Goal: Task Accomplishment & Management: Manage account settings

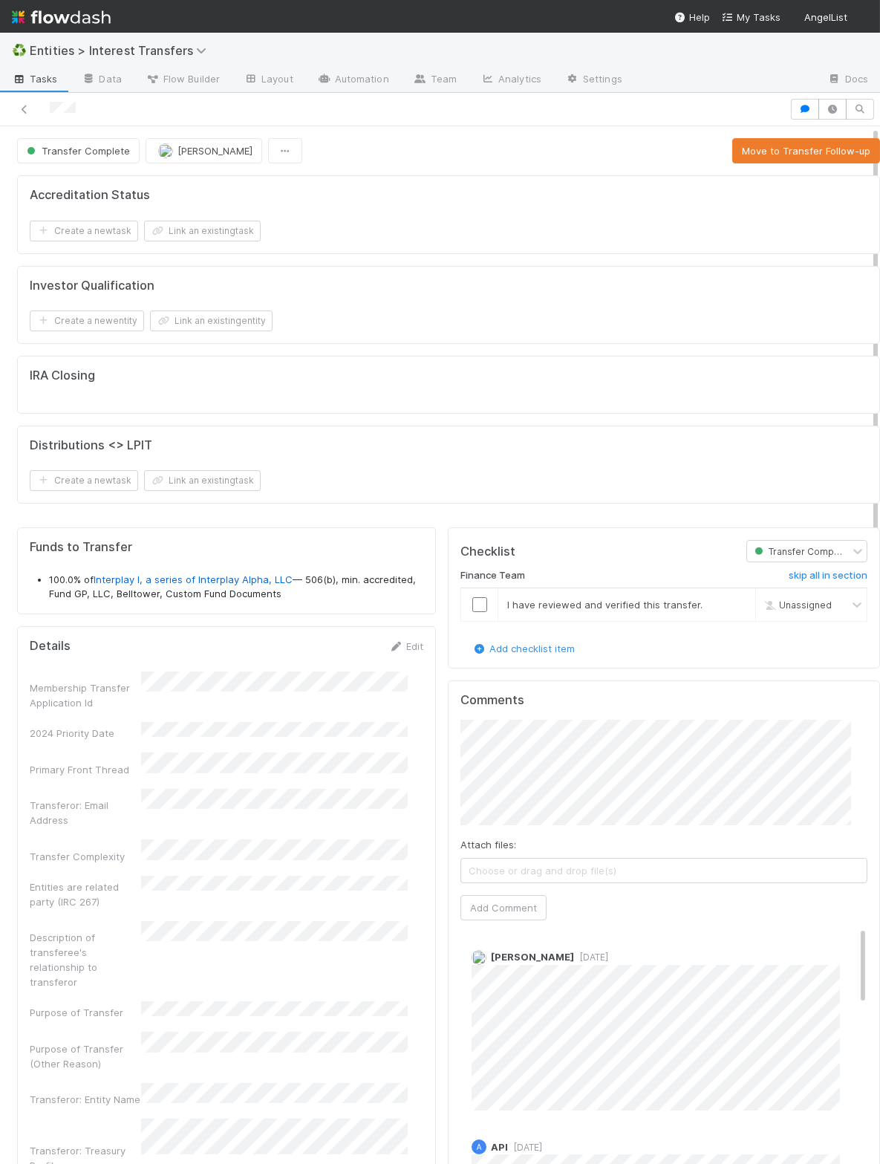
scroll to position [286, 374]
click at [21, 103] on link at bounding box center [24, 109] width 15 height 15
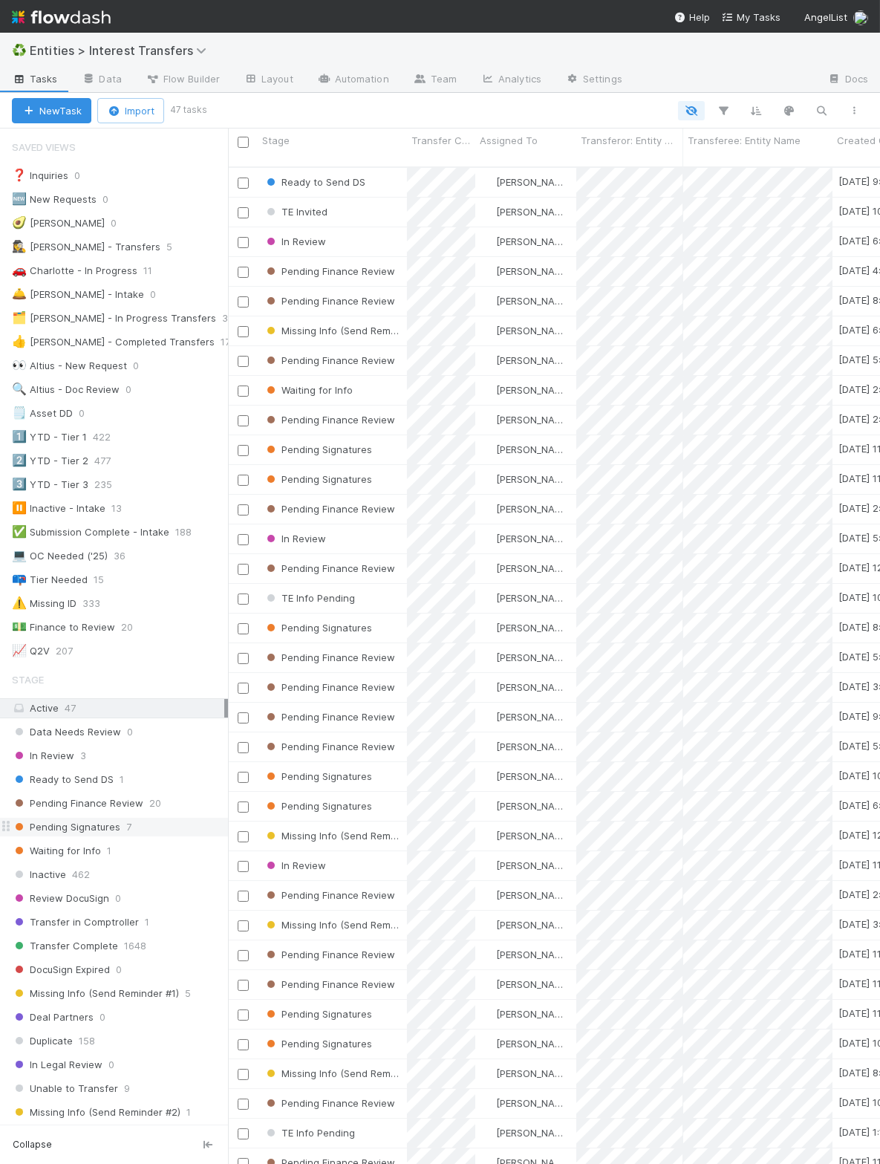
scroll to position [1165, 0]
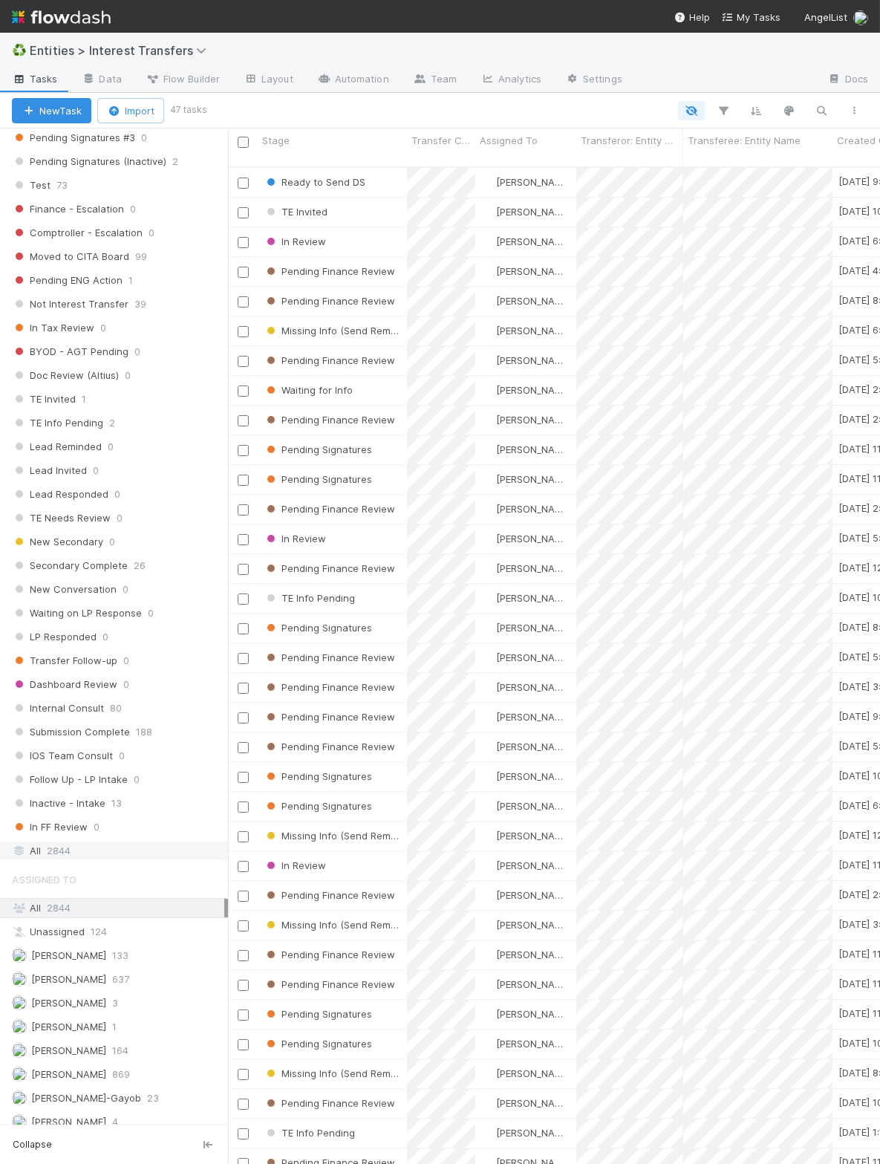
click at [106, 842] on div "All 2844" at bounding box center [118, 851] width 212 height 19
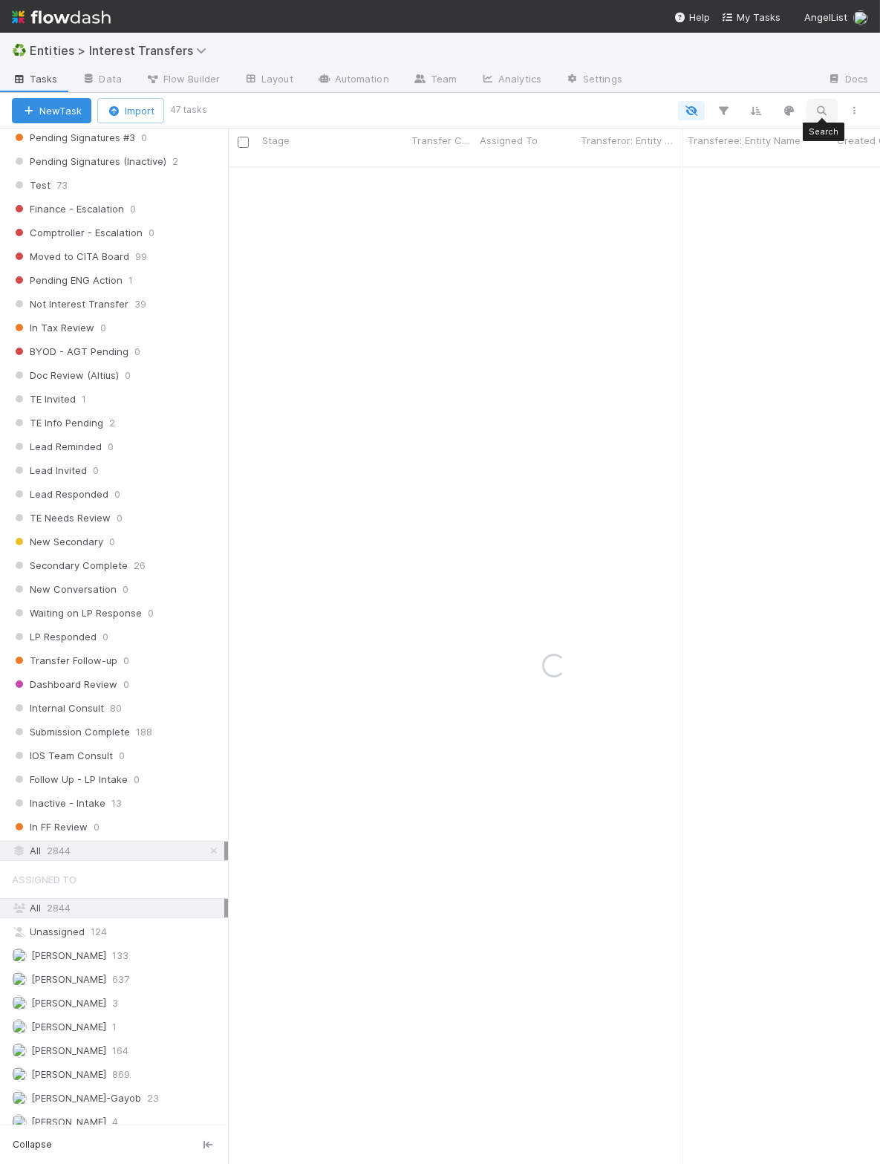
click at [758, 114] on button "button" at bounding box center [822, 110] width 27 height 19
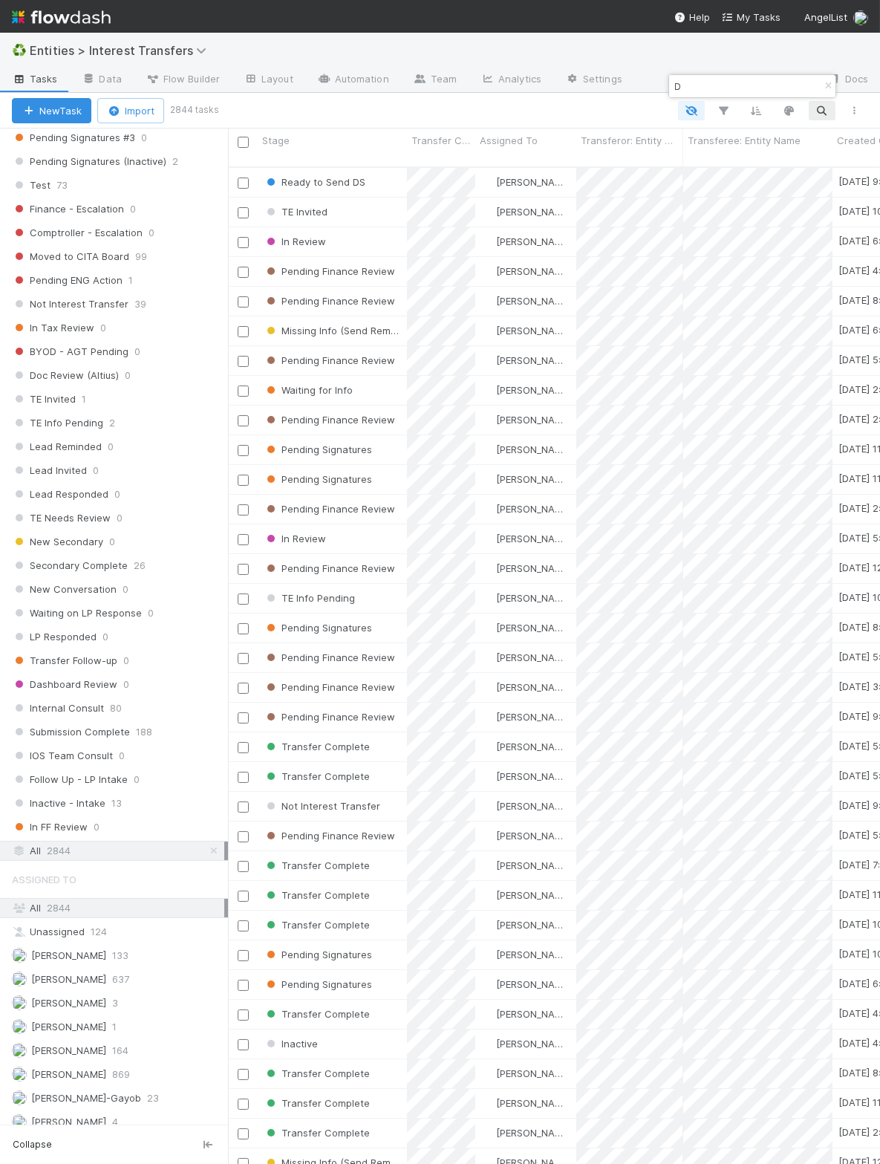
scroll to position [993, 635]
type input "[PERSON_NAME]"
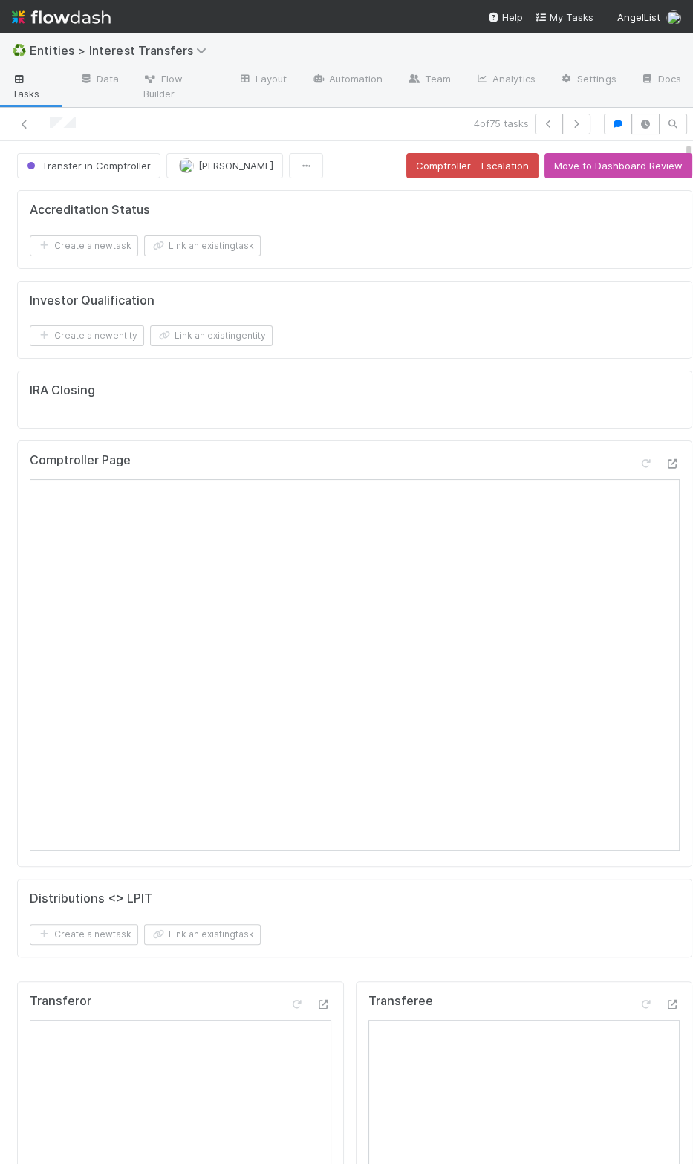
scroll to position [17, 17]
click at [24, 123] on icon at bounding box center [24, 125] width 15 height 10
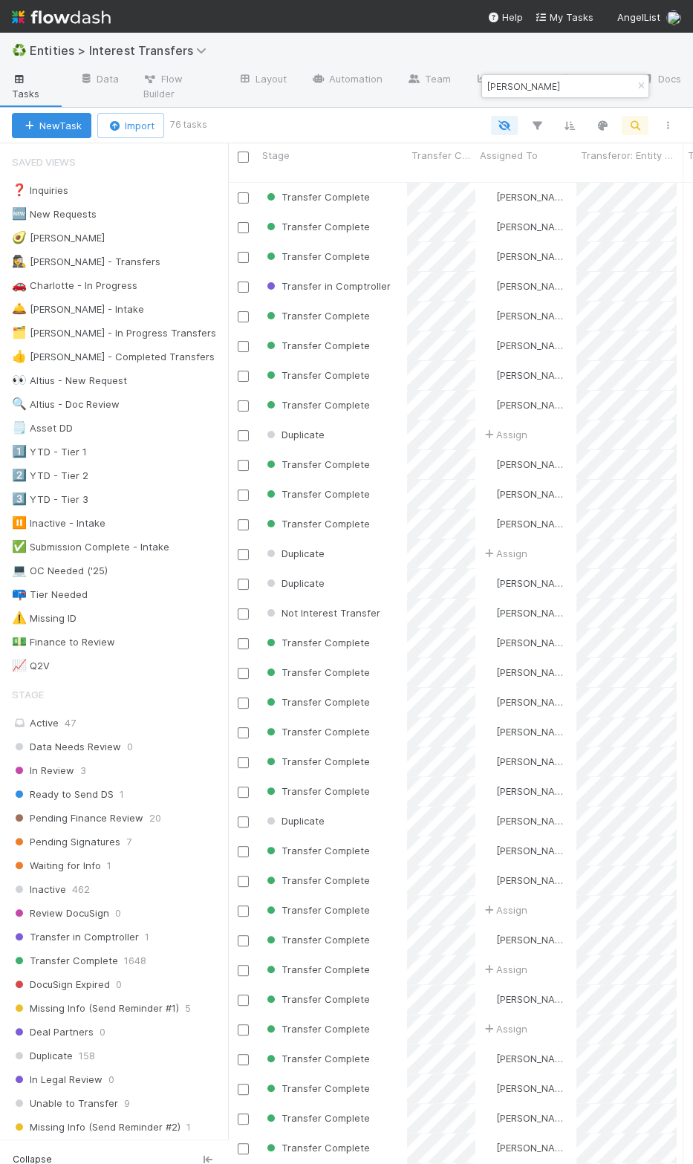
scroll to position [993, 431]
click at [501, 88] on input "David" at bounding box center [558, 86] width 149 height 18
paste input "Ouafa"
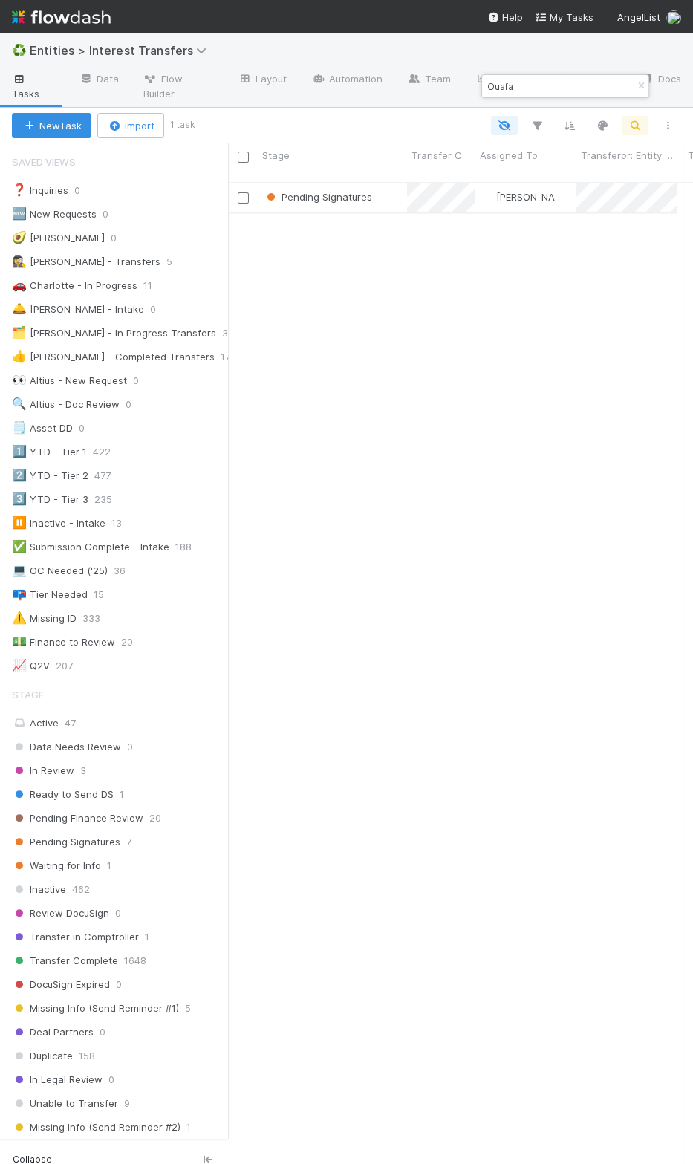
type input "Ouafa"
click at [379, 183] on div "Pending Signatures" at bounding box center [332, 197] width 149 height 29
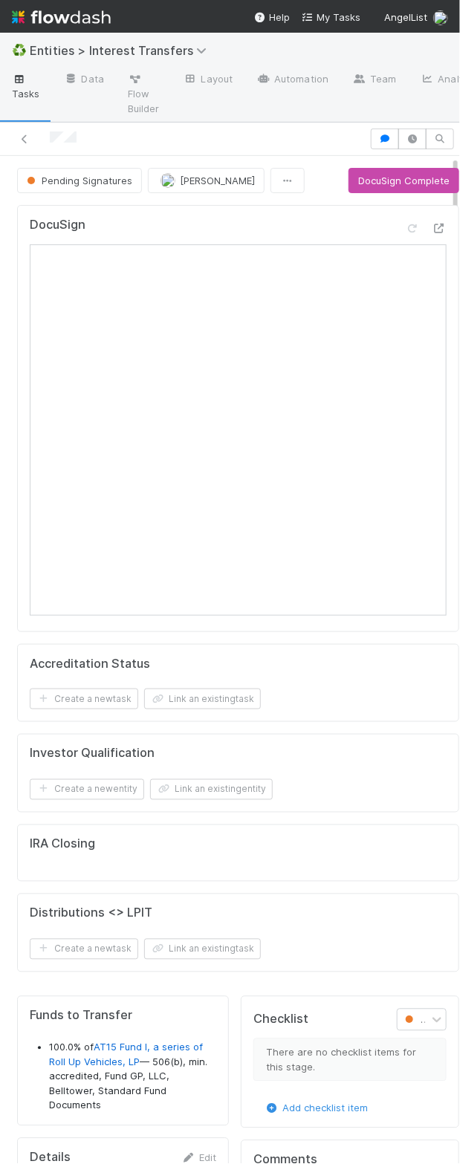
scroll to position [286, 160]
click at [25, 140] on icon at bounding box center [24, 139] width 15 height 10
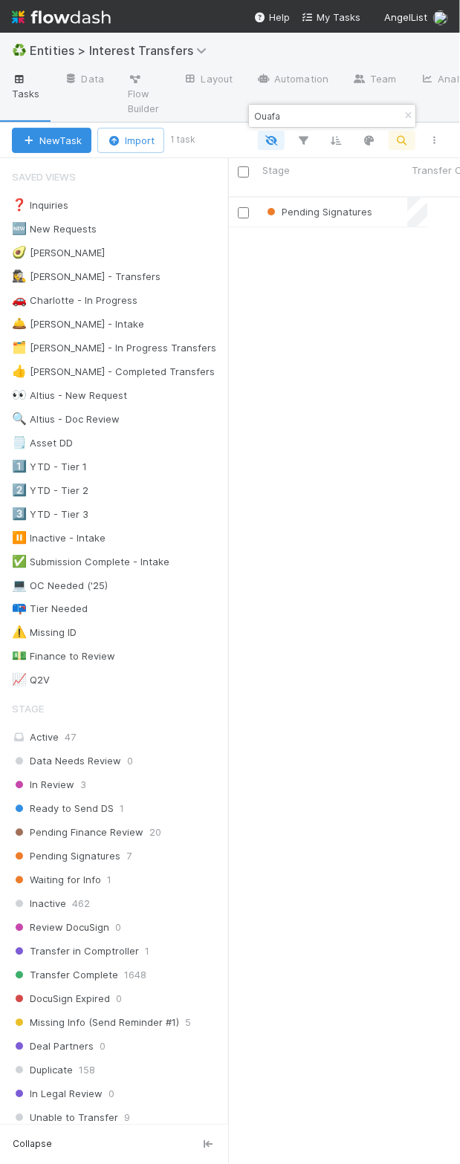
scroll to position [963, 181]
click at [272, 108] on input "Ouafa" at bounding box center [325, 116] width 149 height 18
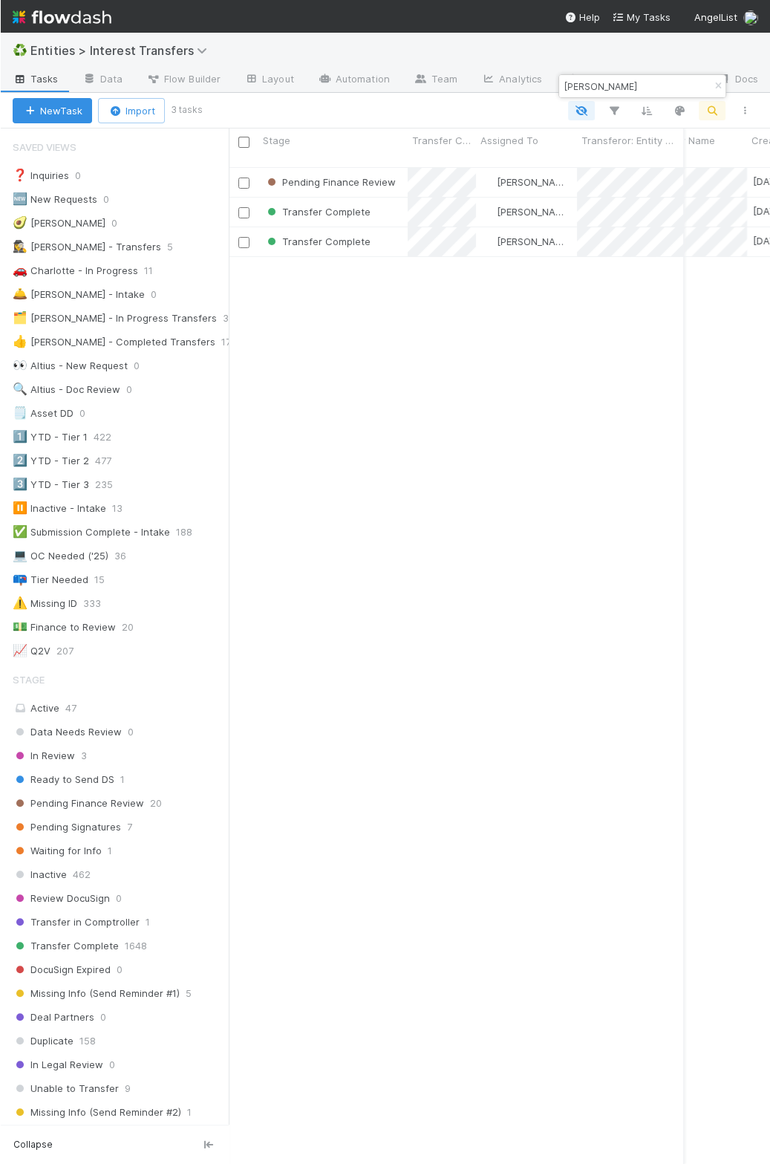
scroll to position [0, 0]
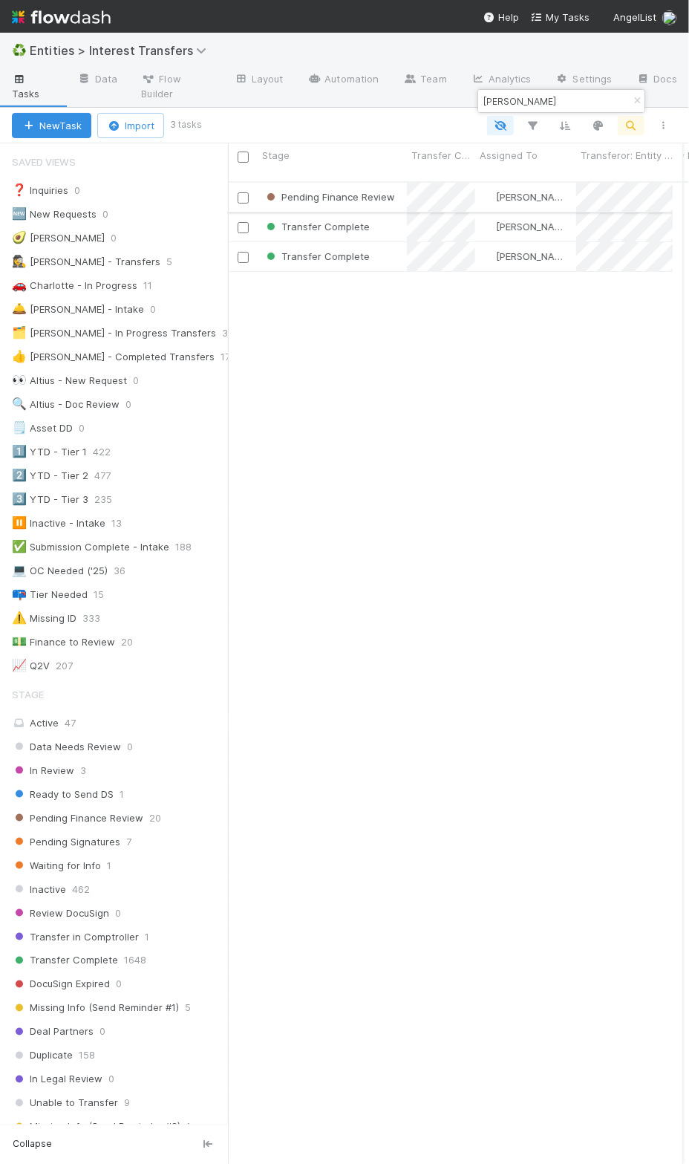
type input "Sheldon"
click at [404, 189] on div "Pending Finance Review" at bounding box center [332, 197] width 149 height 29
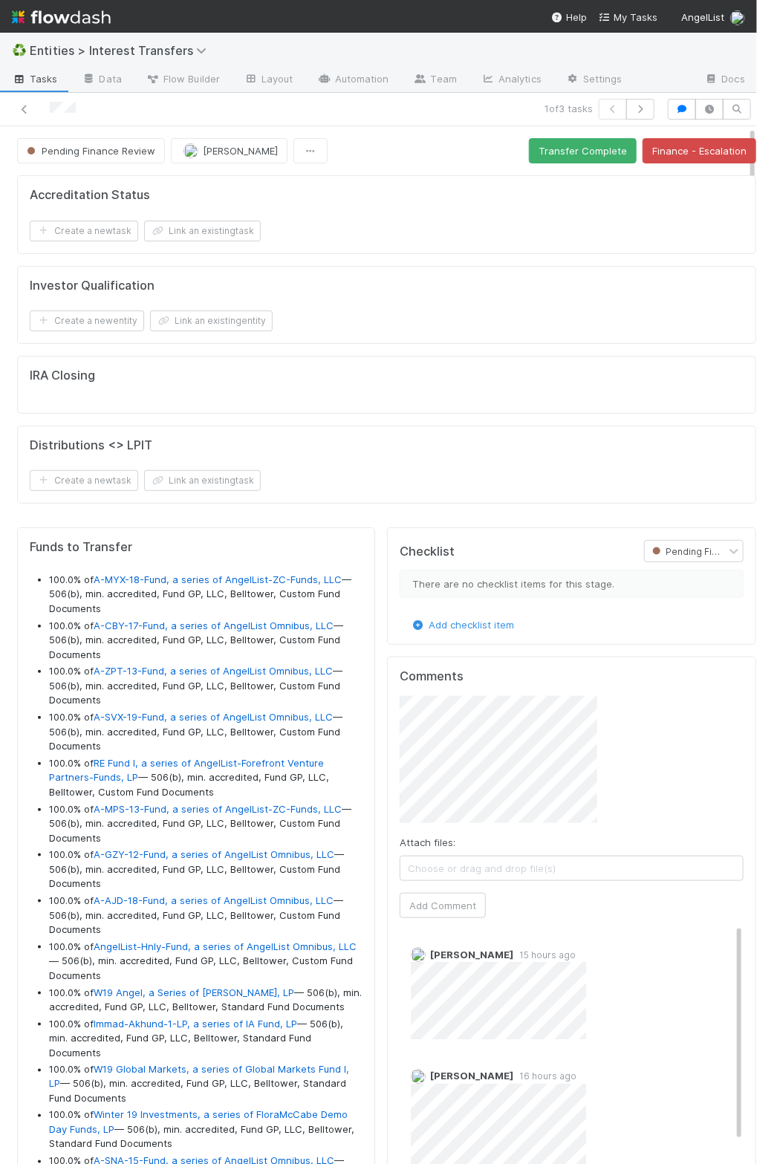
scroll to position [286, 311]
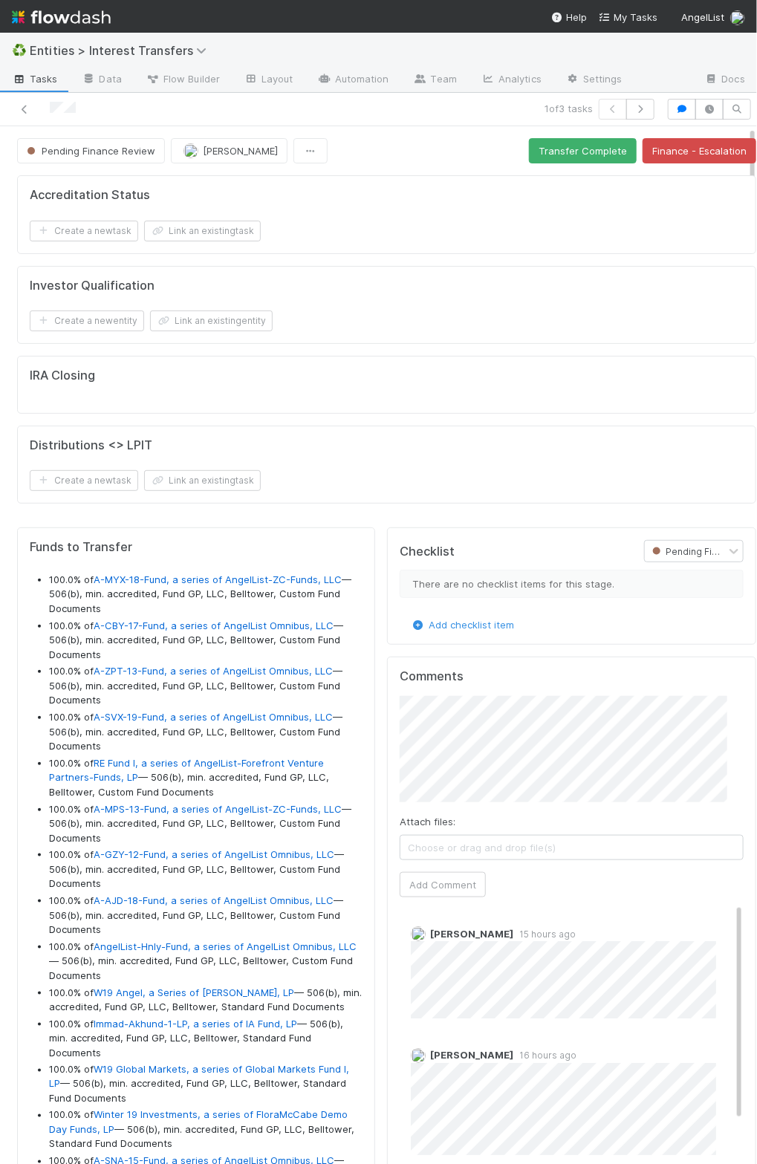
click at [328, 415] on div "Accreditation Status Create a new task Link an existing task Investor Qualifica…" at bounding box center [386, 345] width 751 height 352
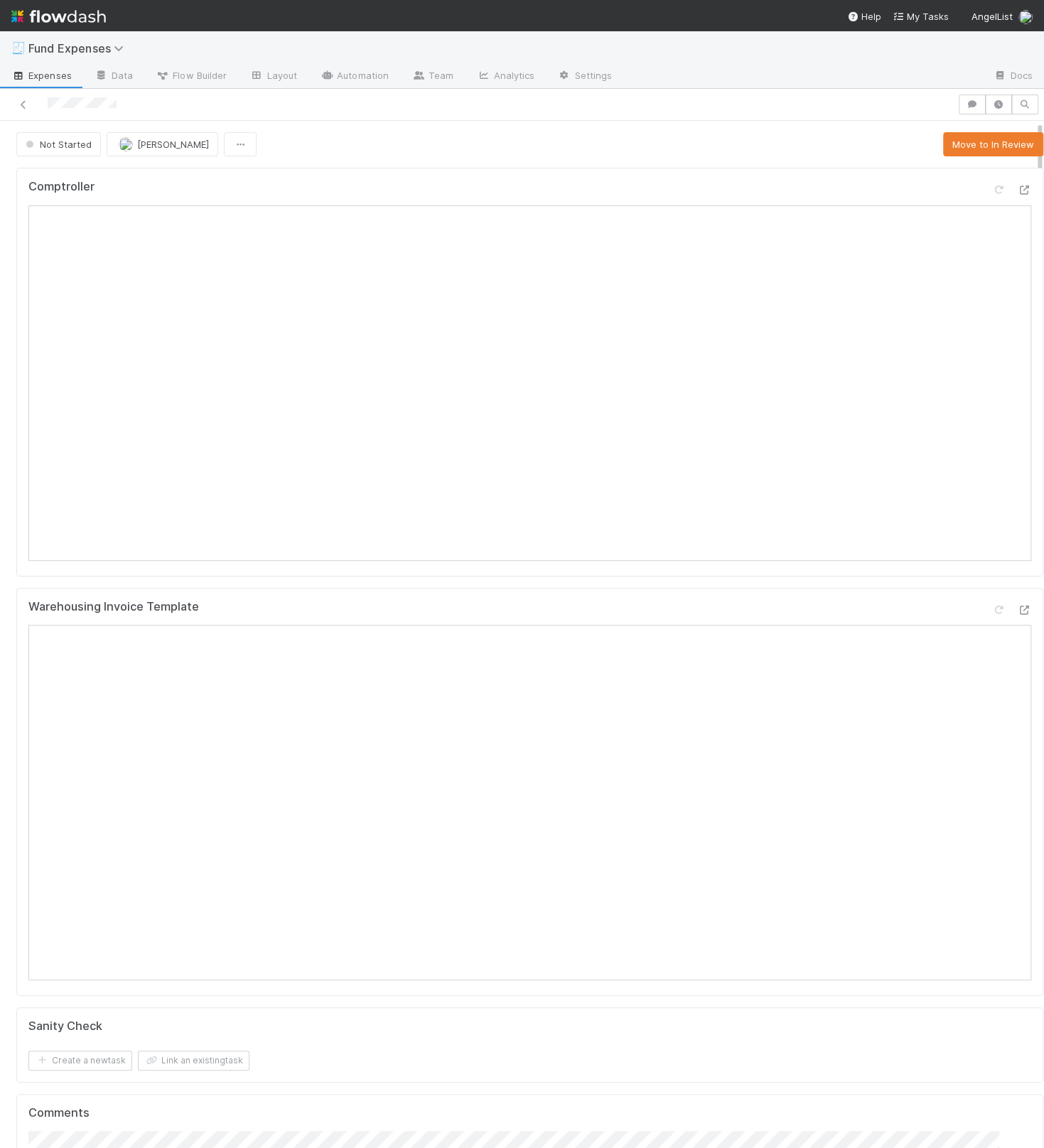
click at [366, 583] on div "Comptroller Warehousing Invoice Template Sanity Check Create a new task Link an…" at bounding box center [529, 984] width 1038 height 1646
click at [573, 135] on button "Move to In Review" at bounding box center [993, 144] width 100 height 24
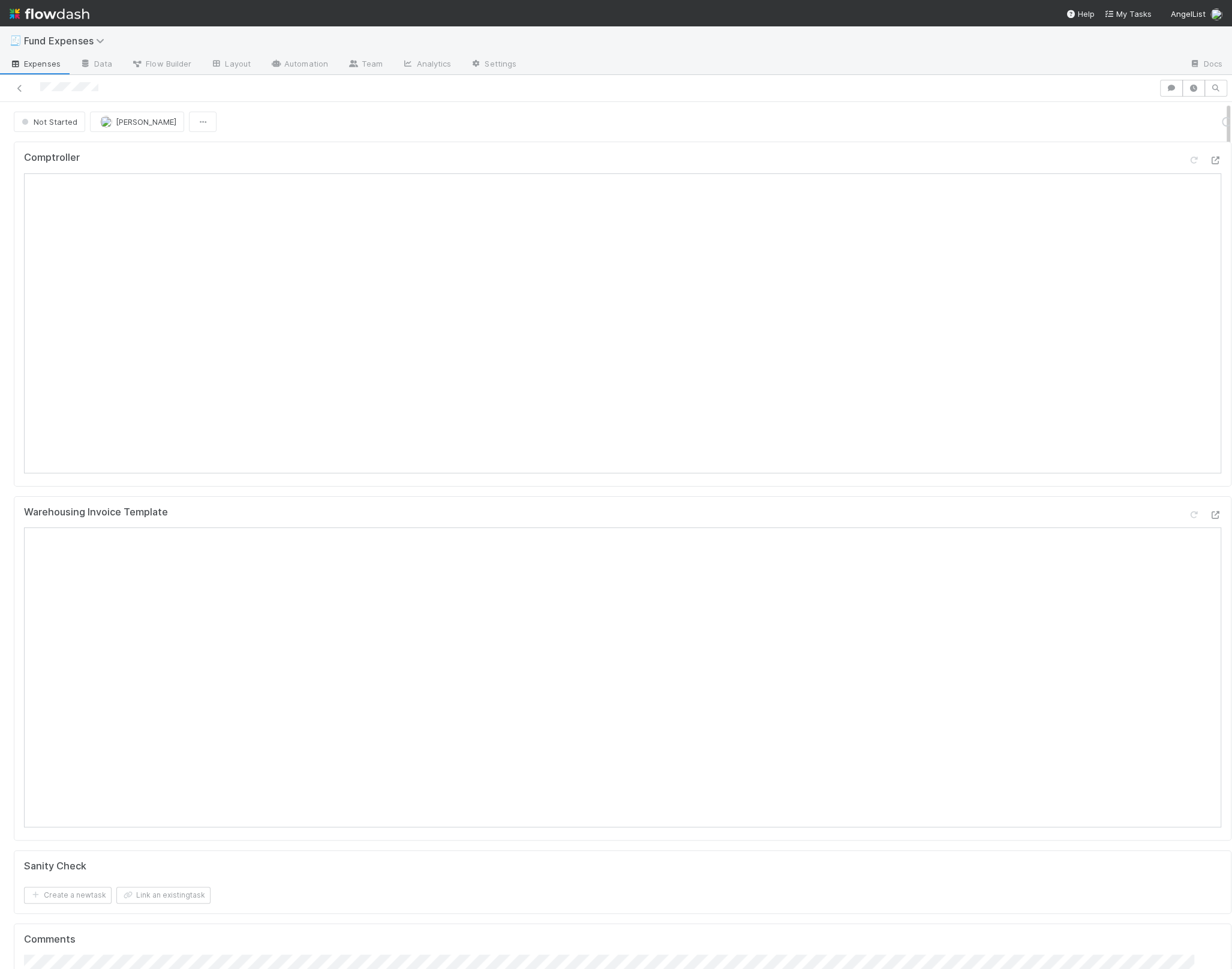
click at [484, 99] on div at bounding box center [616, 88] width 1232 height 27
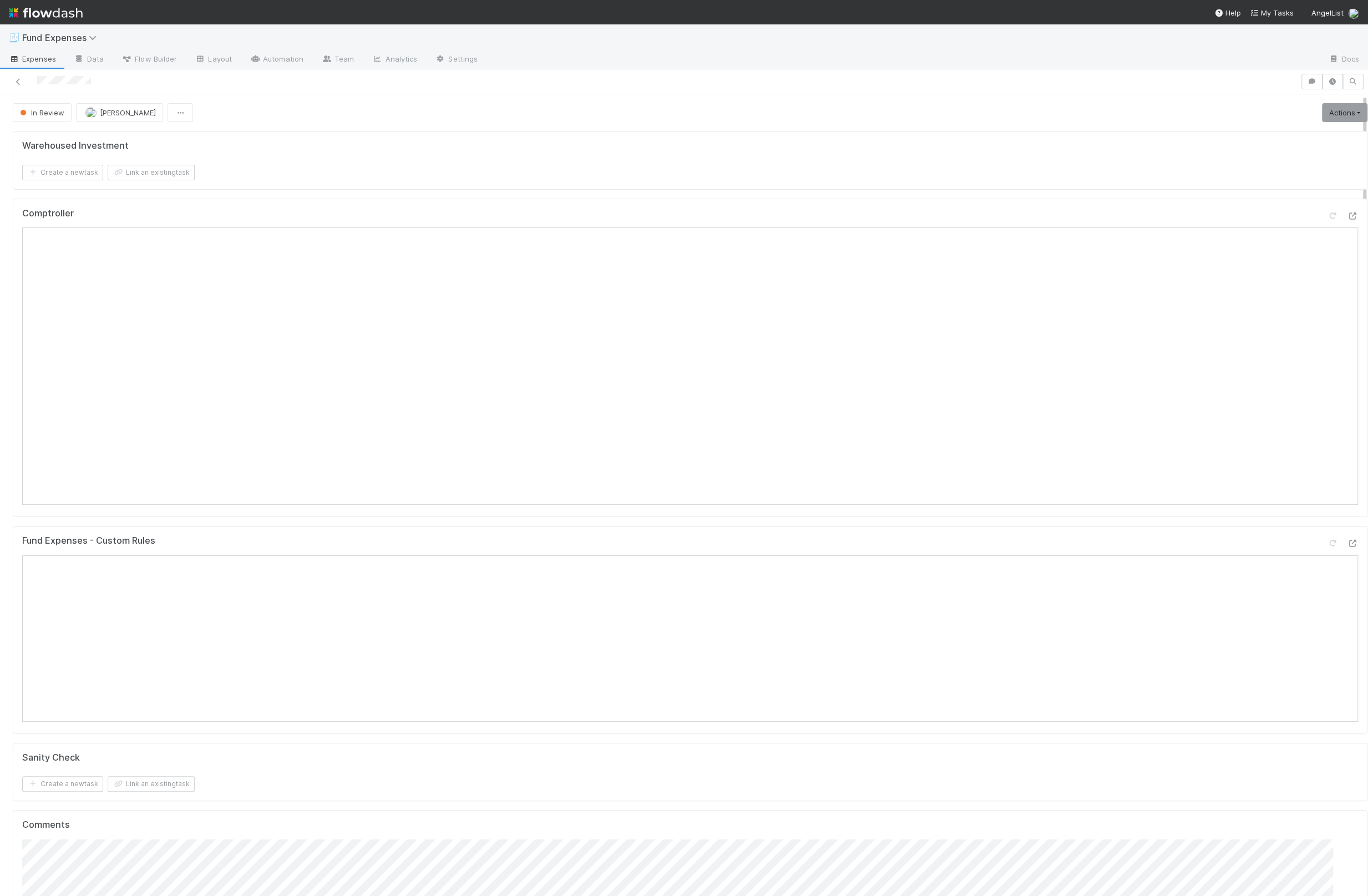
click at [394, 195] on div "Warehoused Investment Create a new task Link an existing task Comptroller Fund …" at bounding box center [690, 638] width 1364 height 1024
click at [447, 155] on form "Warehoused Investment Create a new task Link an existing task" at bounding box center [690, 160] width 1336 height 40
click at [447, 529] on div "Fund Expenses - Custom Rules" at bounding box center [690, 629] width 1355 height 208
click at [447, 526] on div "Fund Expenses - Custom Rules" at bounding box center [690, 629] width 1355 height 208
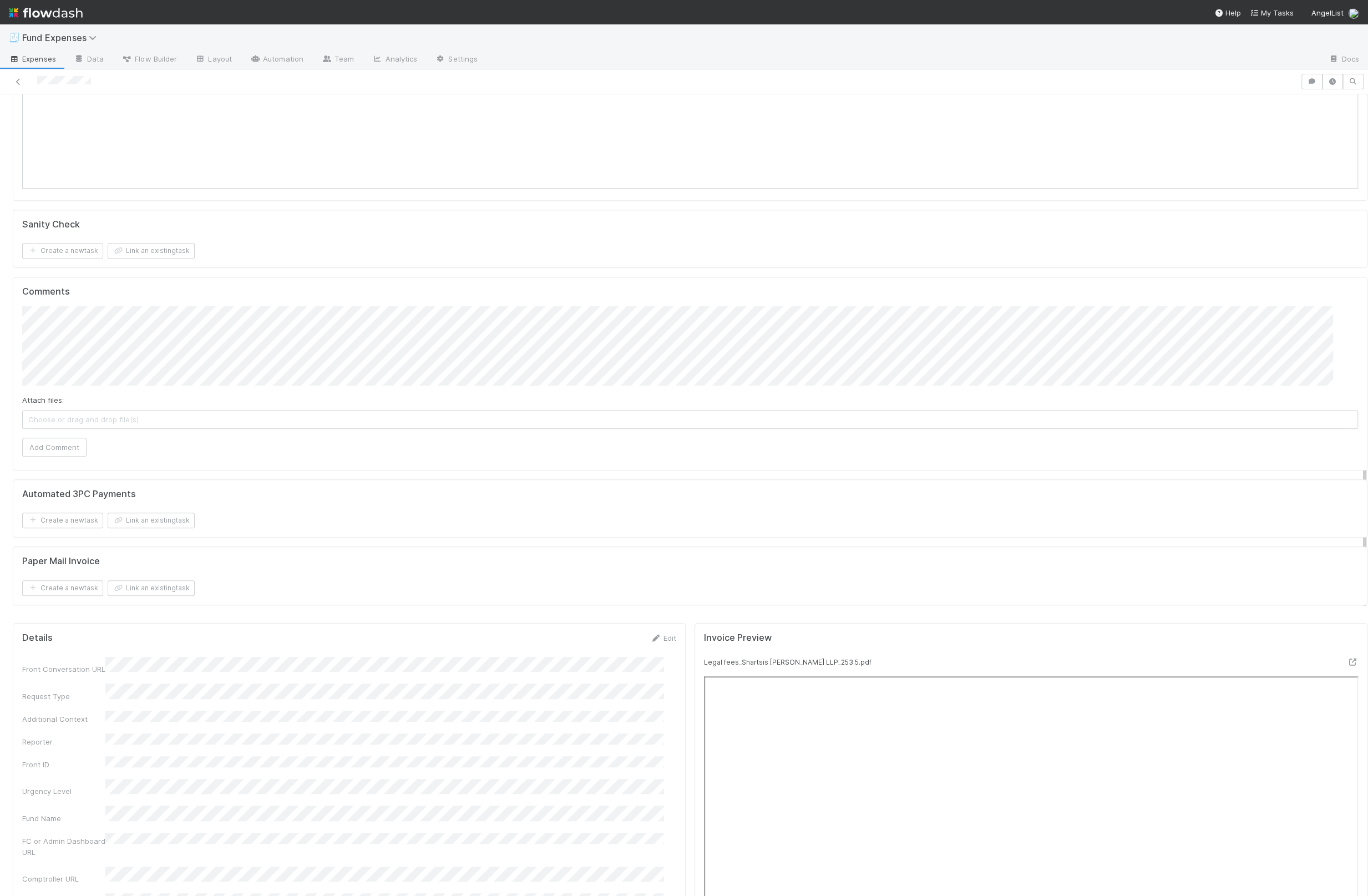
scroll to position [747, 0]
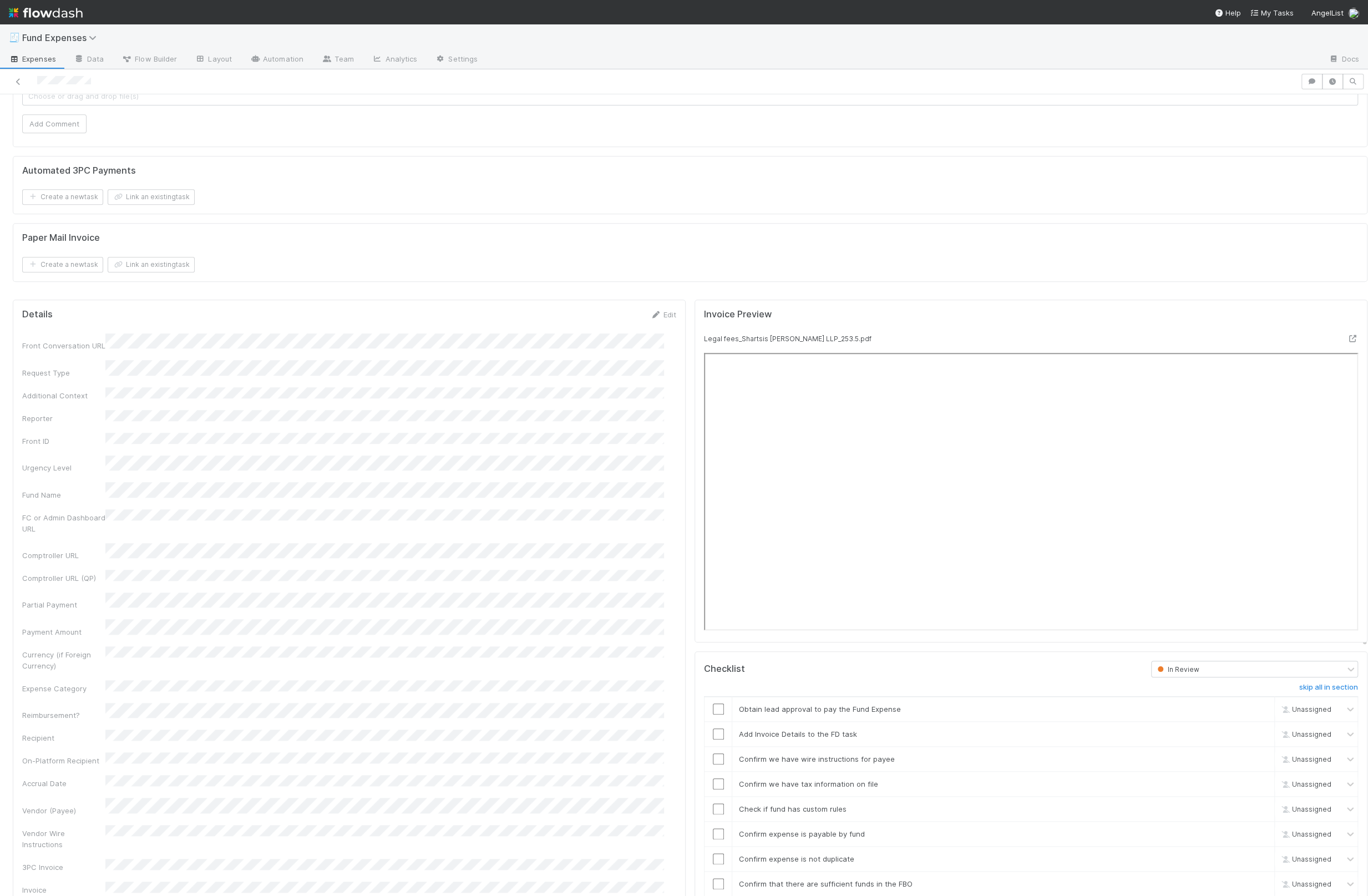
scroll to position [861, 0]
click at [447, 305] on link "Edit" at bounding box center [663, 310] width 26 height 9
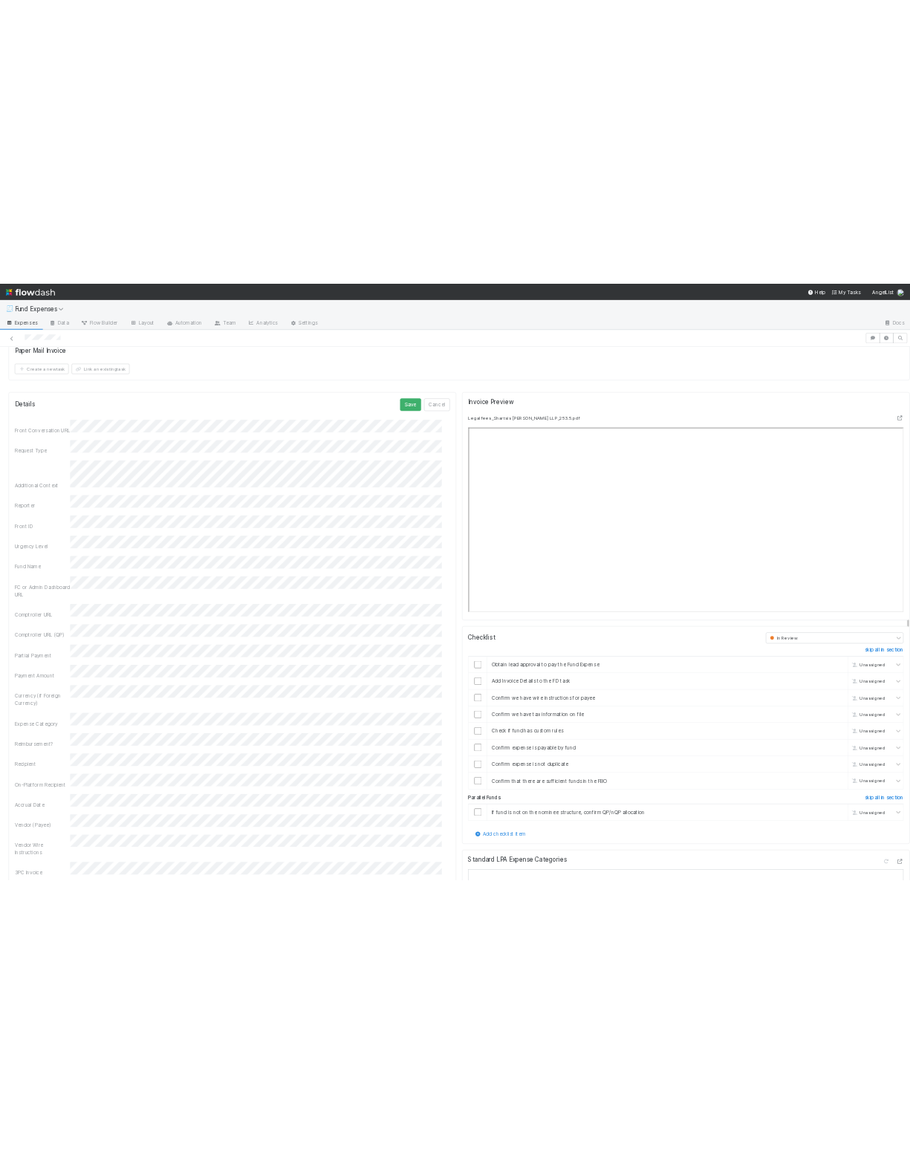
scroll to position [1333, 0]
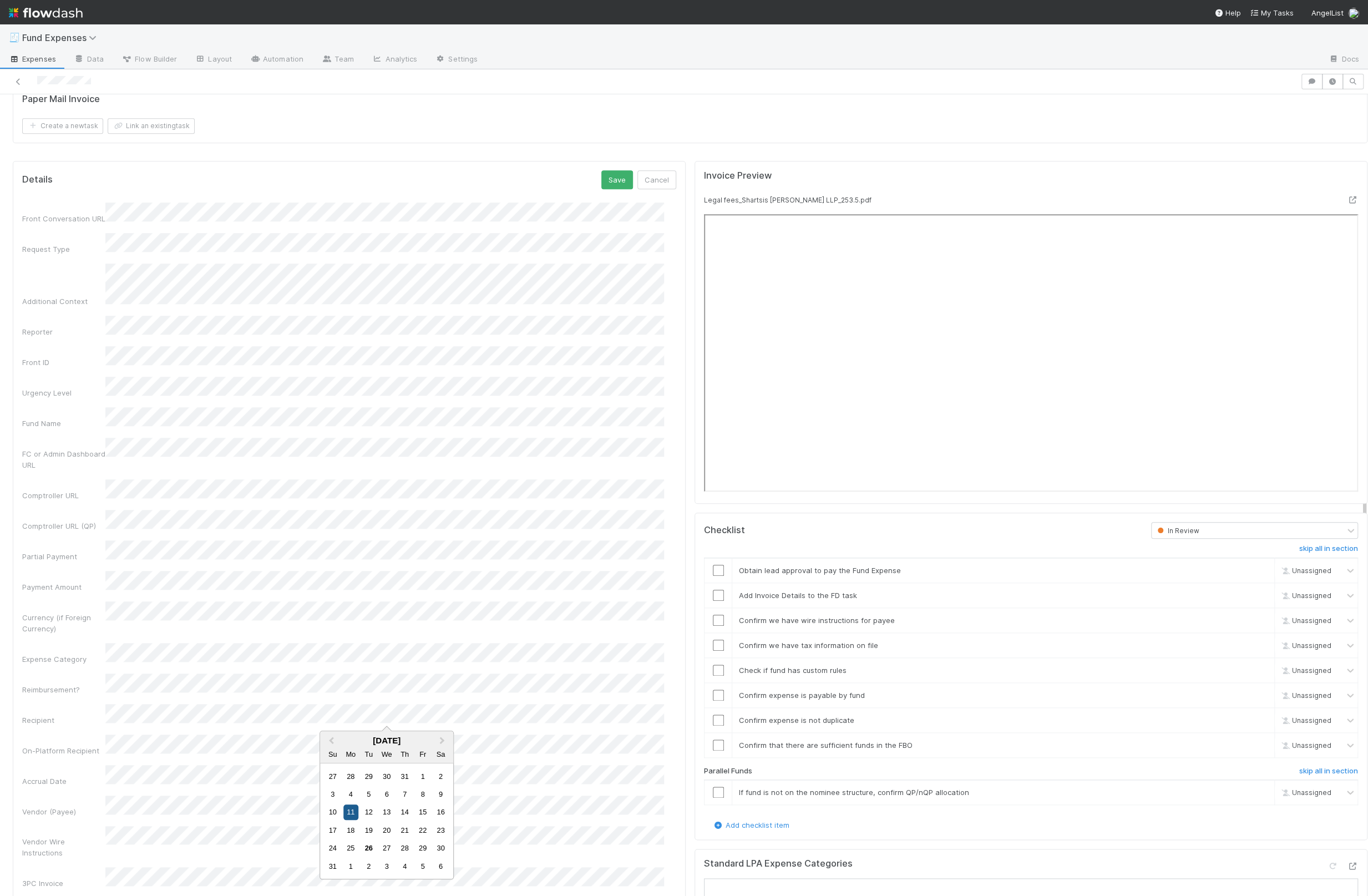
click at [349, 813] on div "11" at bounding box center [351, 812] width 15 height 15
click at [447, 176] on button "Save" at bounding box center [617, 179] width 31 height 19
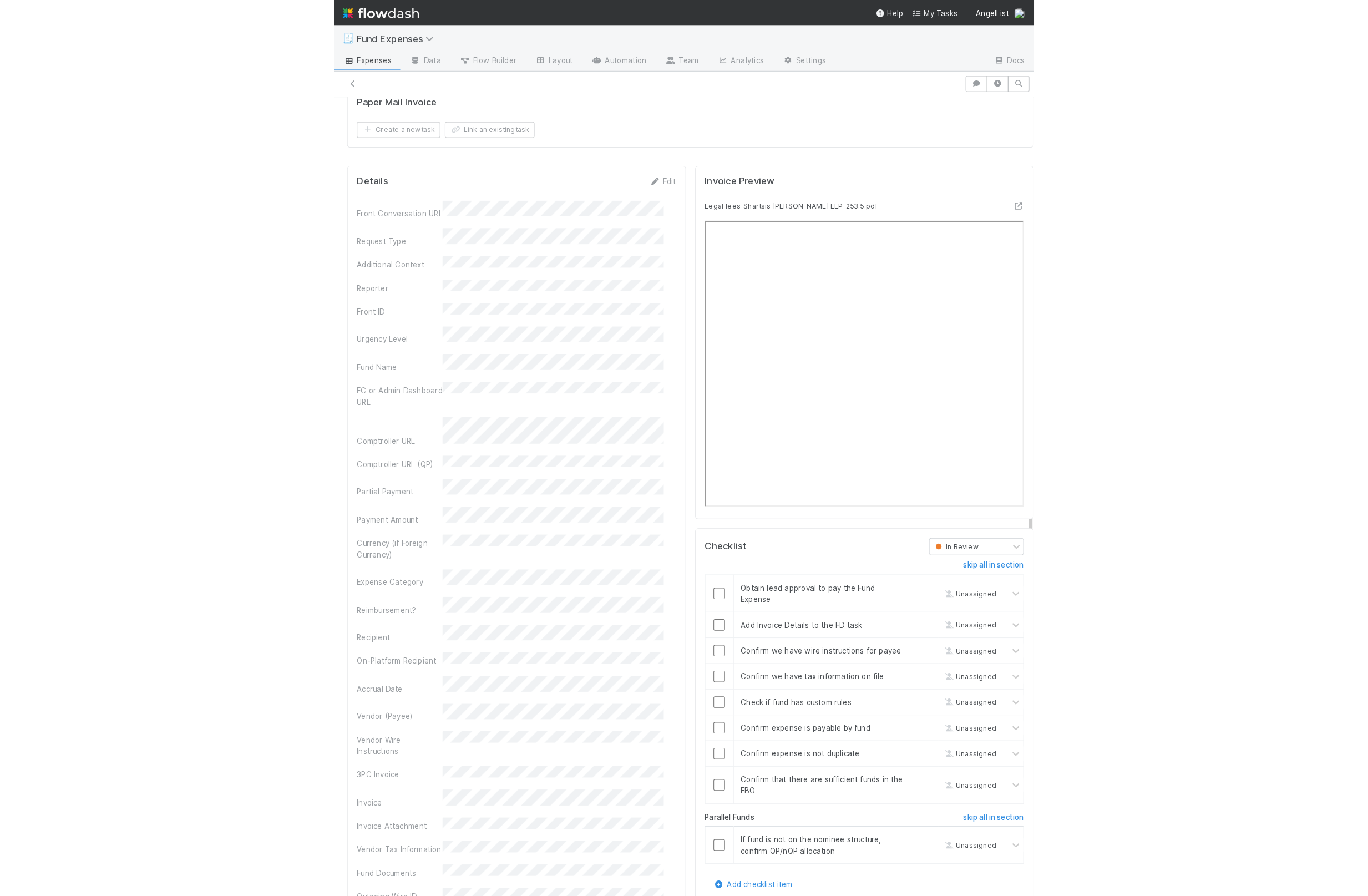
scroll to position [1044, 0]
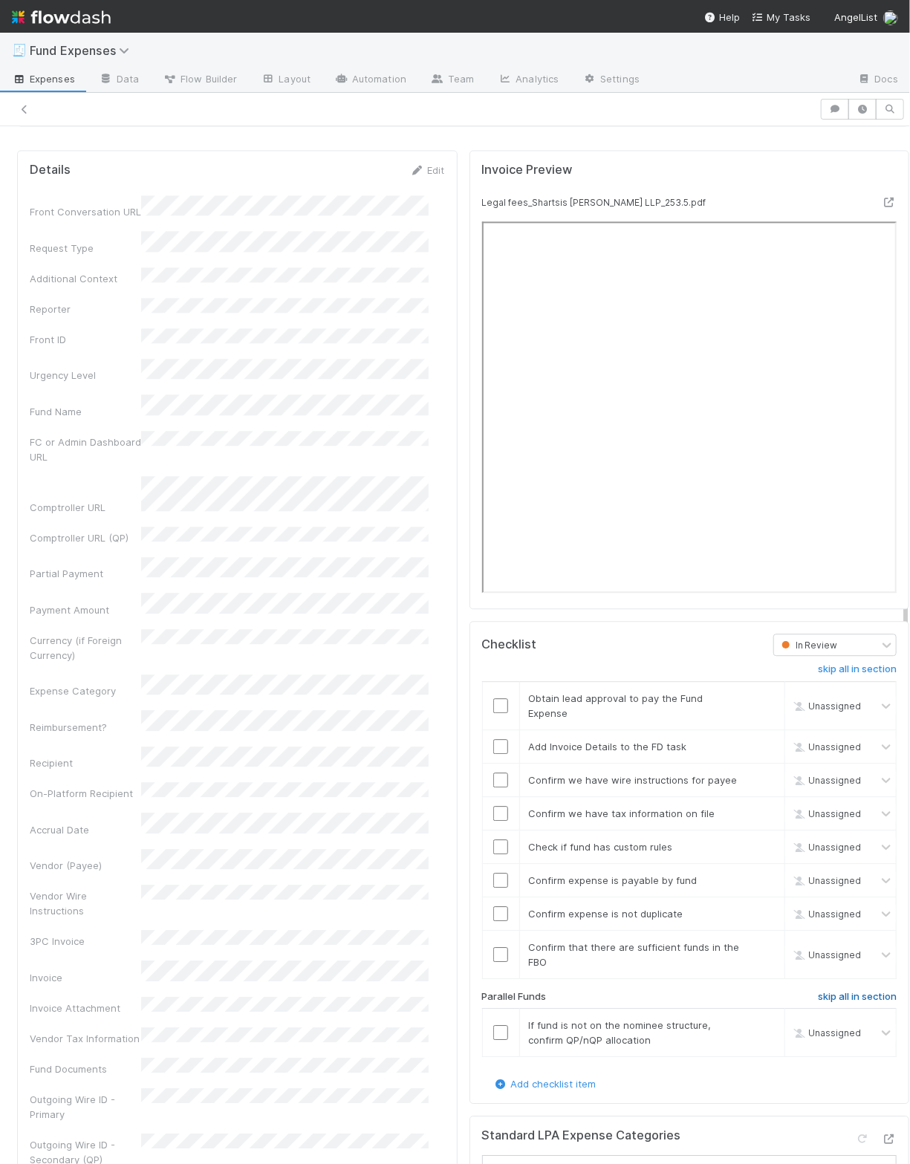
click at [599, 1002] on h6 "skip all in section" at bounding box center [857, 997] width 79 height 12
click at [599, 1003] on h6 "undo all in section" at bounding box center [855, 997] width 84 height 12
click at [599, 1003] on h6 "skip all in section" at bounding box center [857, 997] width 79 height 12
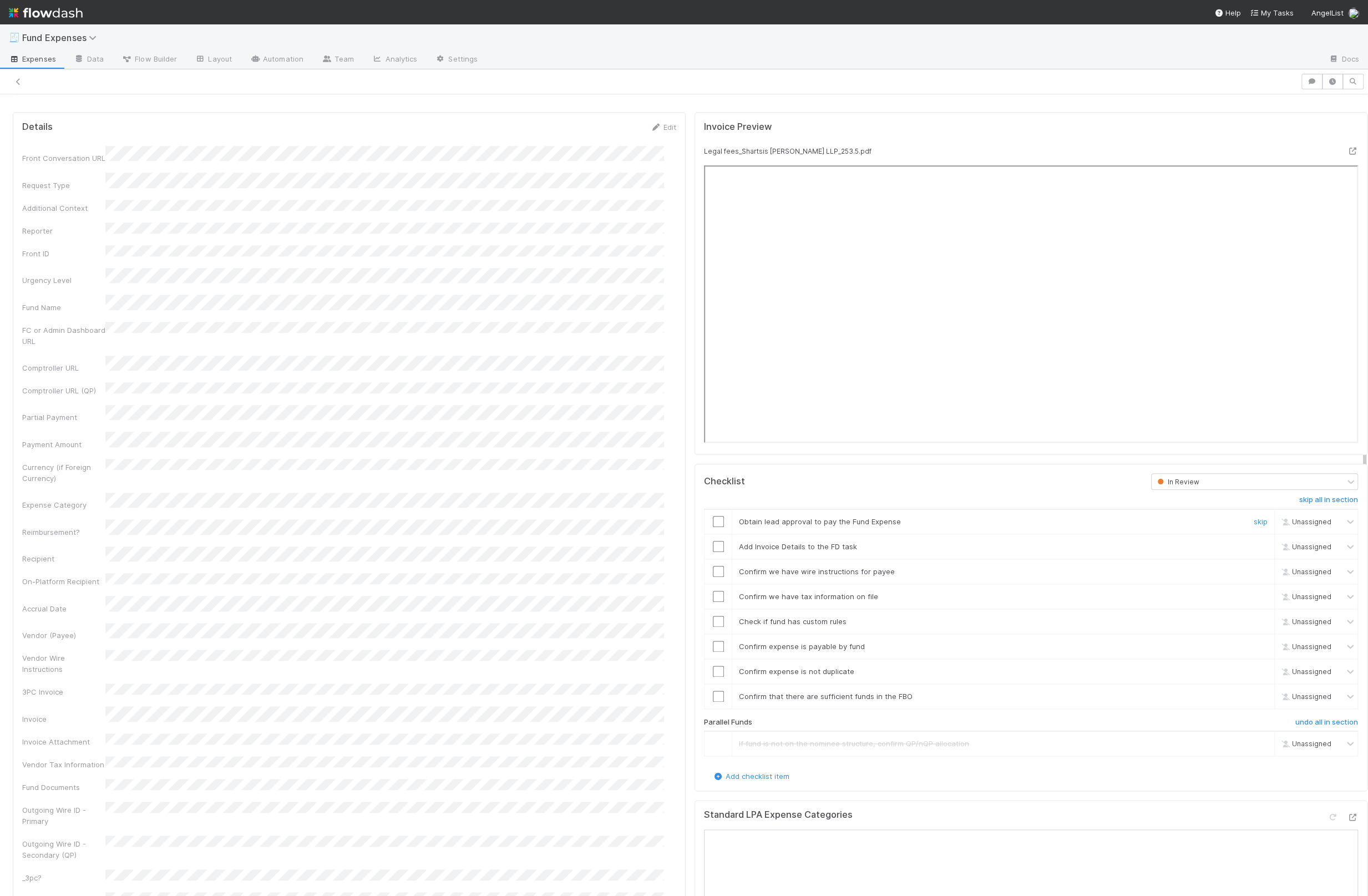
click at [447, 517] on input "checkbox" at bounding box center [718, 521] width 11 height 11
click at [447, 541] on input "checkbox" at bounding box center [718, 546] width 11 height 11
click at [447, 516] on input "checkbox" at bounding box center [718, 521] width 11 height 11
click at [447, 570] on input "checkbox" at bounding box center [718, 571] width 11 height 11
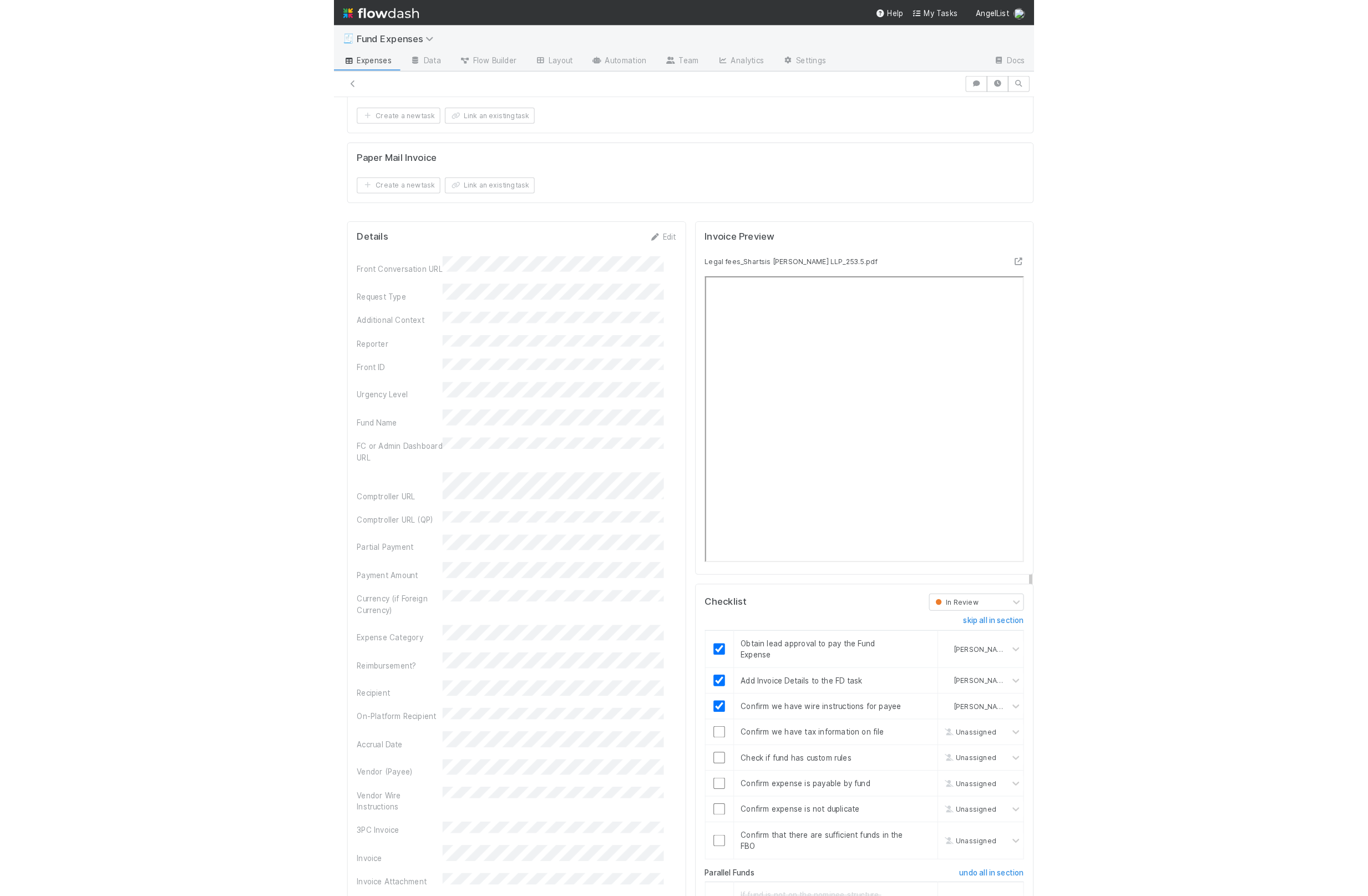
scroll to position [979, 0]
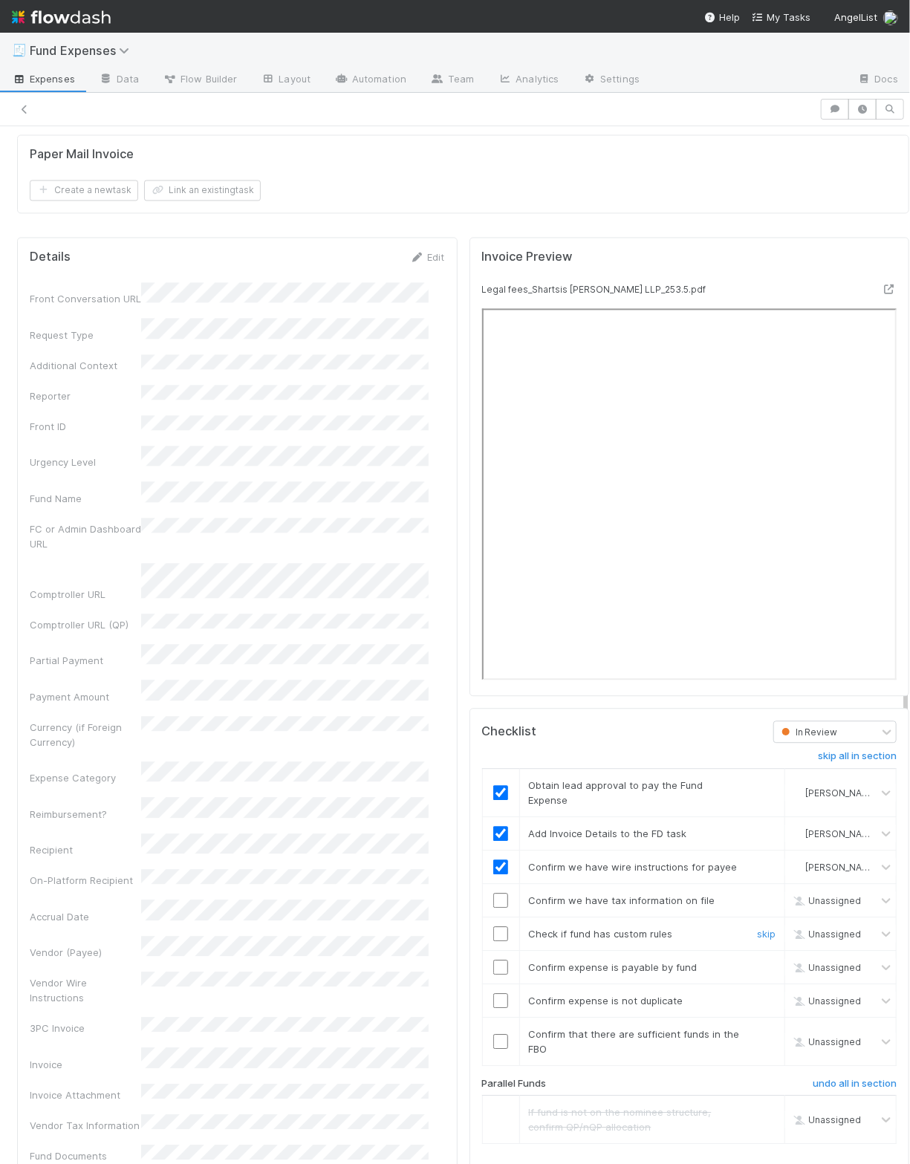
click at [493, 941] on input "checkbox" at bounding box center [500, 933] width 15 height 15
click at [493, 973] on input "checkbox" at bounding box center [500, 967] width 15 height 15
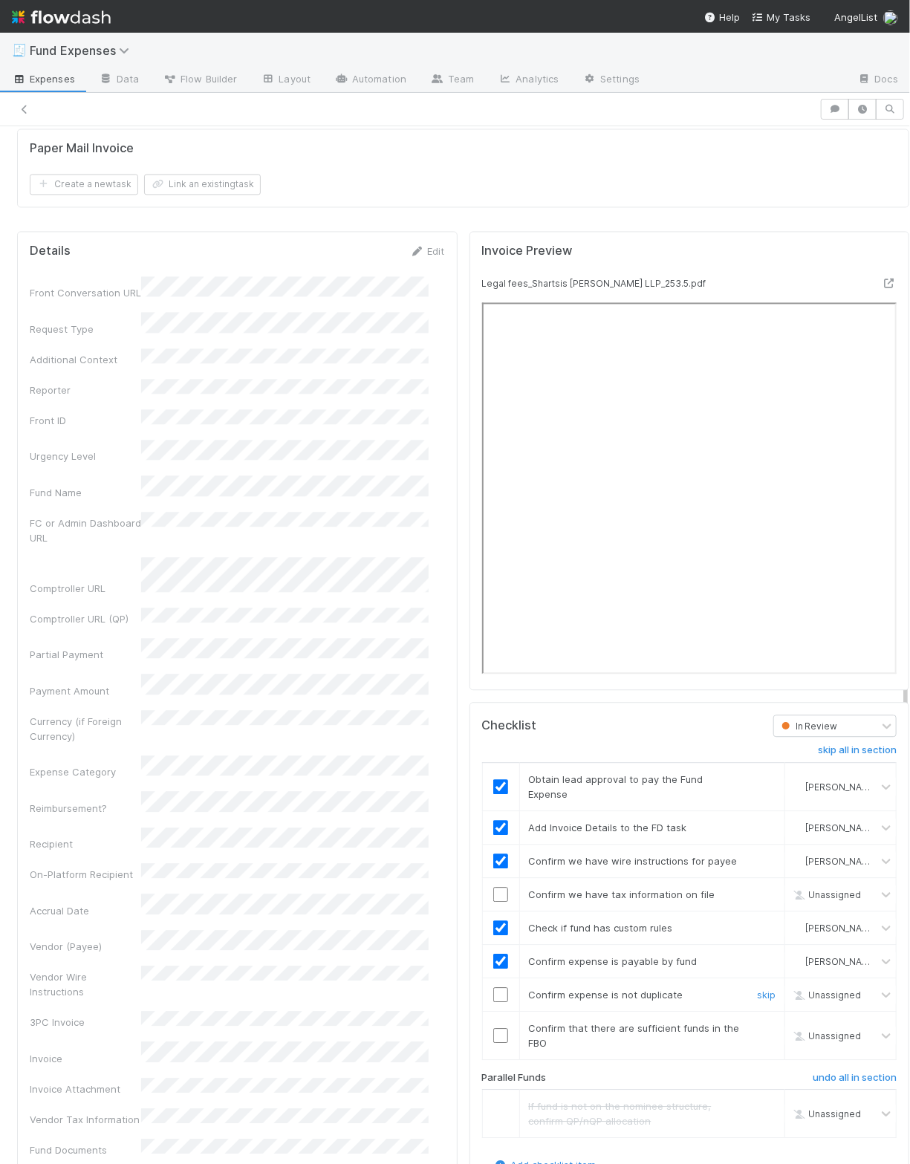
scroll to position [1354, 0]
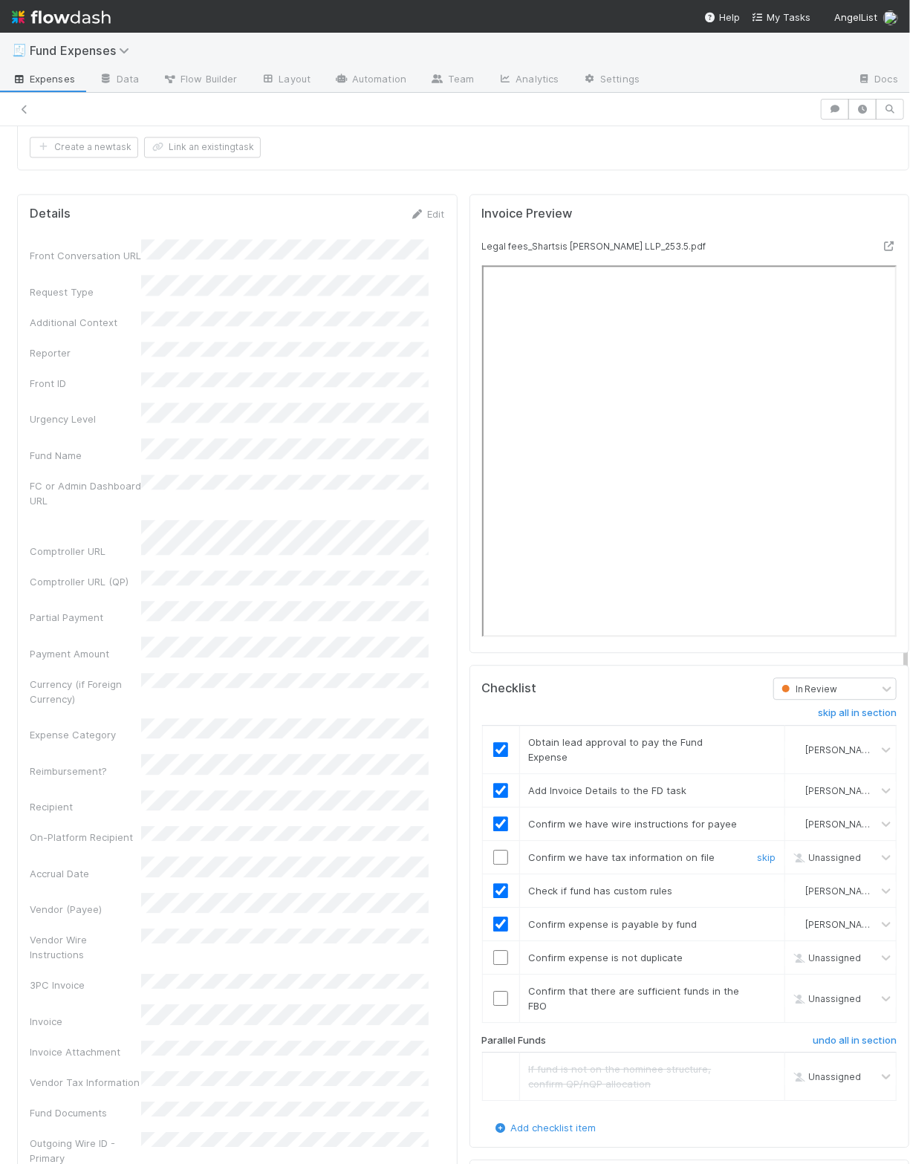
click at [493, 865] on input "checkbox" at bounding box center [500, 857] width 15 height 15
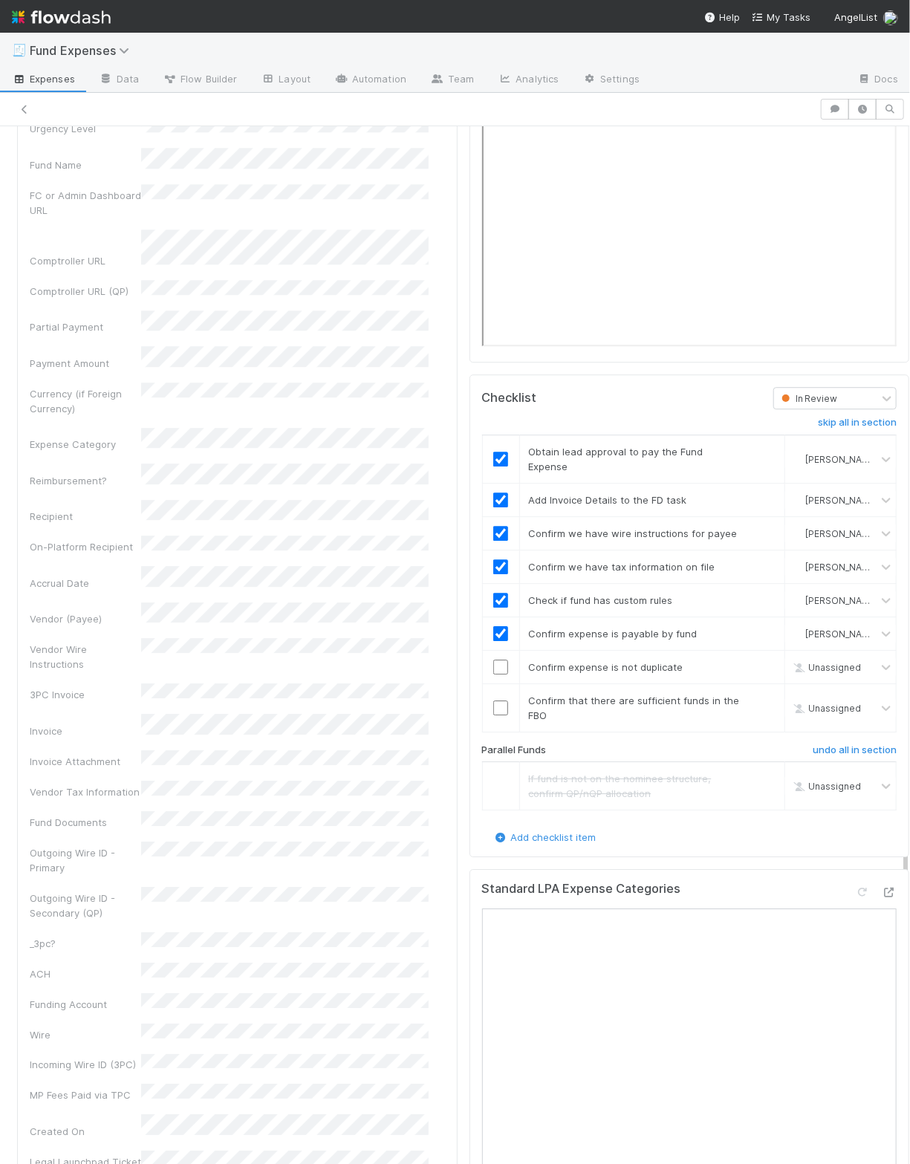
scroll to position [1652, 0]
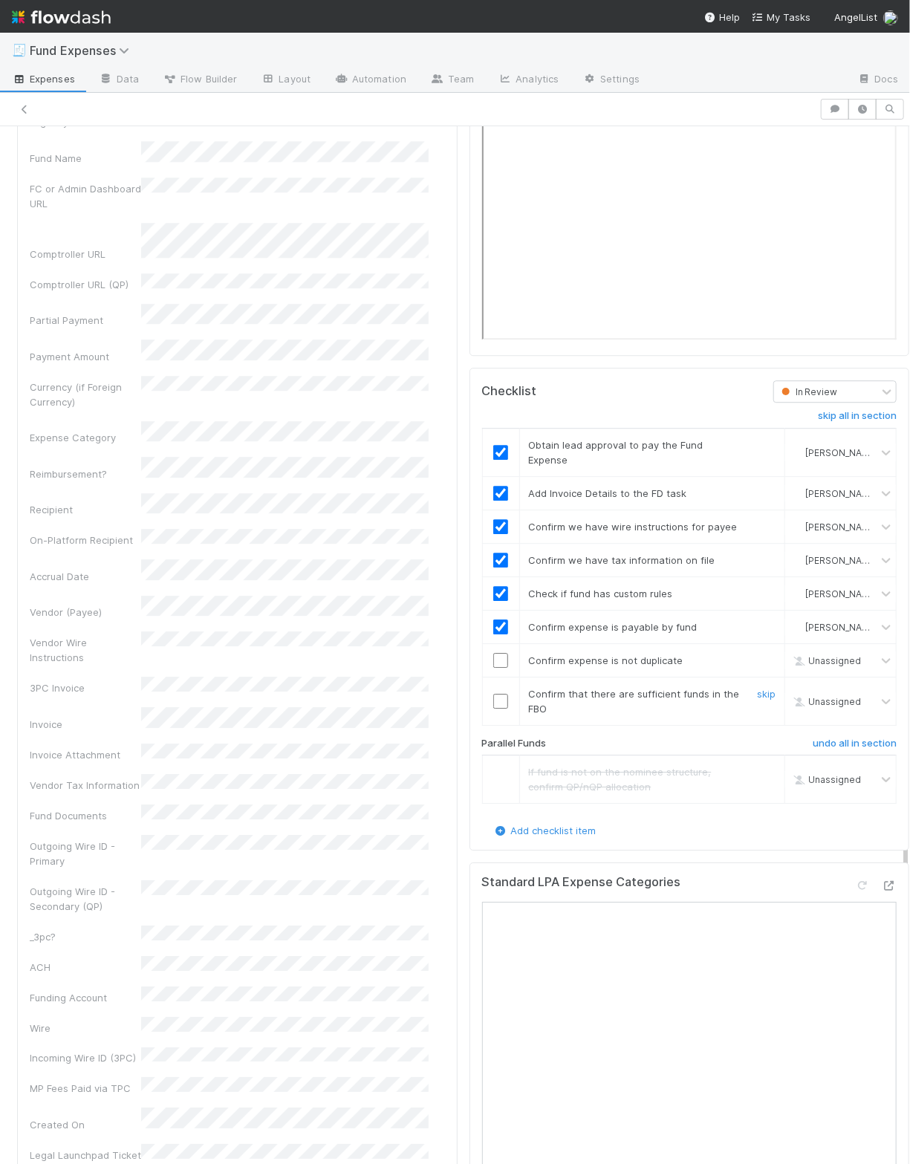
click at [493, 707] on input "checkbox" at bounding box center [500, 701] width 15 height 15
click at [493, 708] on input "checkbox" at bounding box center [500, 701] width 15 height 15
click at [464, 729] on div "Invoice Preview Legal fees_Shartsis Friese LLP_253.5.pdf Checklist In Review sk…" at bounding box center [690, 825] width 452 height 1869
click at [432, 694] on div "Details Edit Front Conversation URL Request Type Additional Context Reporter Fr…" at bounding box center [237, 721] width 441 height 1649
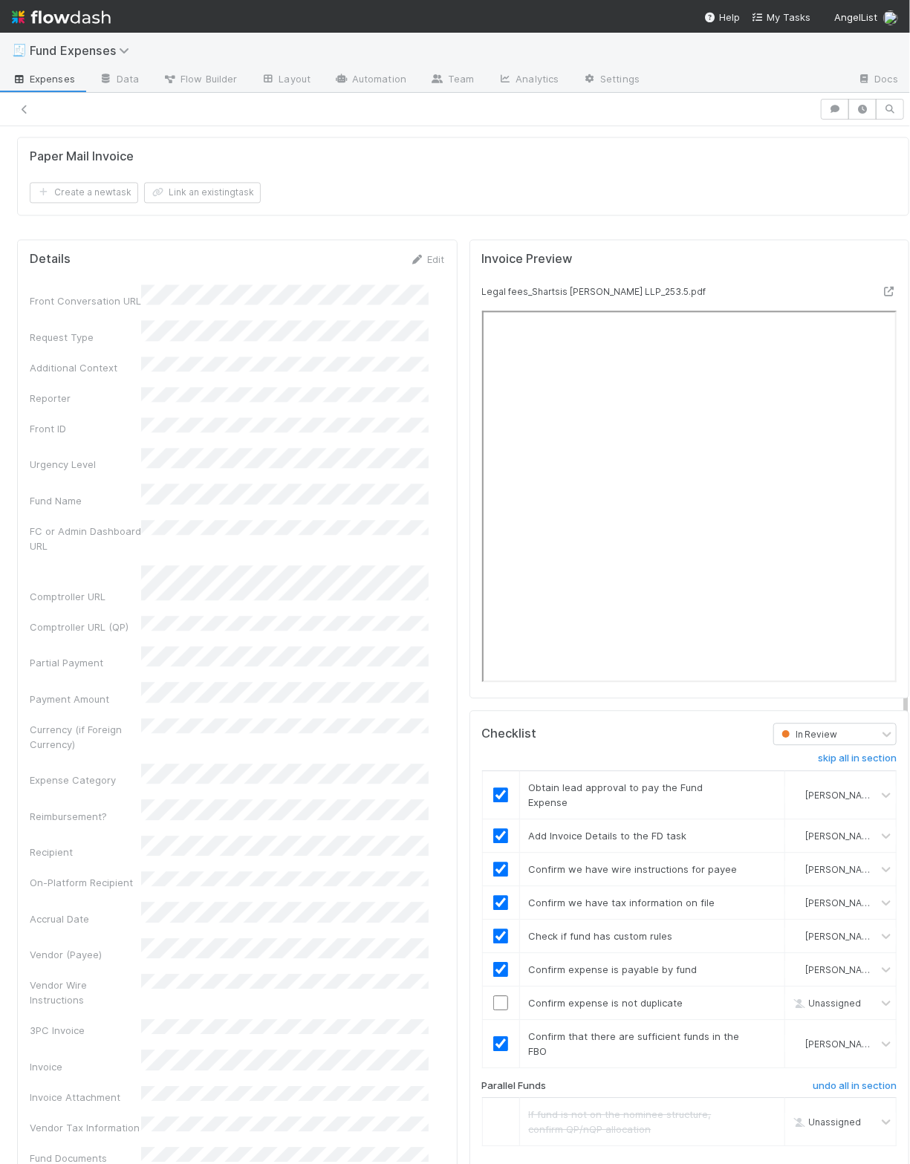
scroll to position [1190, 0]
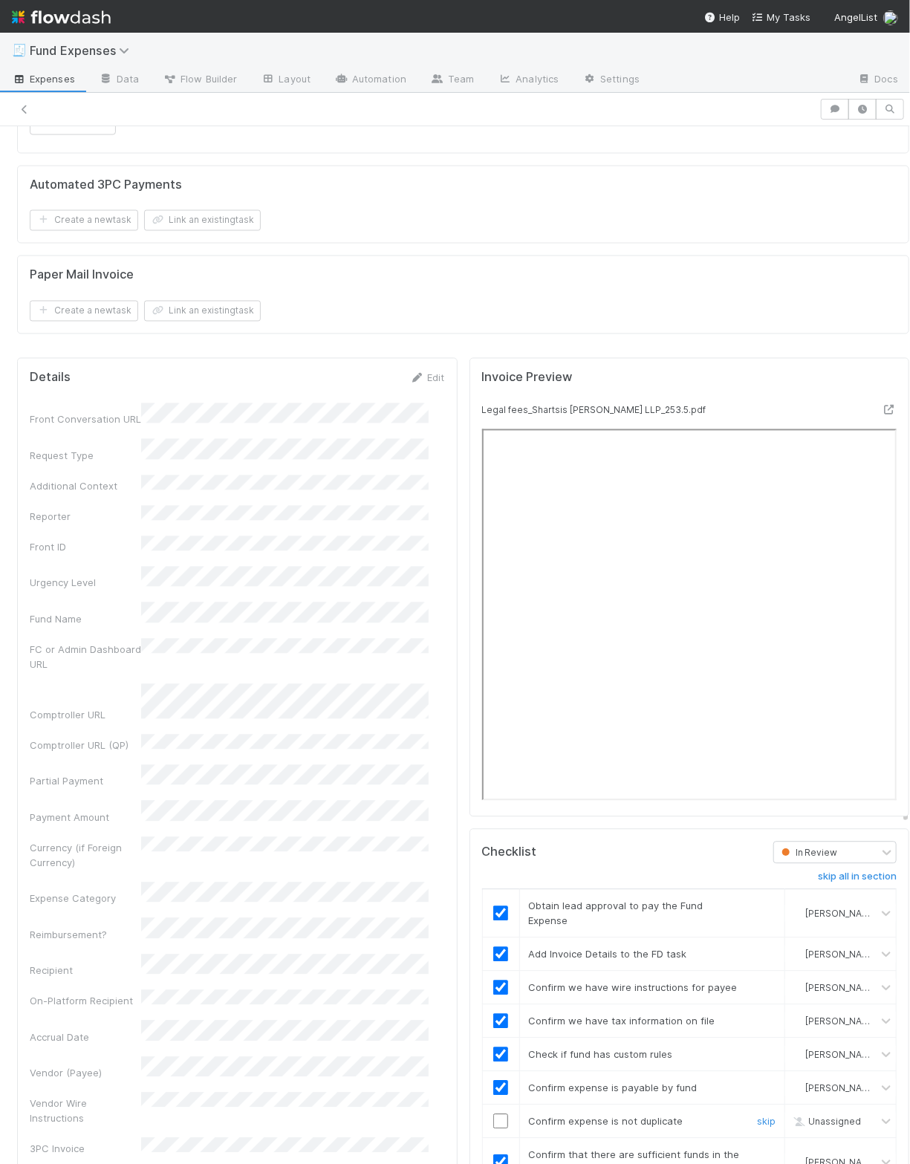
click at [493, 1129] on input "checkbox" at bounding box center [500, 1121] width 15 height 15
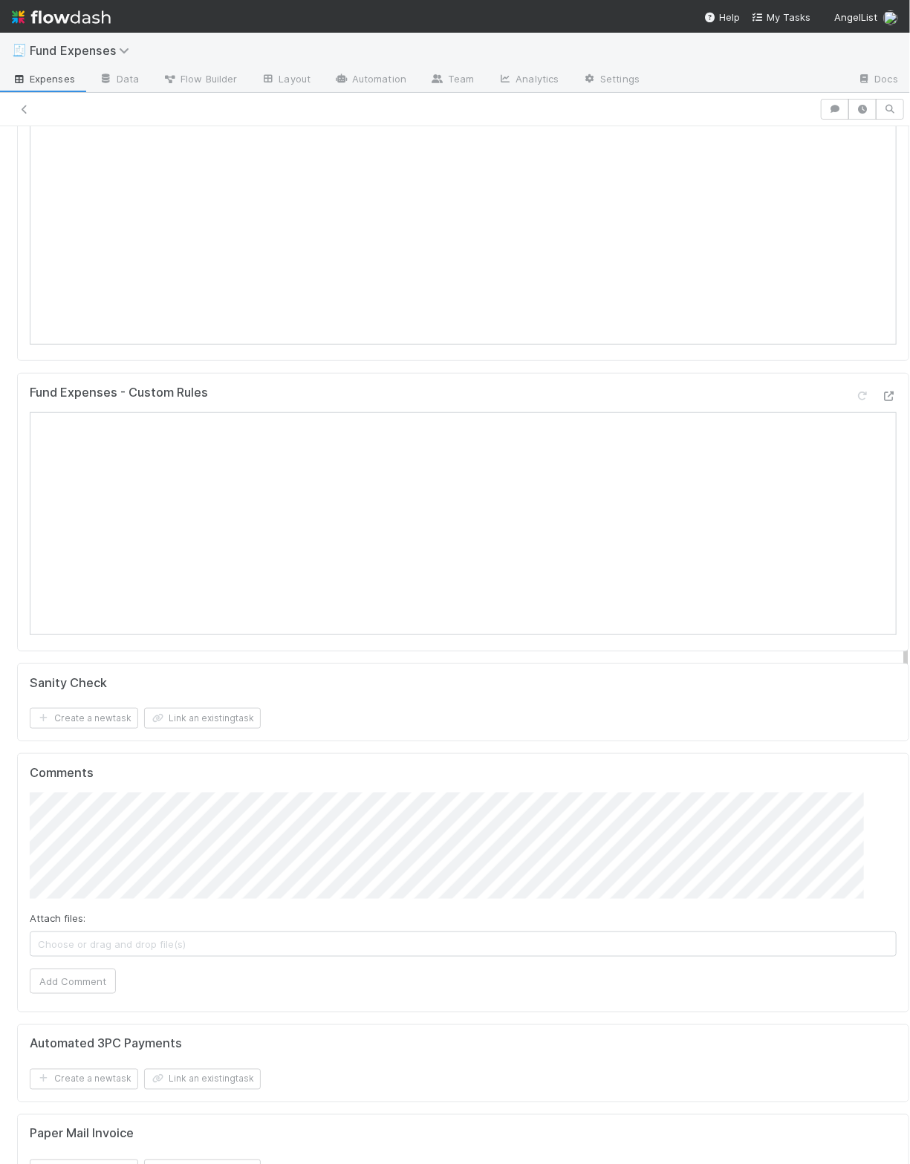
scroll to position [0, 0]
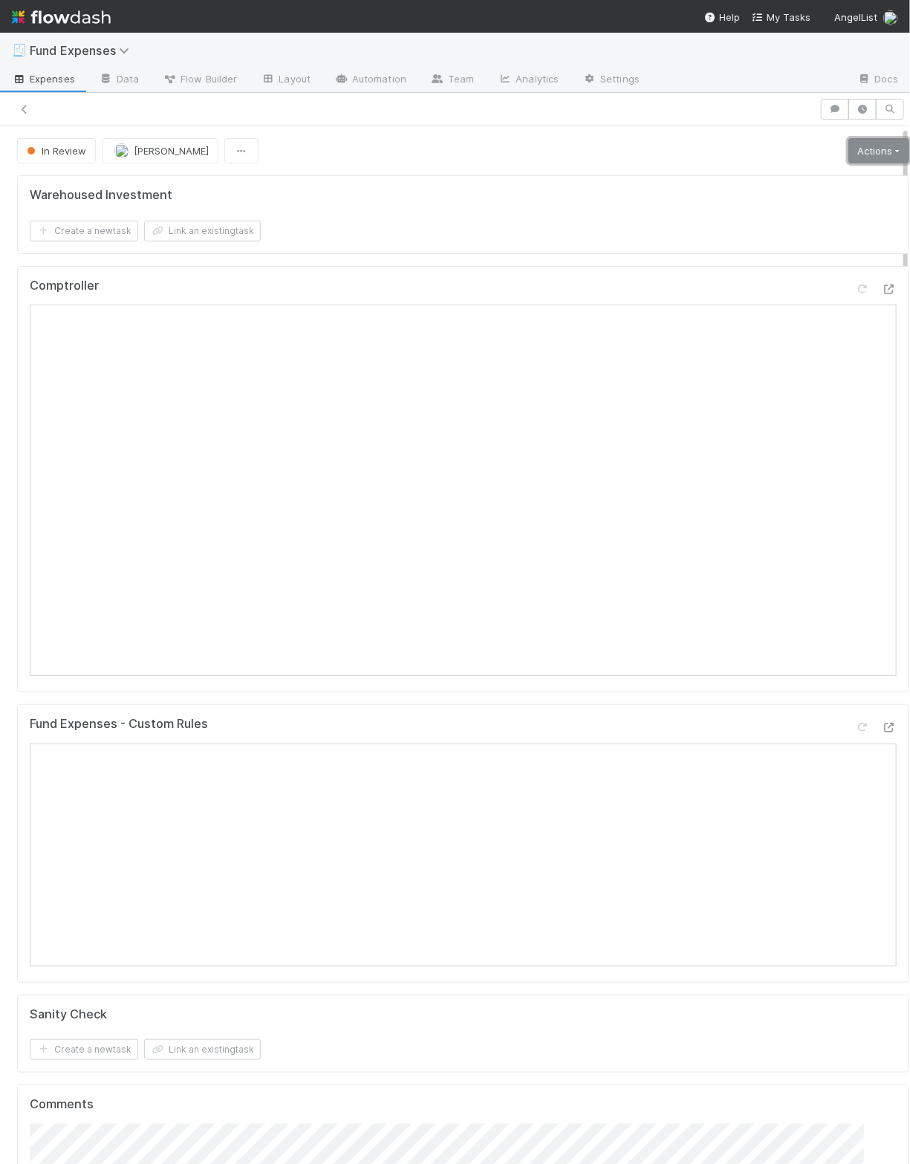
click at [599, 152] on link "Actions" at bounding box center [878, 150] width 61 height 25
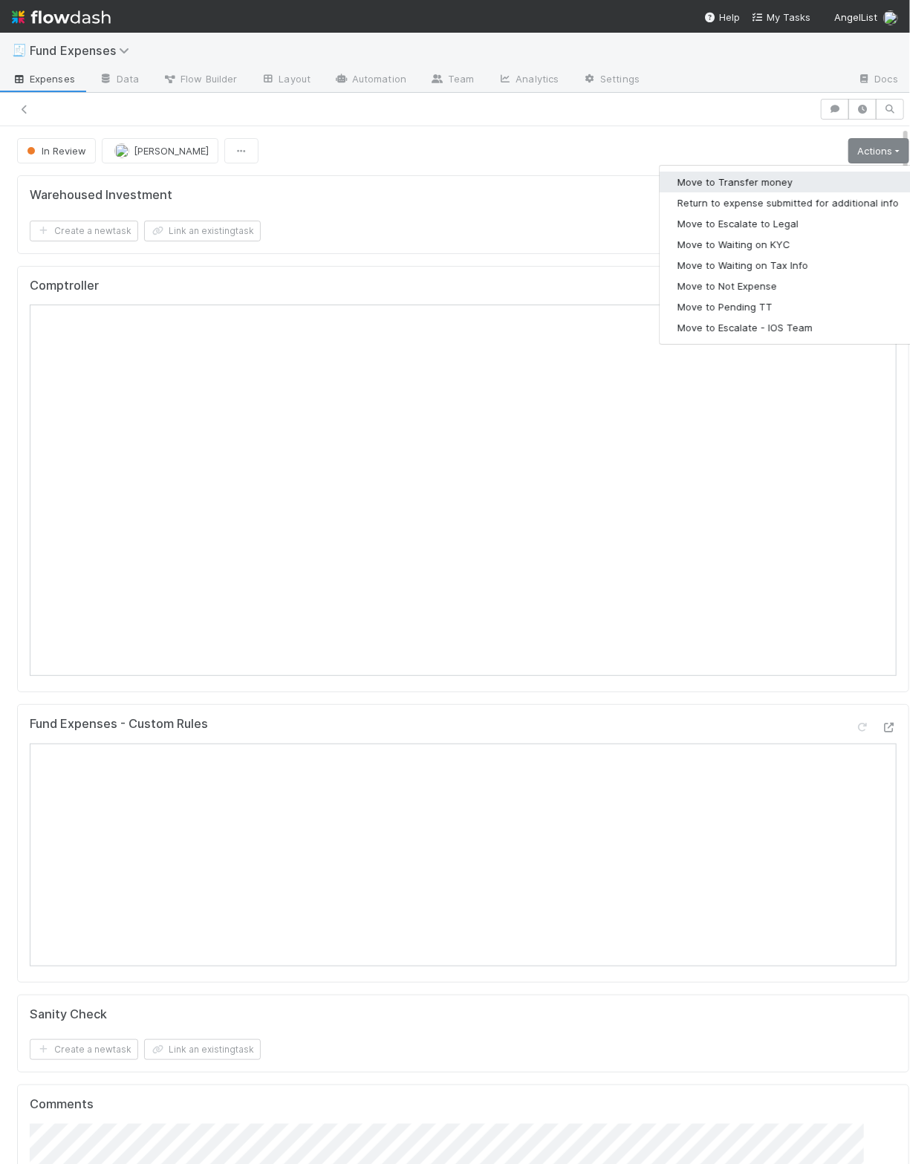
click at [599, 176] on button "Move to Transfer money" at bounding box center [788, 182] width 257 height 21
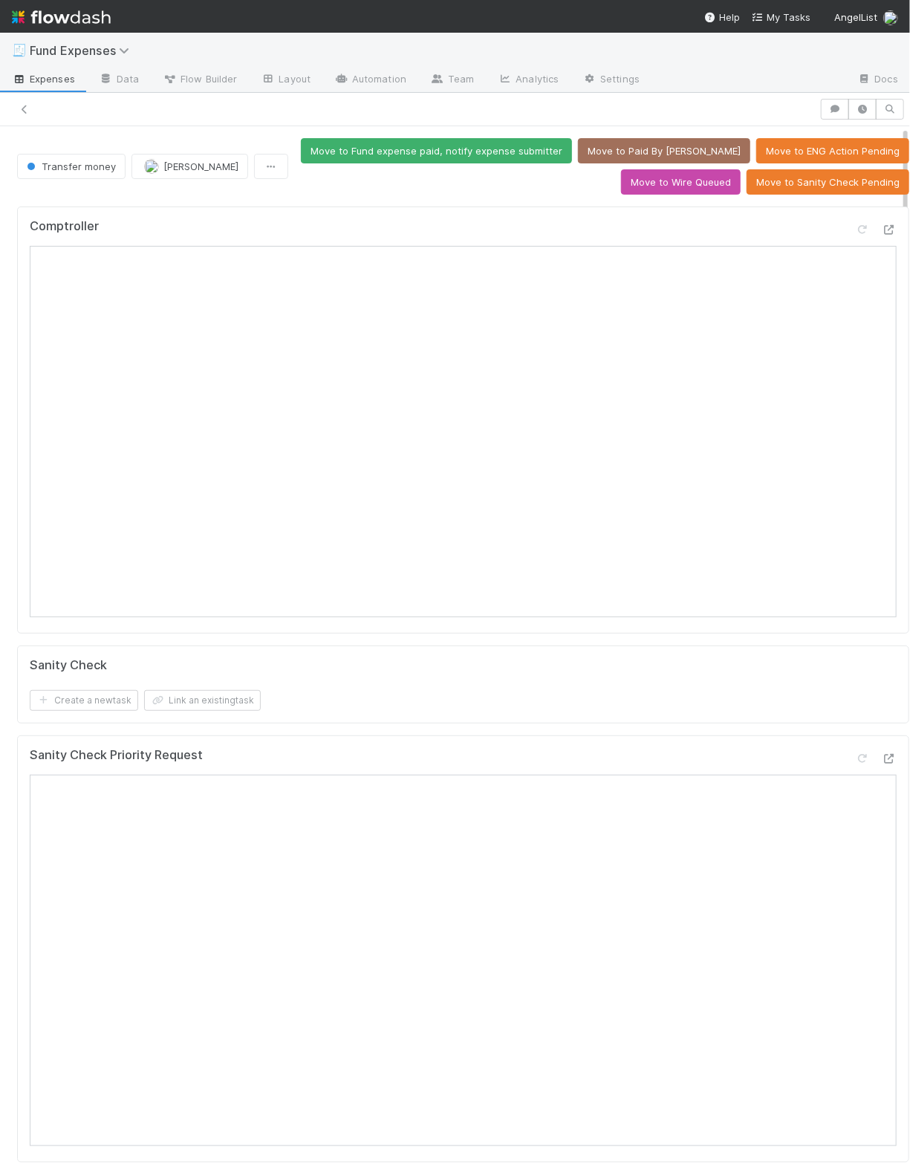
click at [568, 681] on form "Sanity Check Create a new task Link an existing task" at bounding box center [463, 684] width 867 height 53
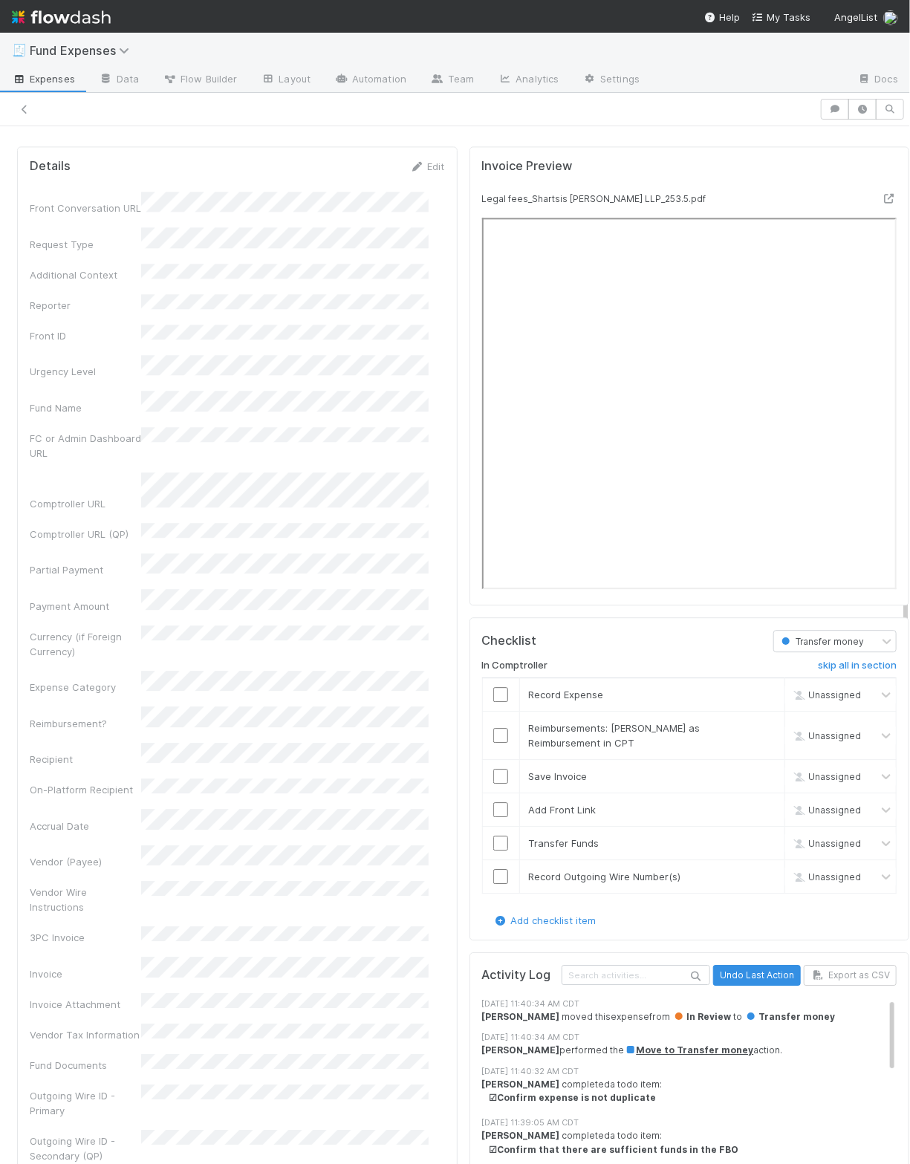
scroll to position [1768, 0]
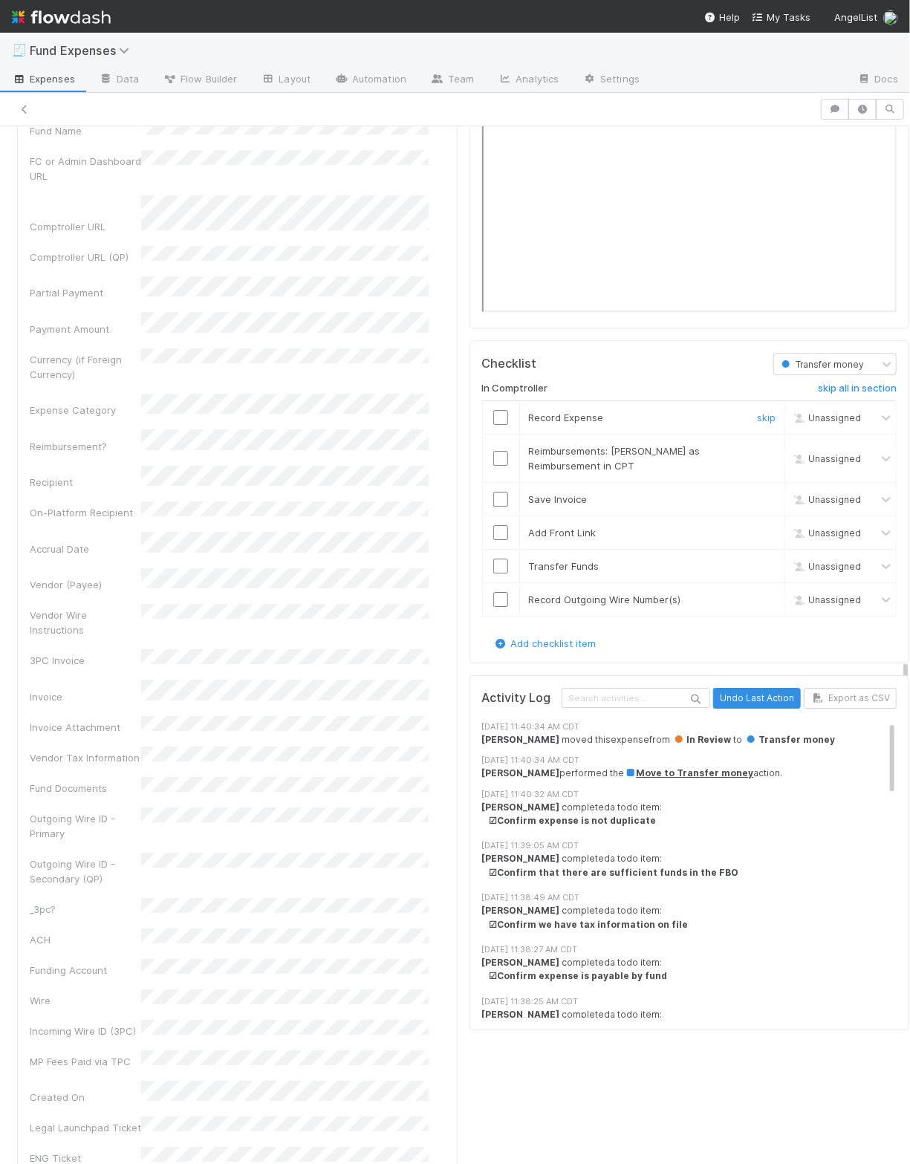
click at [493, 415] on input "checkbox" at bounding box center [500, 417] width 15 height 15
click at [599, 447] on link "skip" at bounding box center [766, 451] width 19 height 12
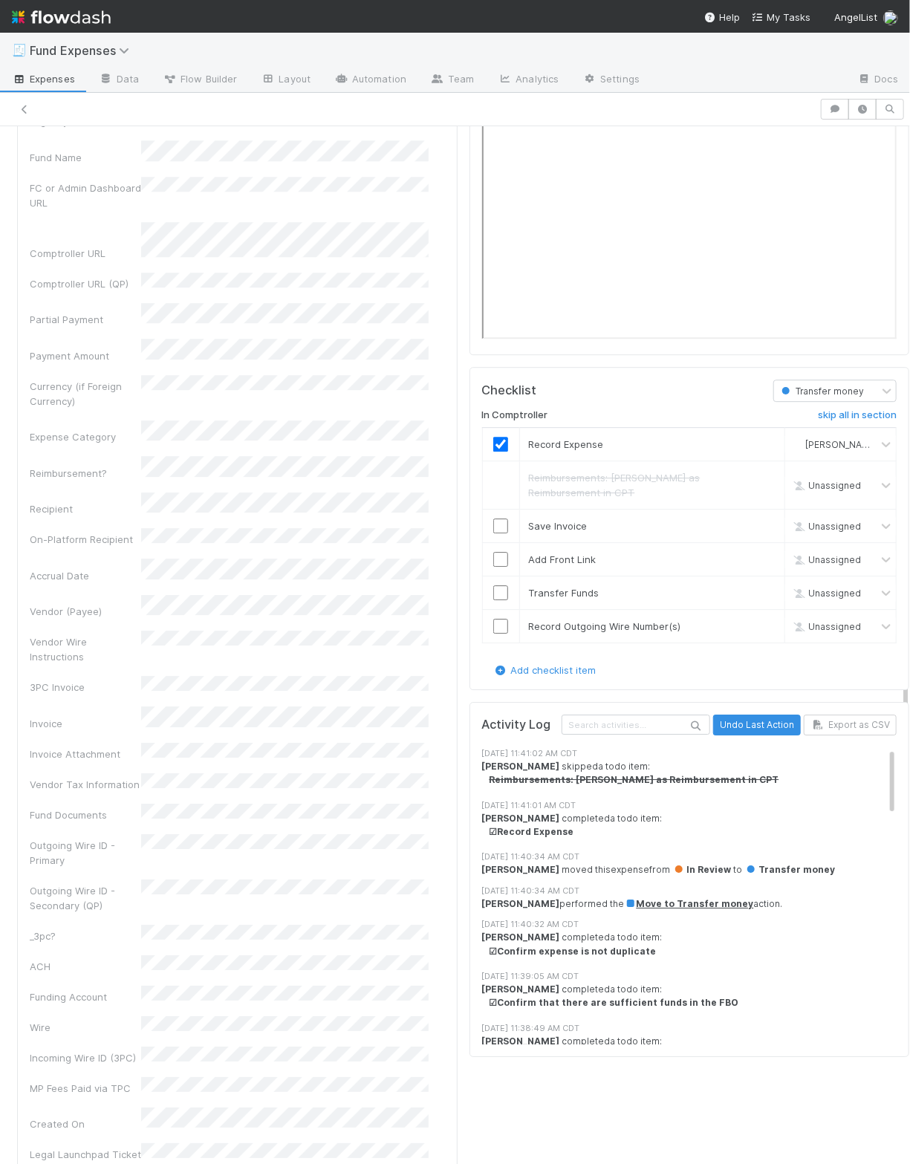
scroll to position [1747, 0]
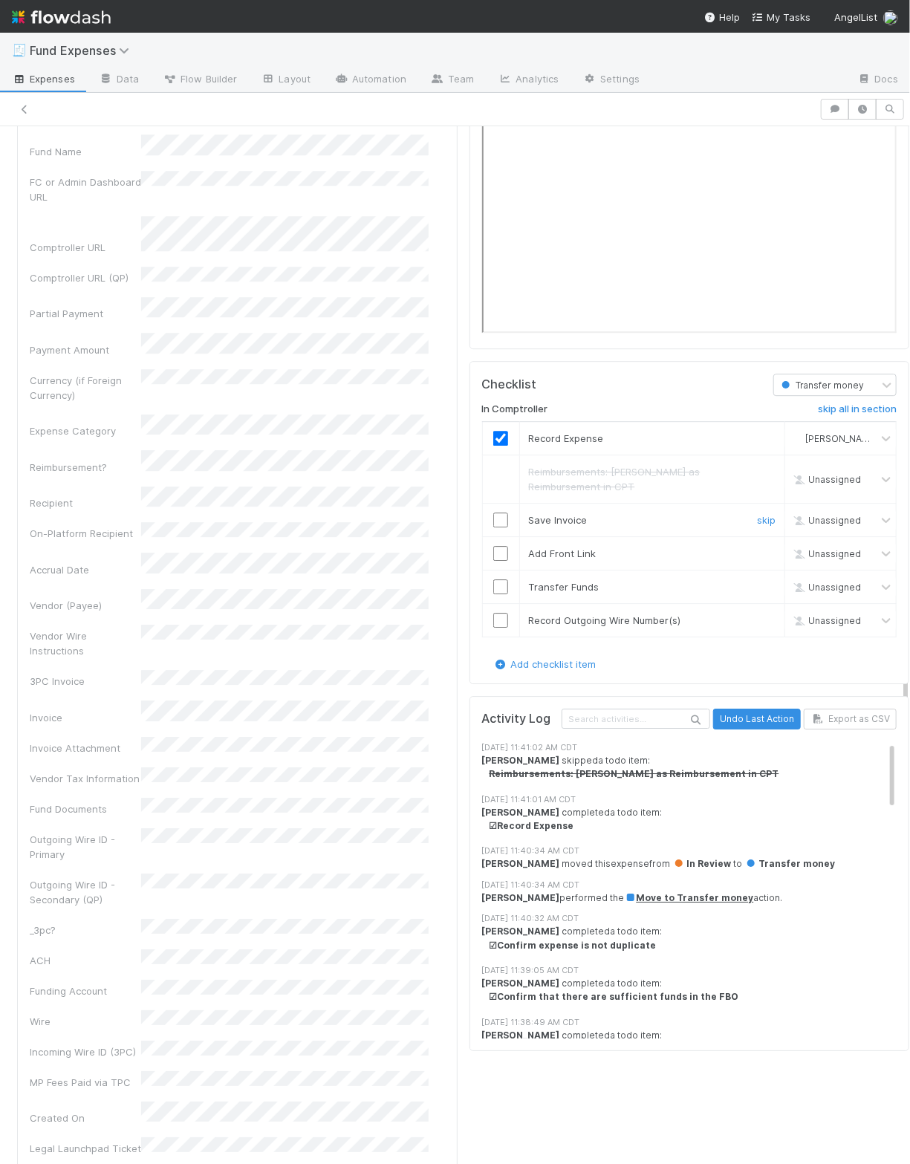
click at [493, 513] on input "checkbox" at bounding box center [500, 520] width 15 height 15
click at [493, 548] on input "checkbox" at bounding box center [500, 553] width 15 height 15
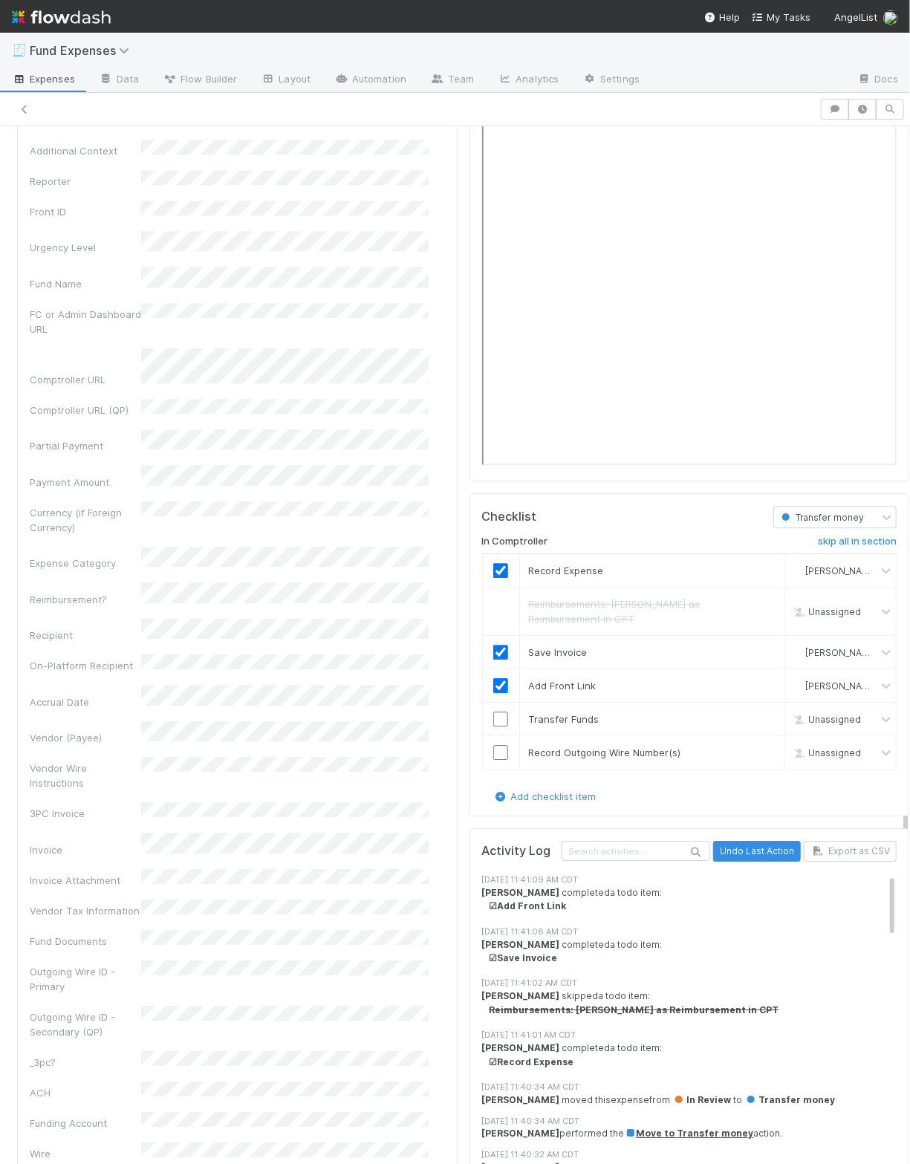
scroll to position [1613, 0]
click at [482, 722] on td at bounding box center [500, 720] width 37 height 33
click at [493, 714] on input "checkbox" at bounding box center [500, 721] width 15 height 15
click at [493, 750] on input "checkbox" at bounding box center [500, 754] width 15 height 15
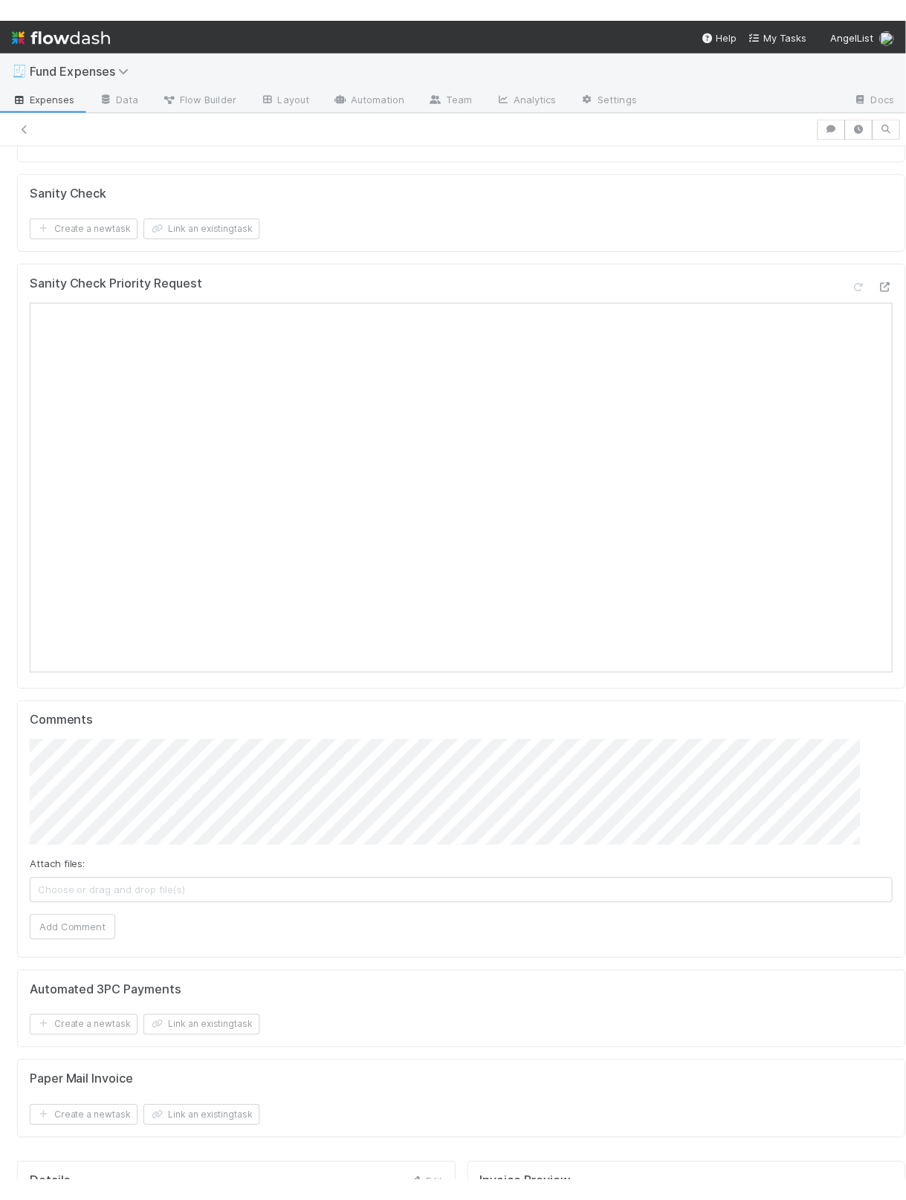
scroll to position [0, 0]
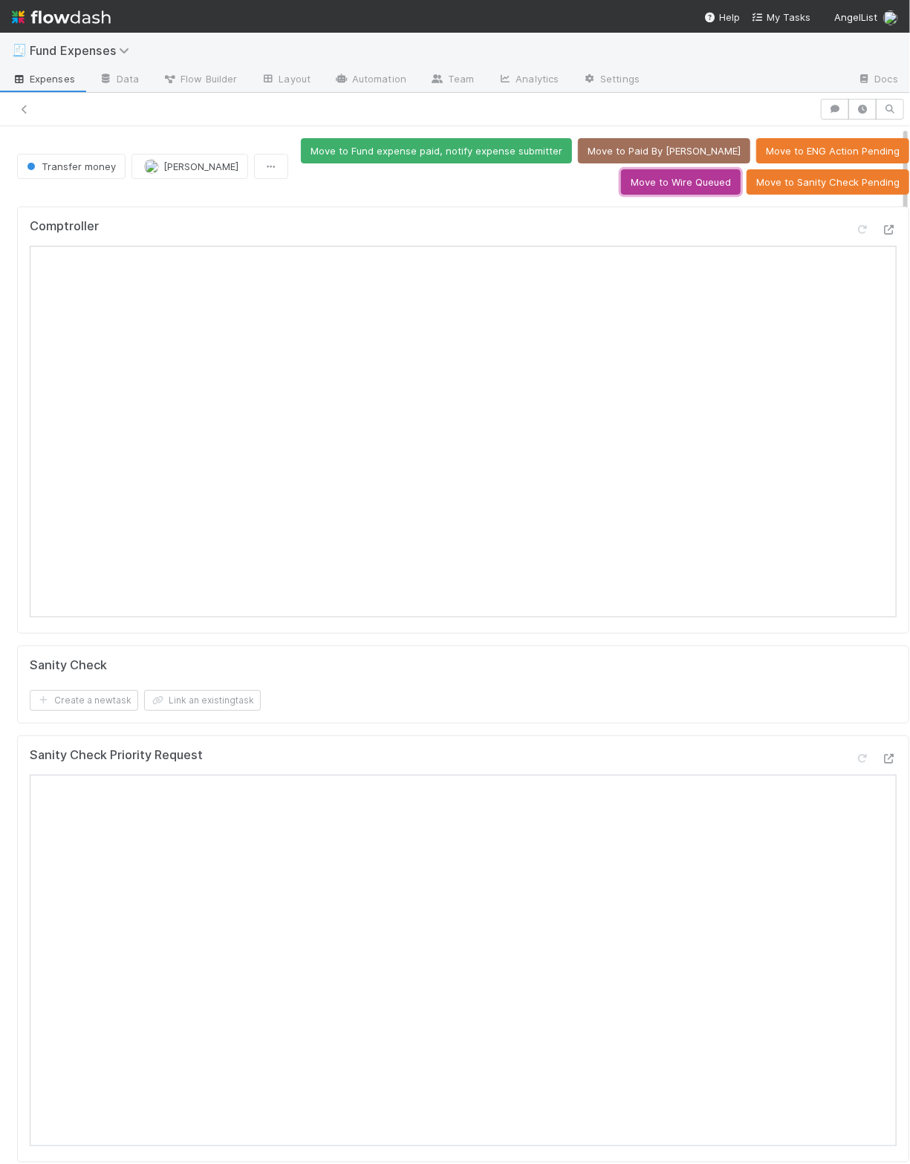
click at [599, 184] on button "Move to Wire Queued" at bounding box center [681, 181] width 120 height 25
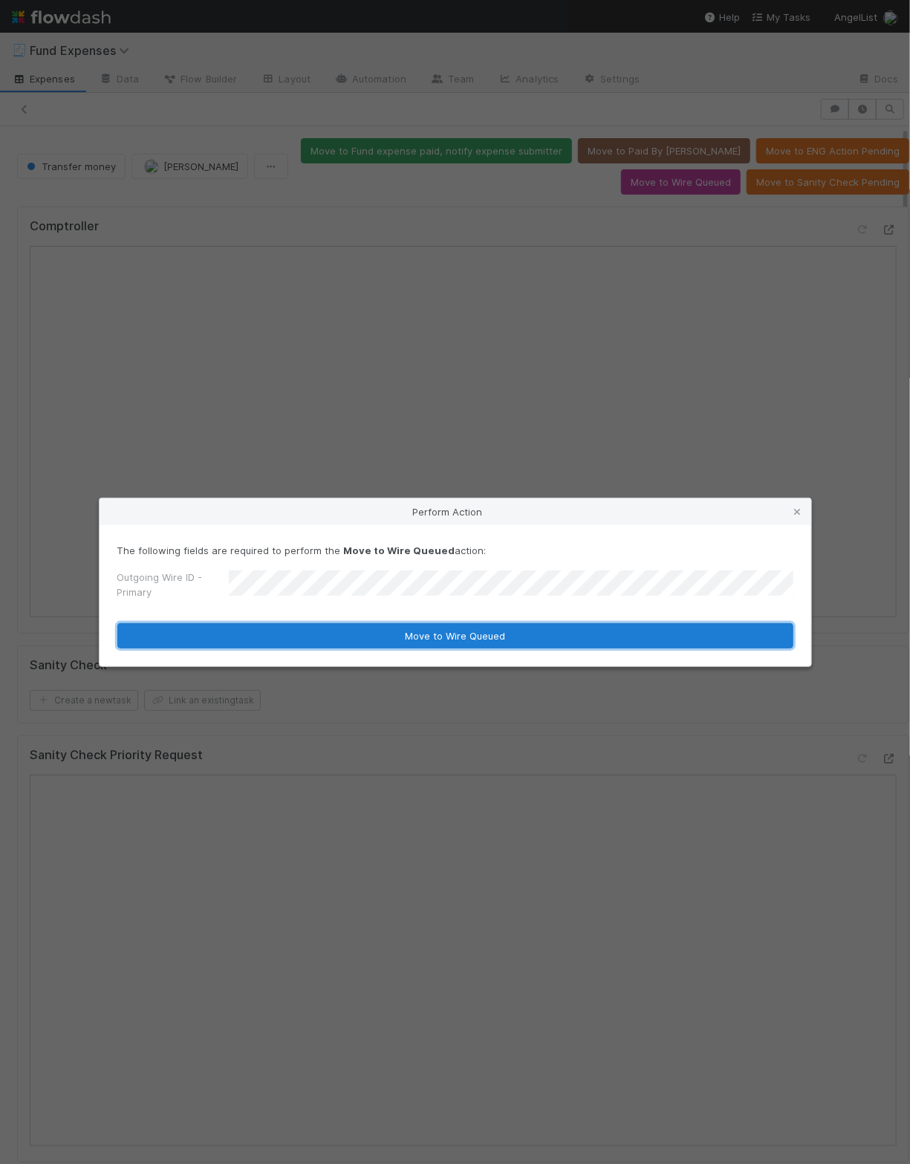
click at [439, 634] on button "Move to Wire Queued" at bounding box center [455, 635] width 676 height 25
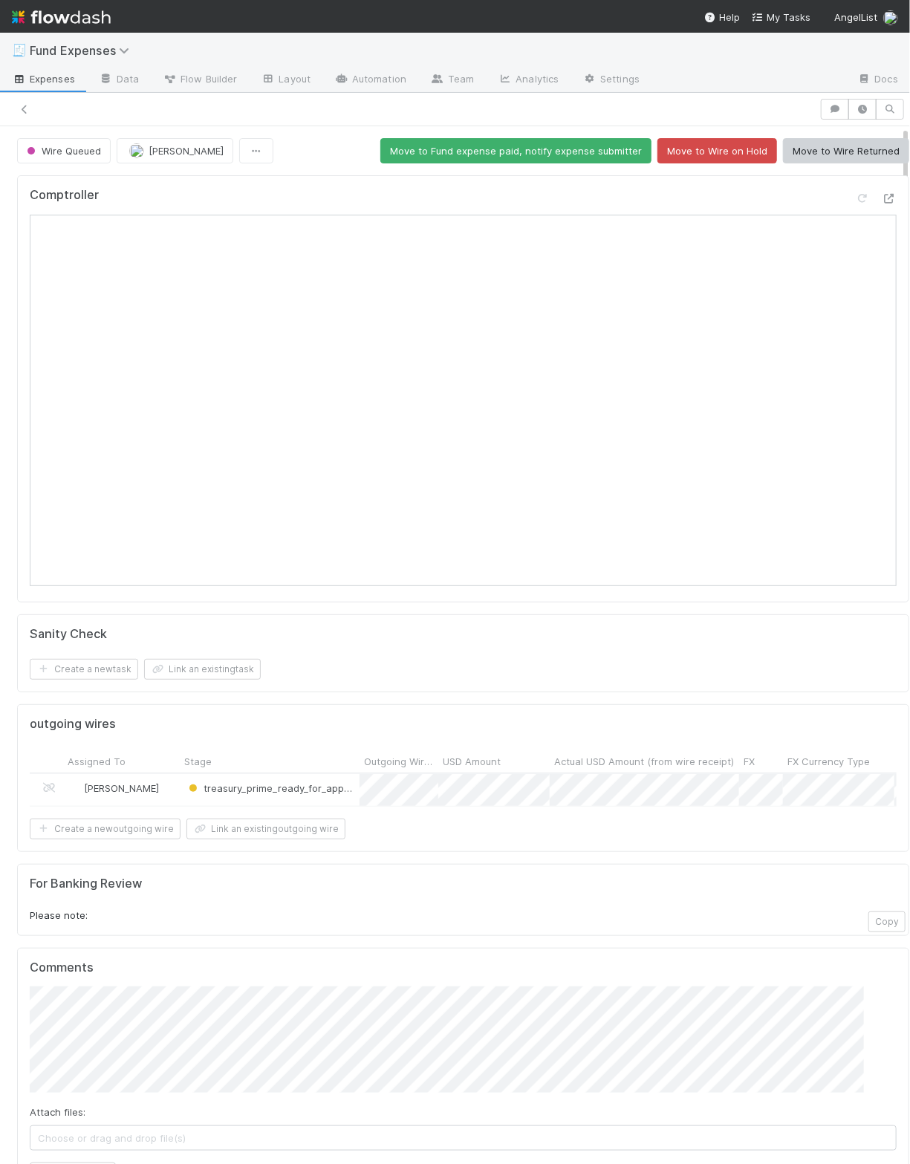
click at [562, 661] on div "Create a new task Link an existing task" at bounding box center [463, 669] width 867 height 21
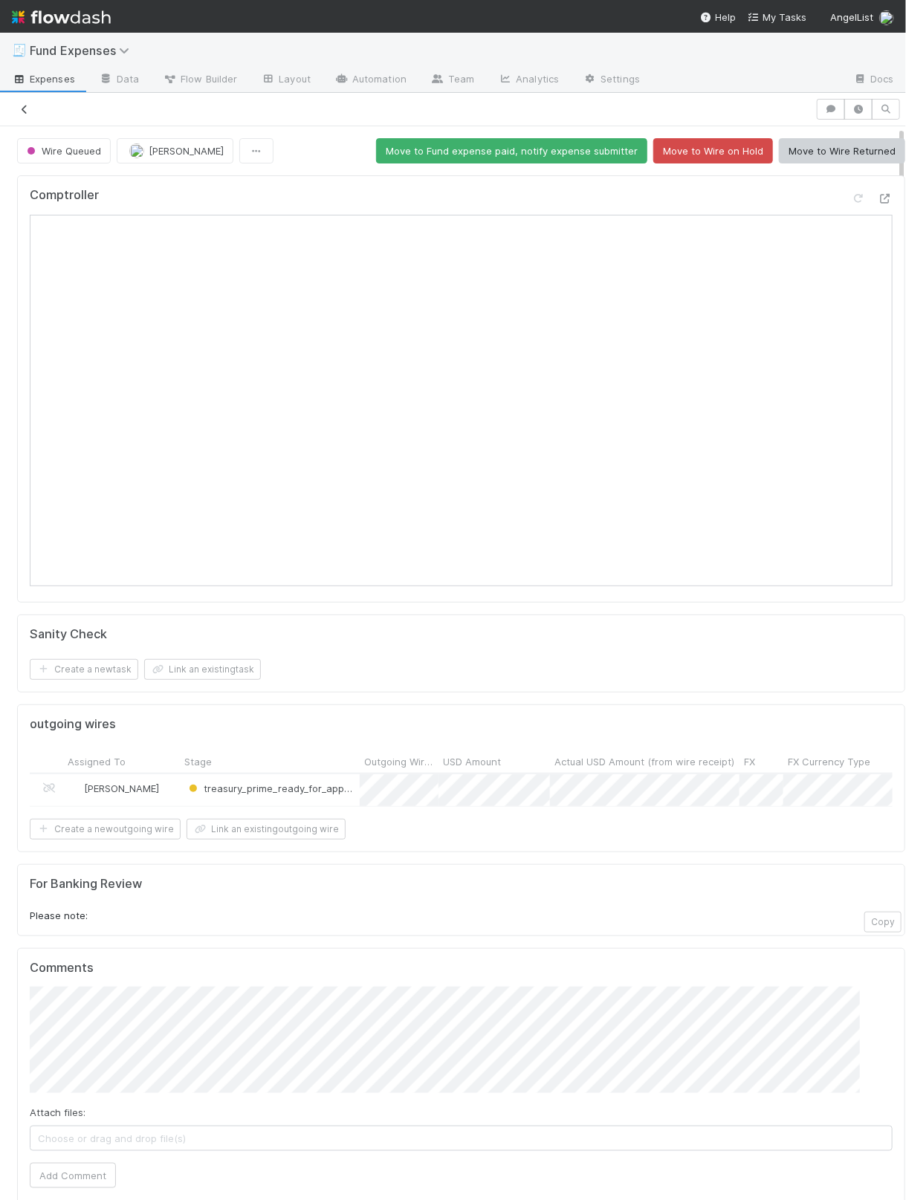
click at [26, 105] on icon at bounding box center [24, 110] width 15 height 10
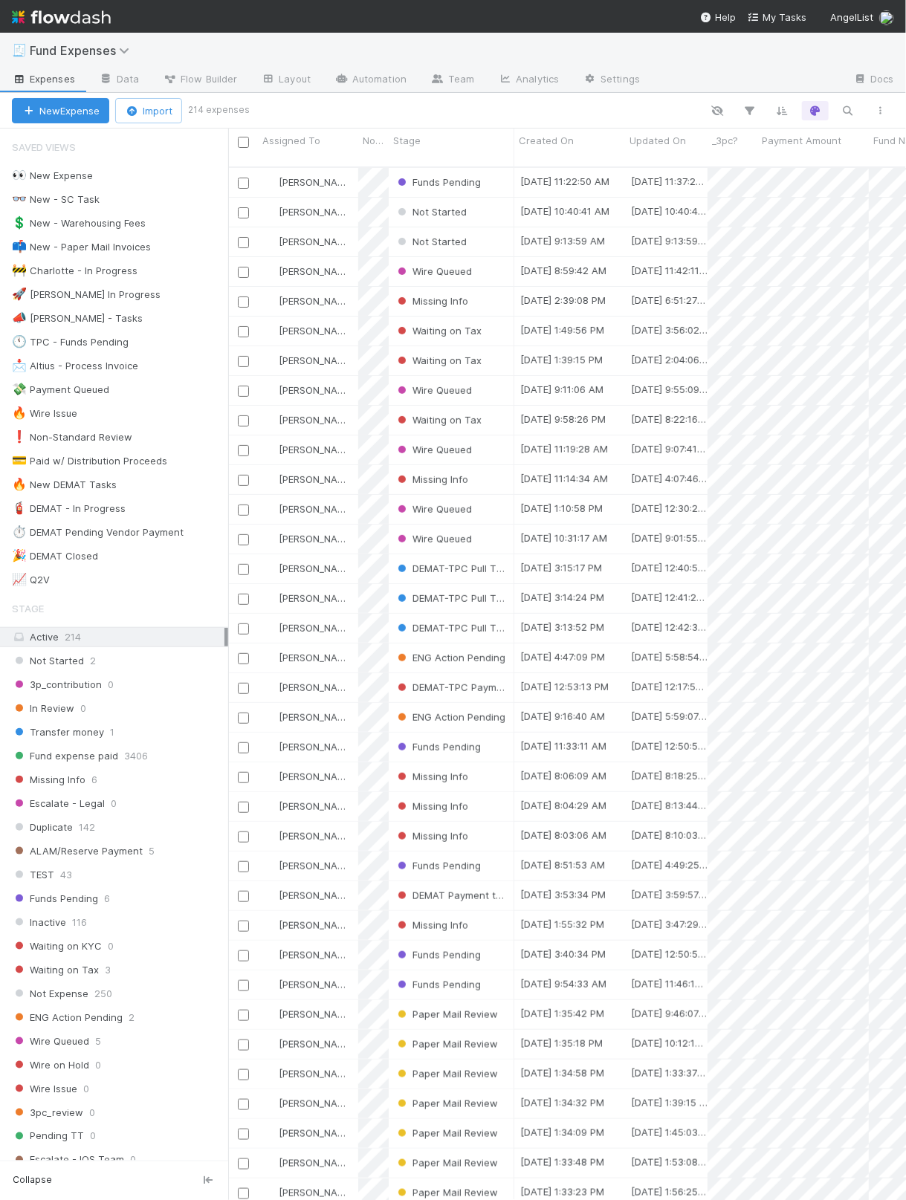
scroll to position [1029, 660]
click at [345, 169] on div "[PERSON_NAME]" at bounding box center [308, 182] width 100 height 29
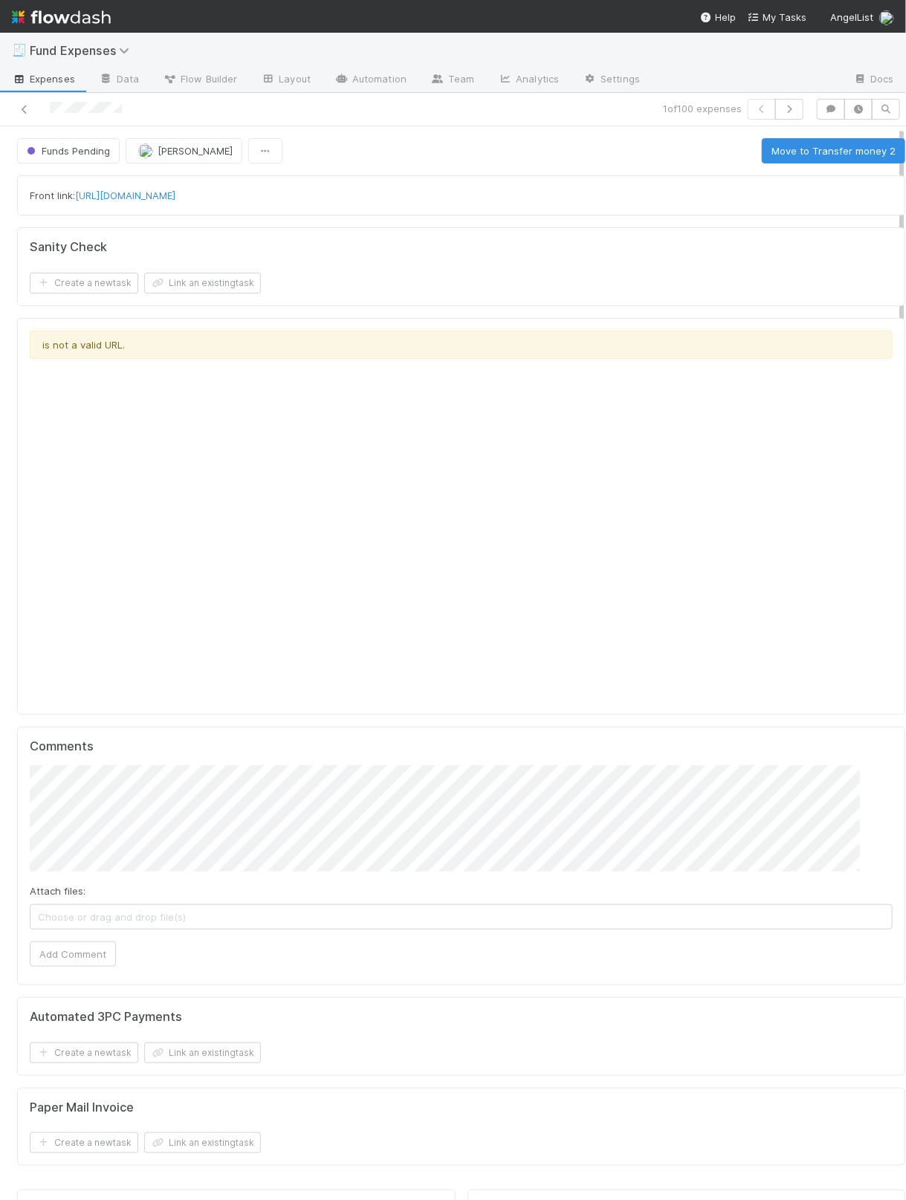
click at [311, 287] on div "Create a new task Link an existing task" at bounding box center [461, 283] width 863 height 21
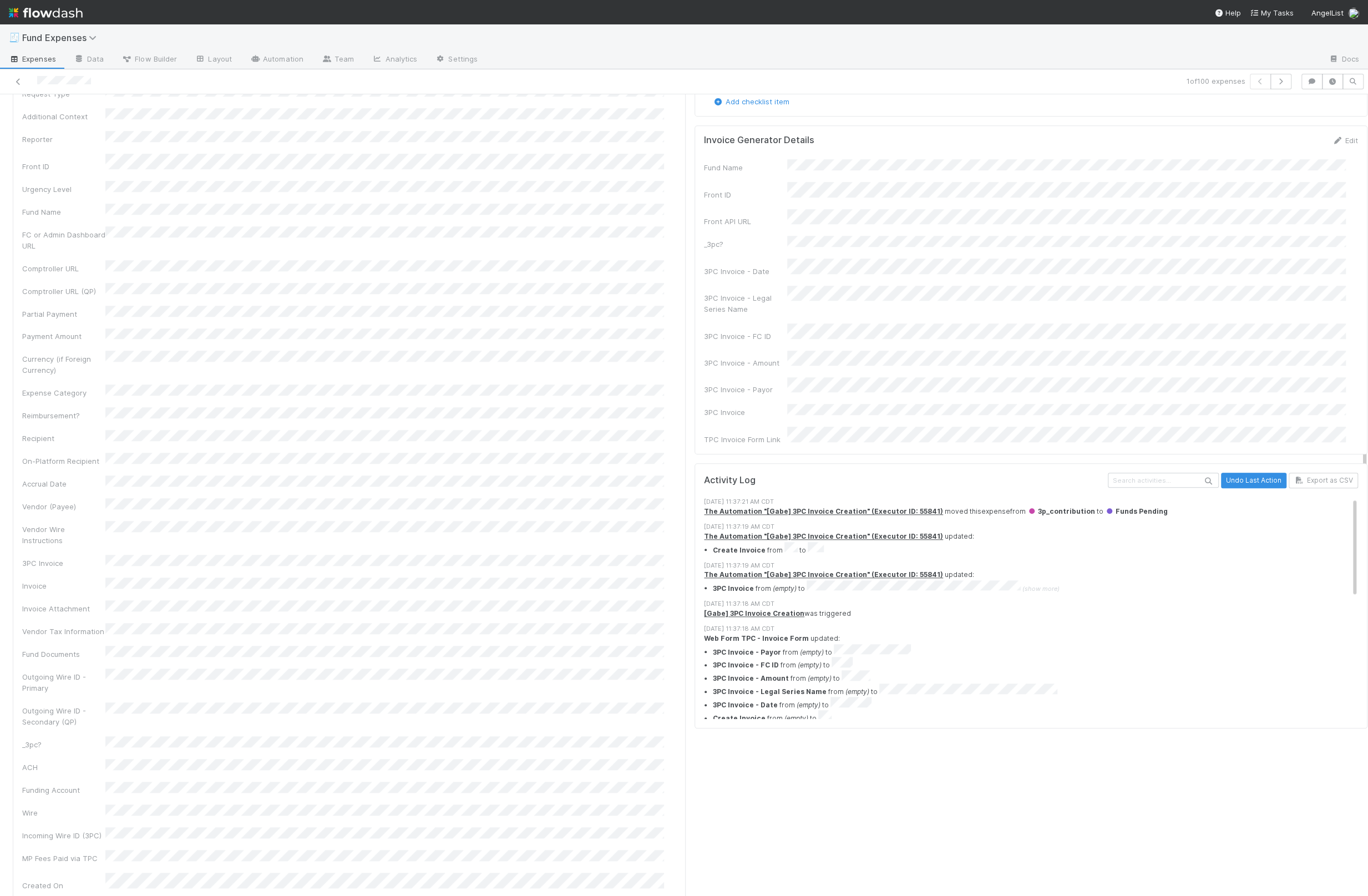
scroll to position [722, 0]
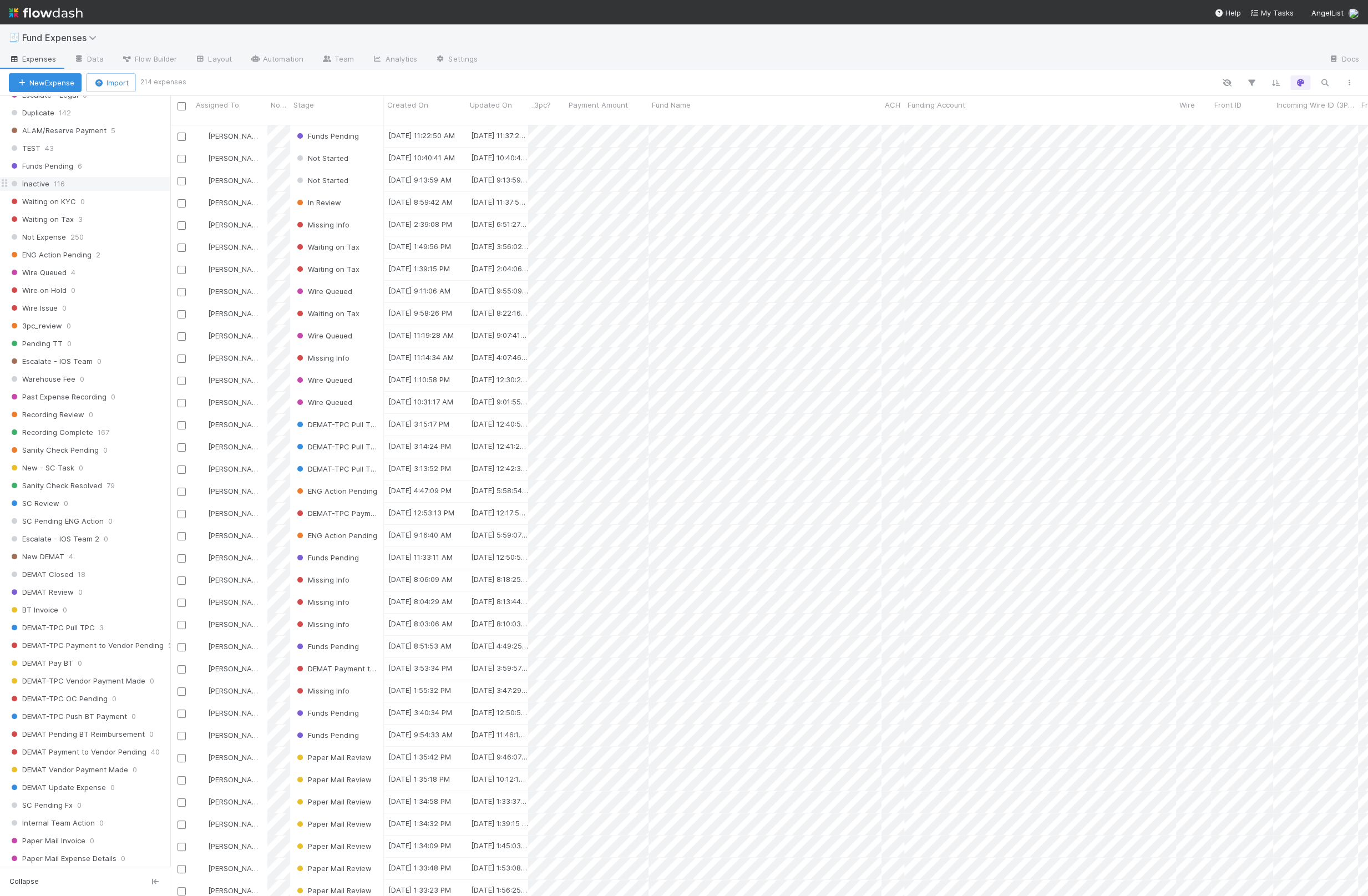
scroll to position [685, 0]
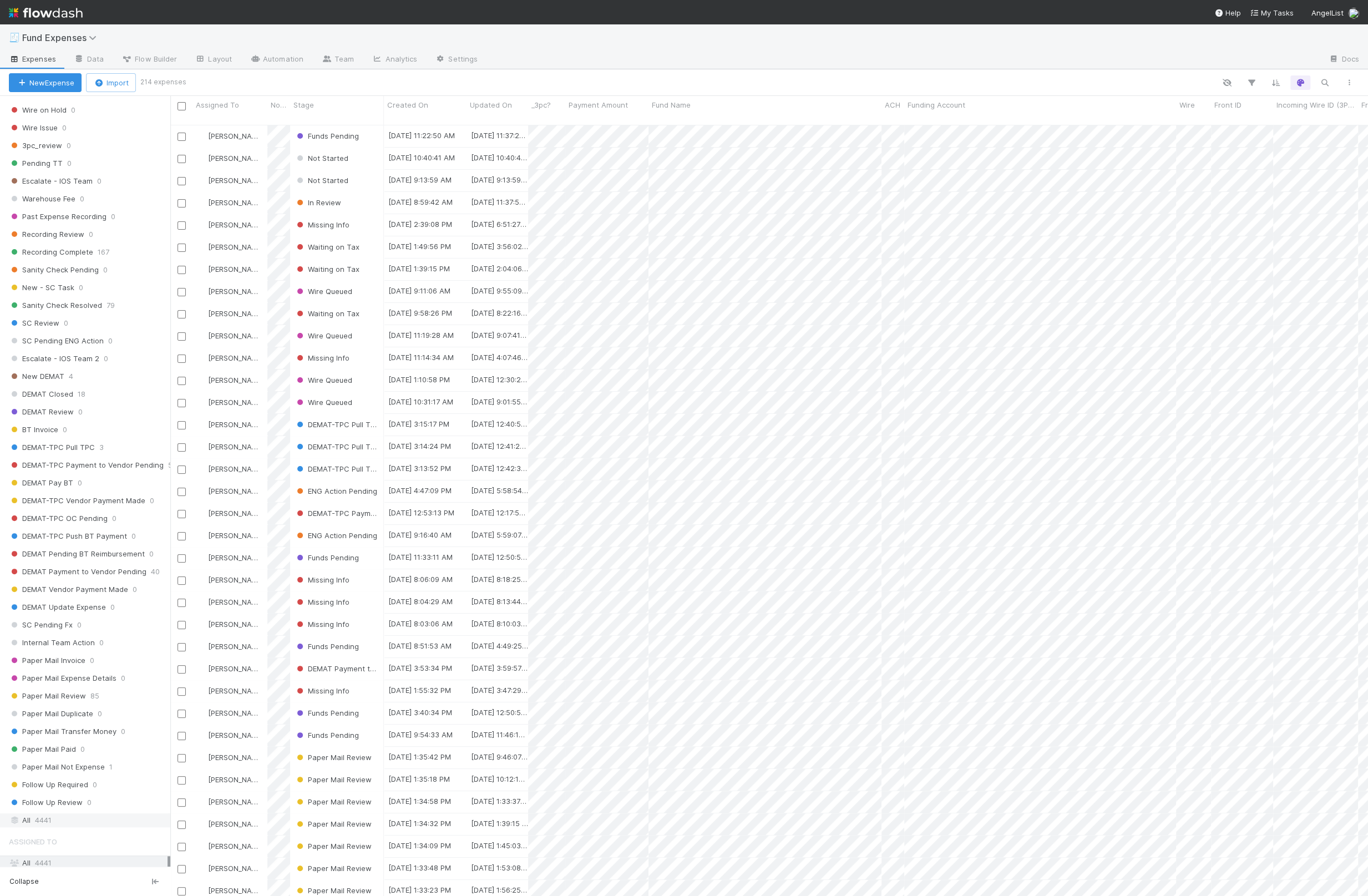
click at [66, 813] on div "All 4441" at bounding box center [88, 820] width 158 height 14
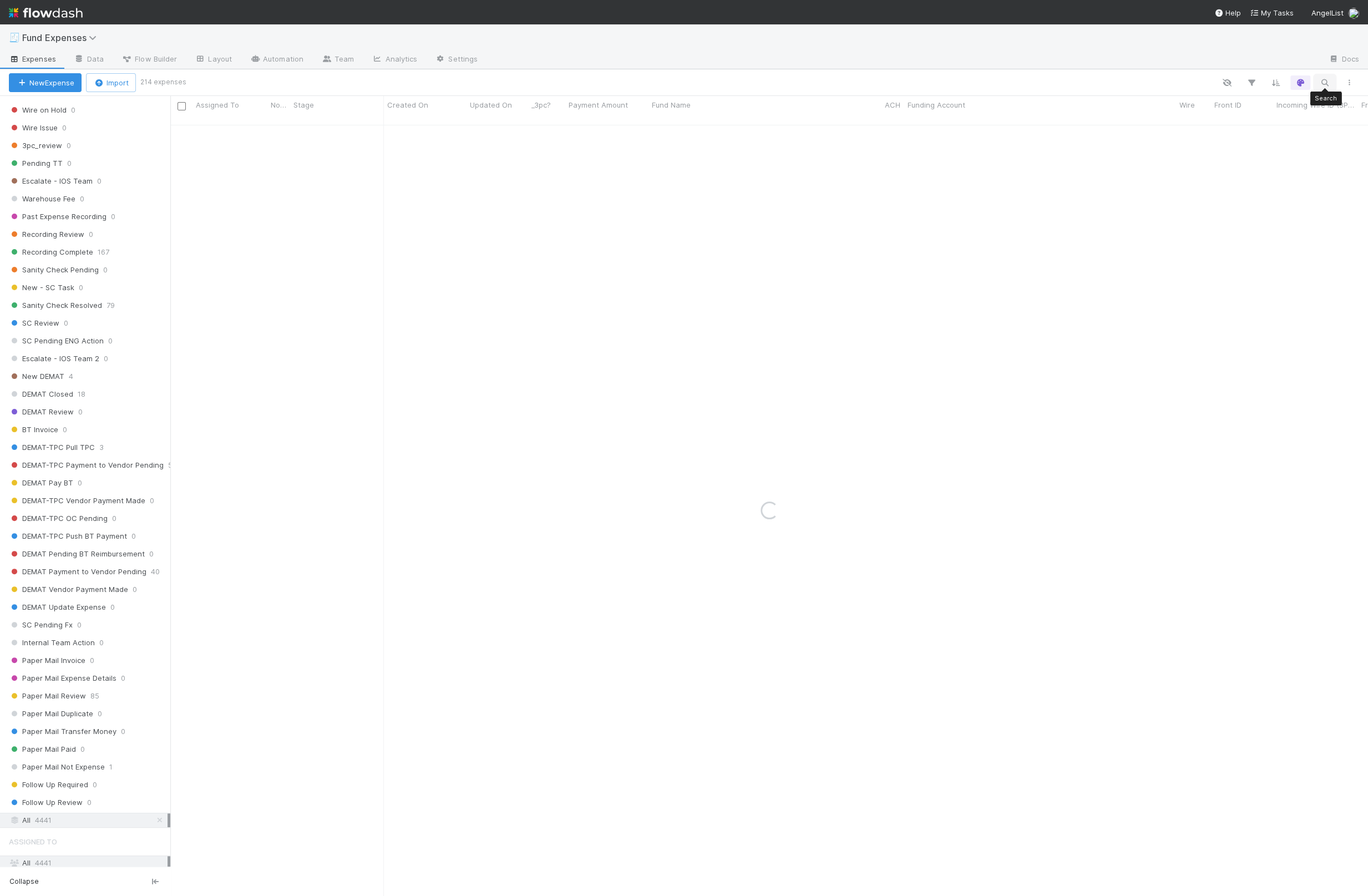
click at [679, 79] on icon "button" at bounding box center [1325, 82] width 11 height 10
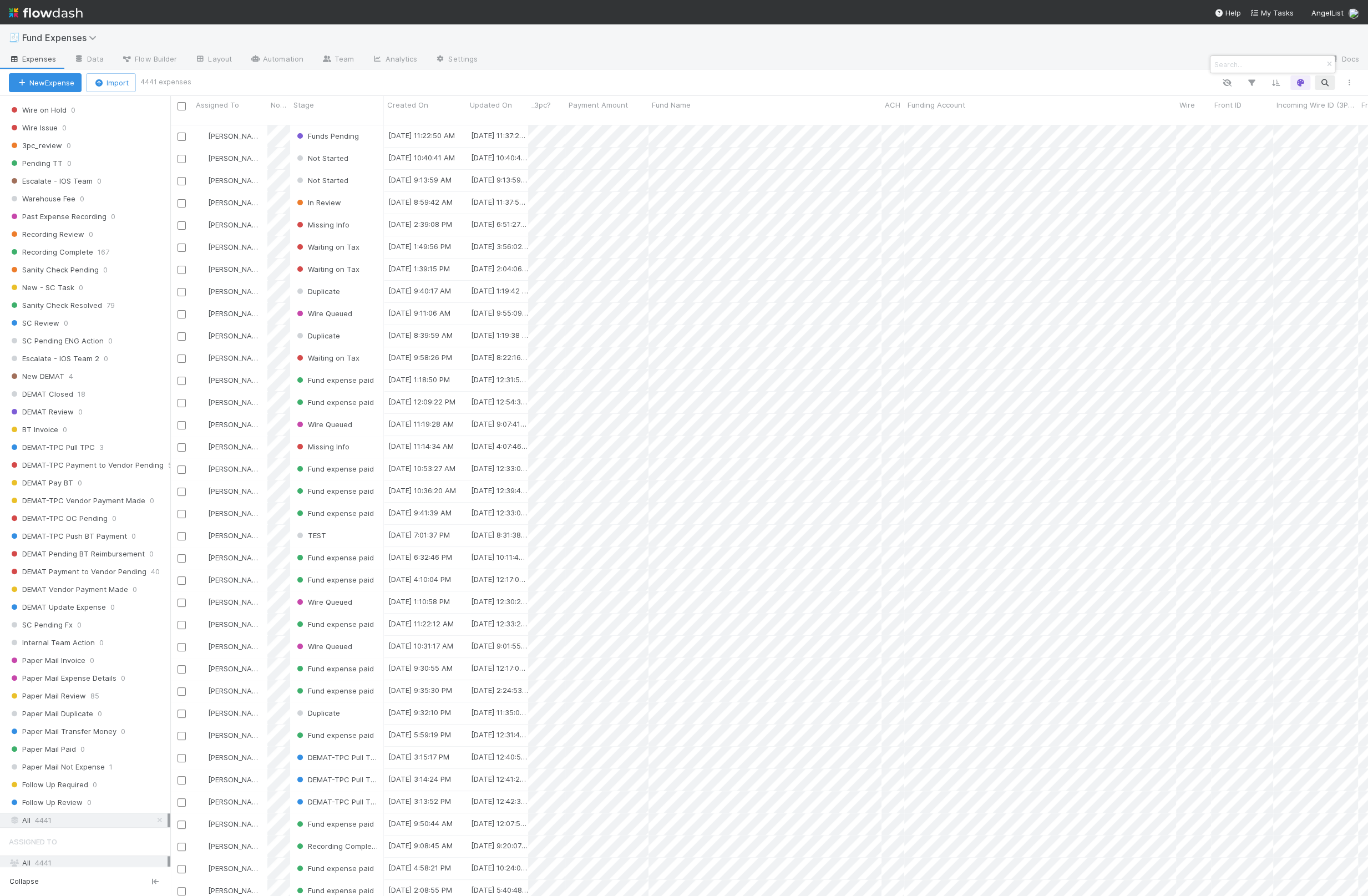
scroll to position [768, 1184]
type input "5513113"
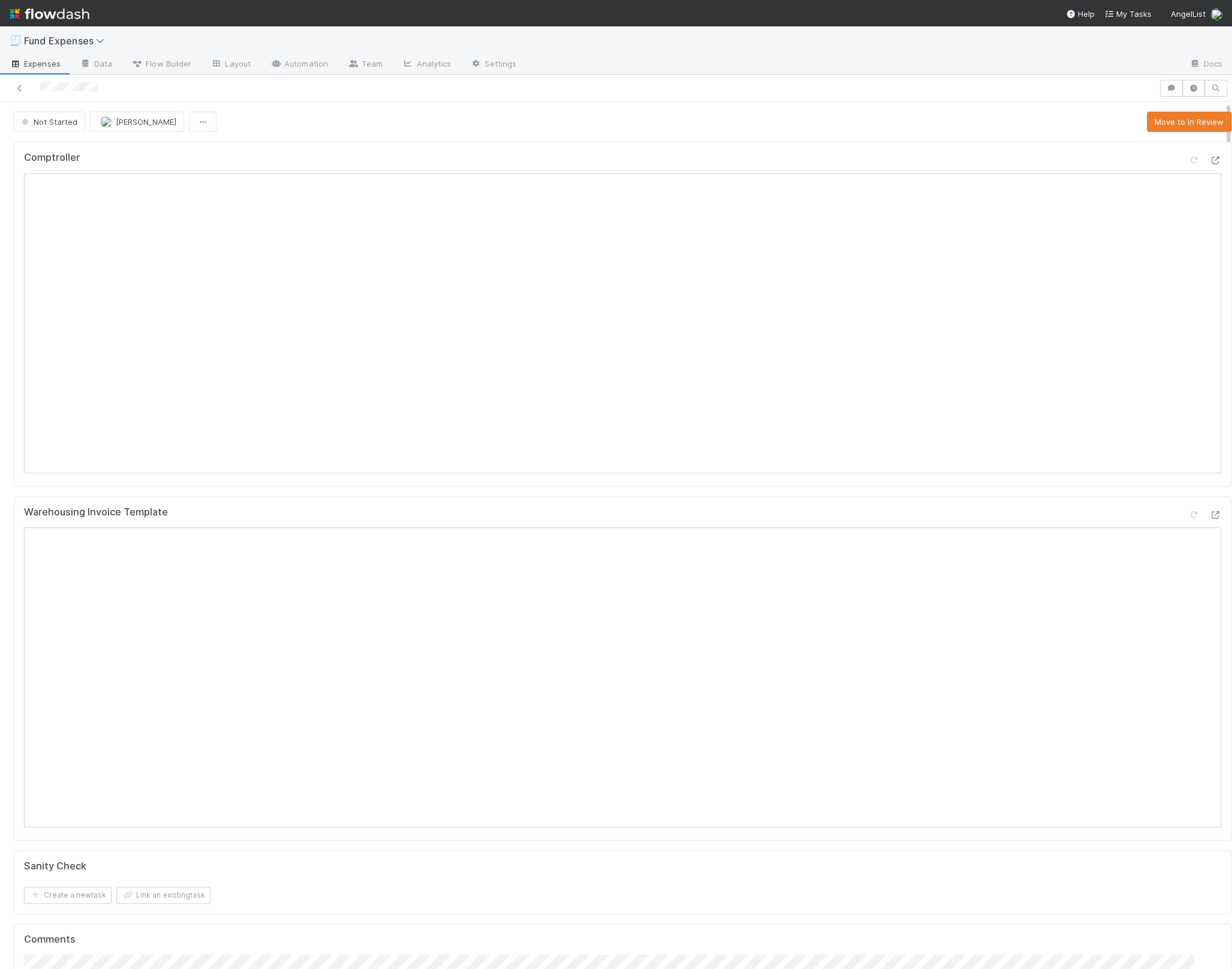
click at [245, 128] on div "Not Started Linda Ortiz Move to In Review" at bounding box center [622, 121] width 1217 height 20
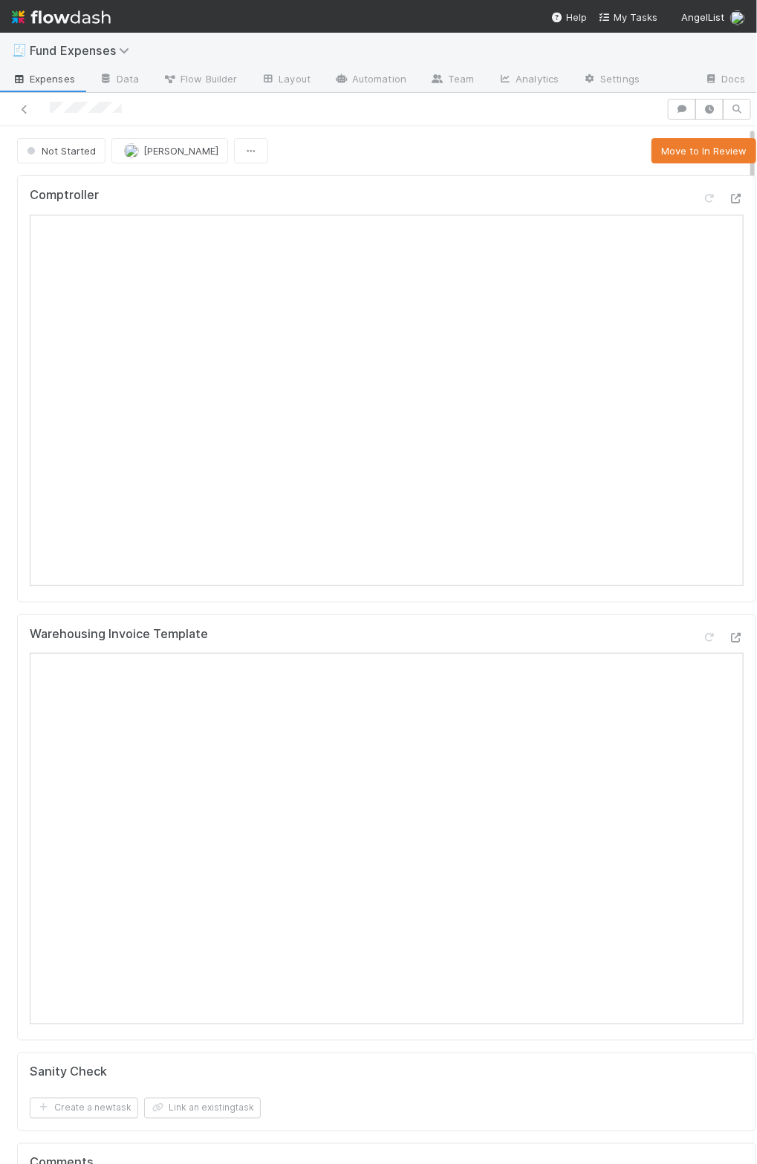
click at [433, 169] on div "Comptroller Warehousing Invoice Template Sanity Check Create a new task Link an…" at bounding box center [386, 1029] width 751 height 1721
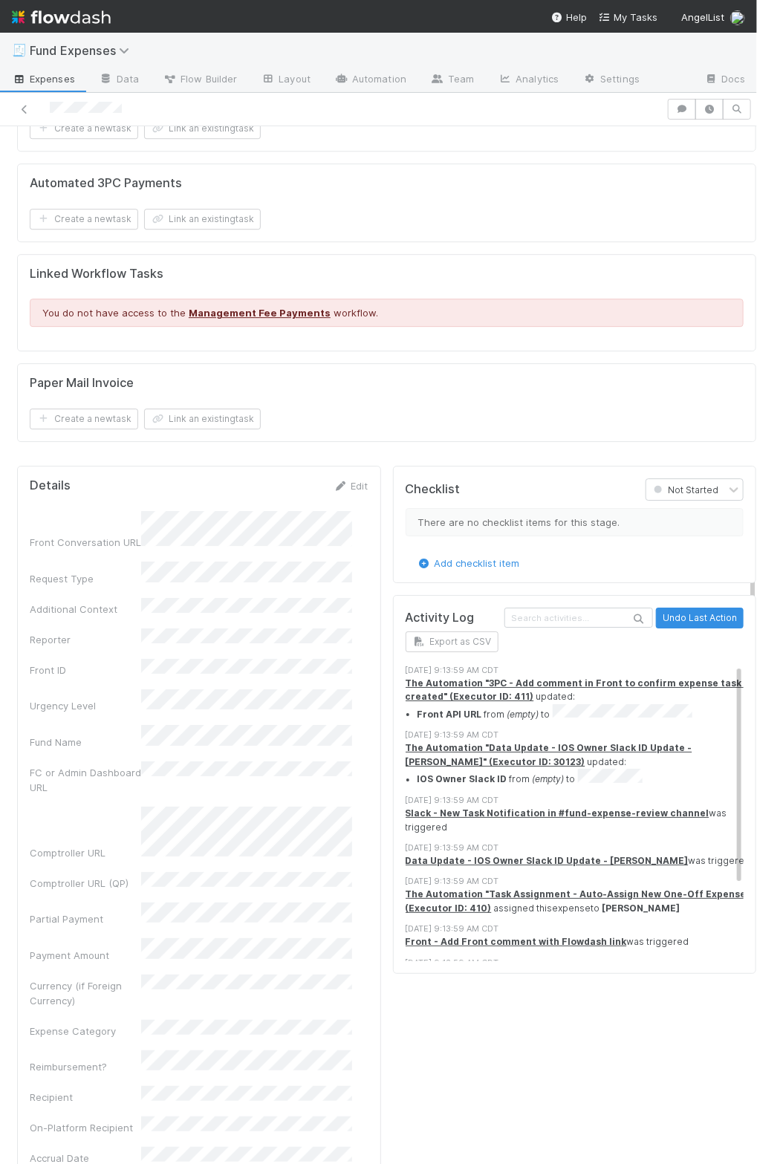
scroll to position [1562, 0]
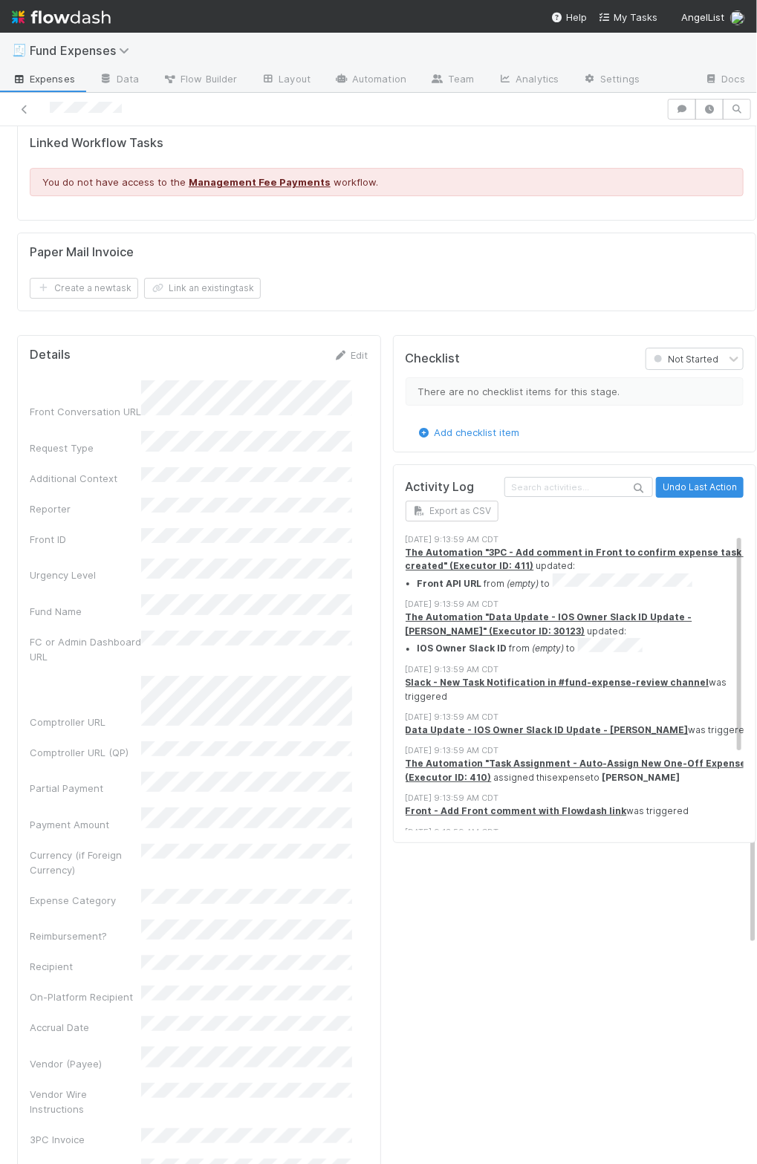
click at [387, 606] on div "Checklist Not Started There are no checklist items for this stage. Add checklis…" at bounding box center [575, 1184] width 376 height 1710
click at [387, 616] on div "Checklist Not Started There are no checklist items for this stage. Add checklis…" at bounding box center [575, 1184] width 376 height 1710
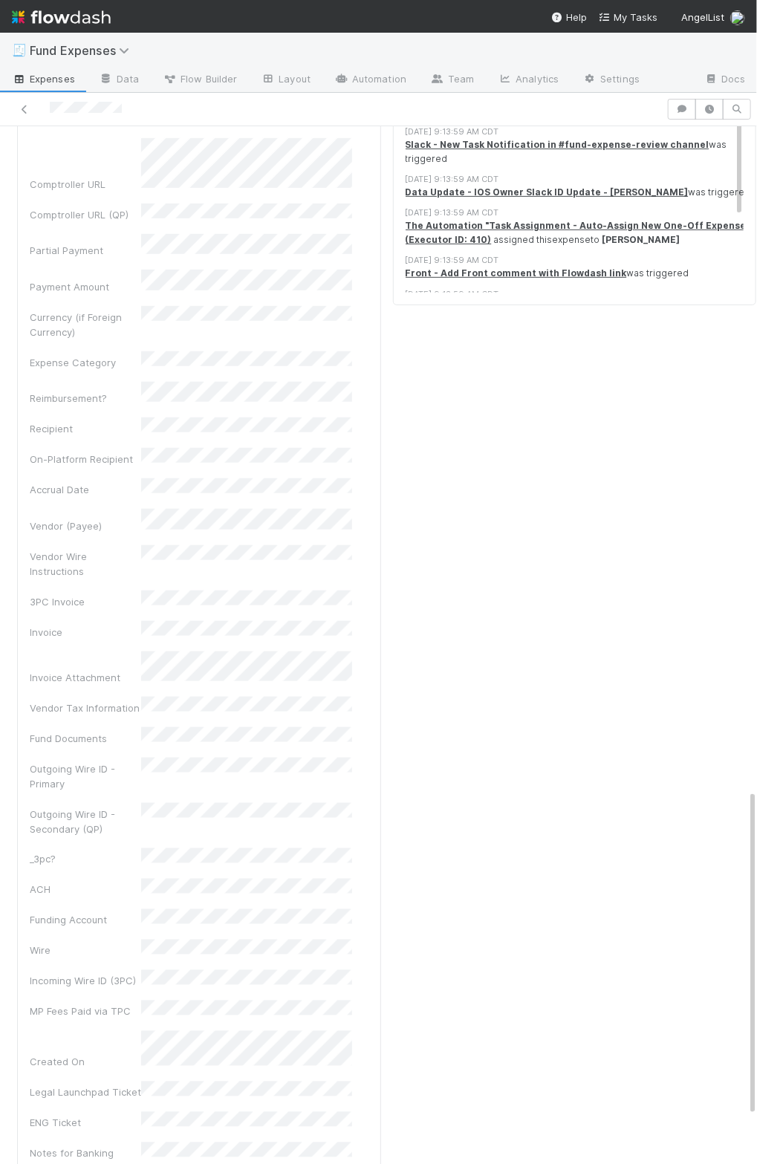
scroll to position [2108, 0]
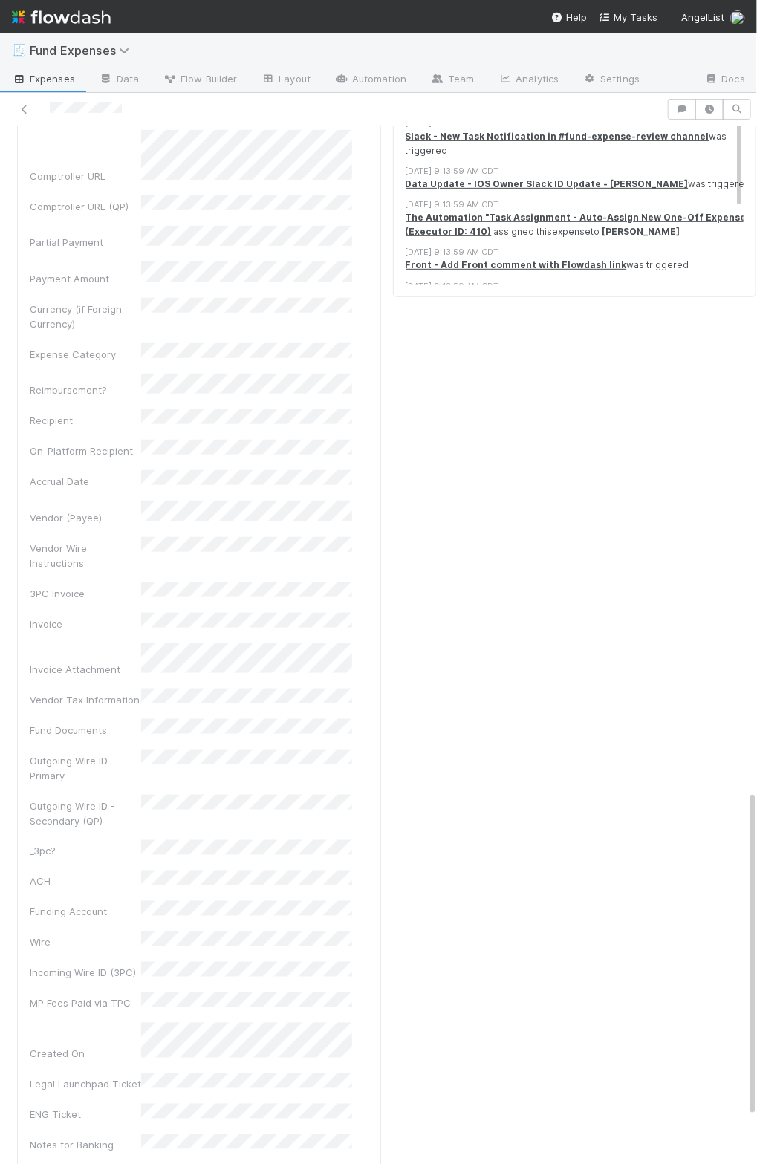
click at [387, 616] on div "Checklist Not Started There are no checklist items for this stage. Add checklis…" at bounding box center [575, 638] width 376 height 1710
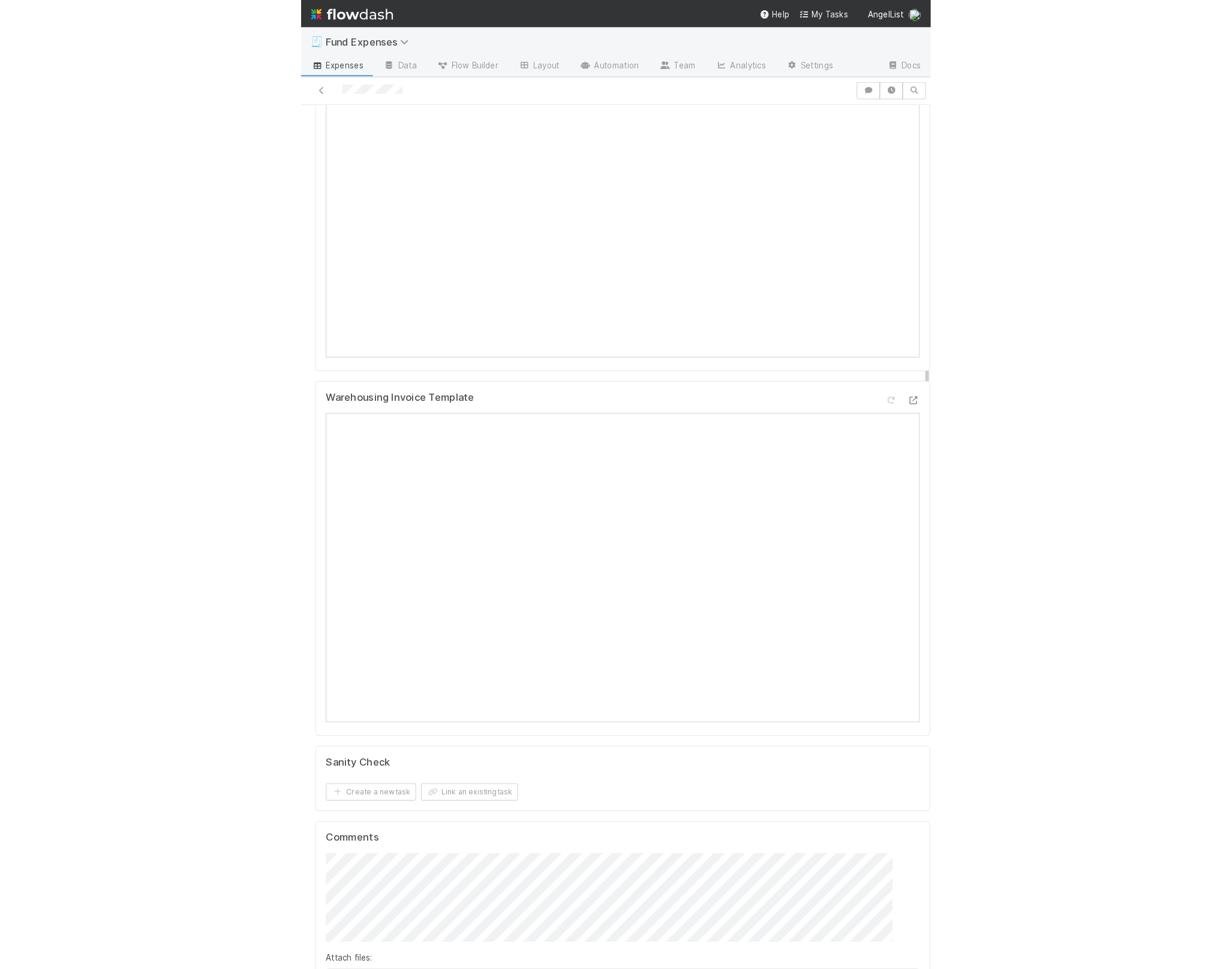
scroll to position [0, 0]
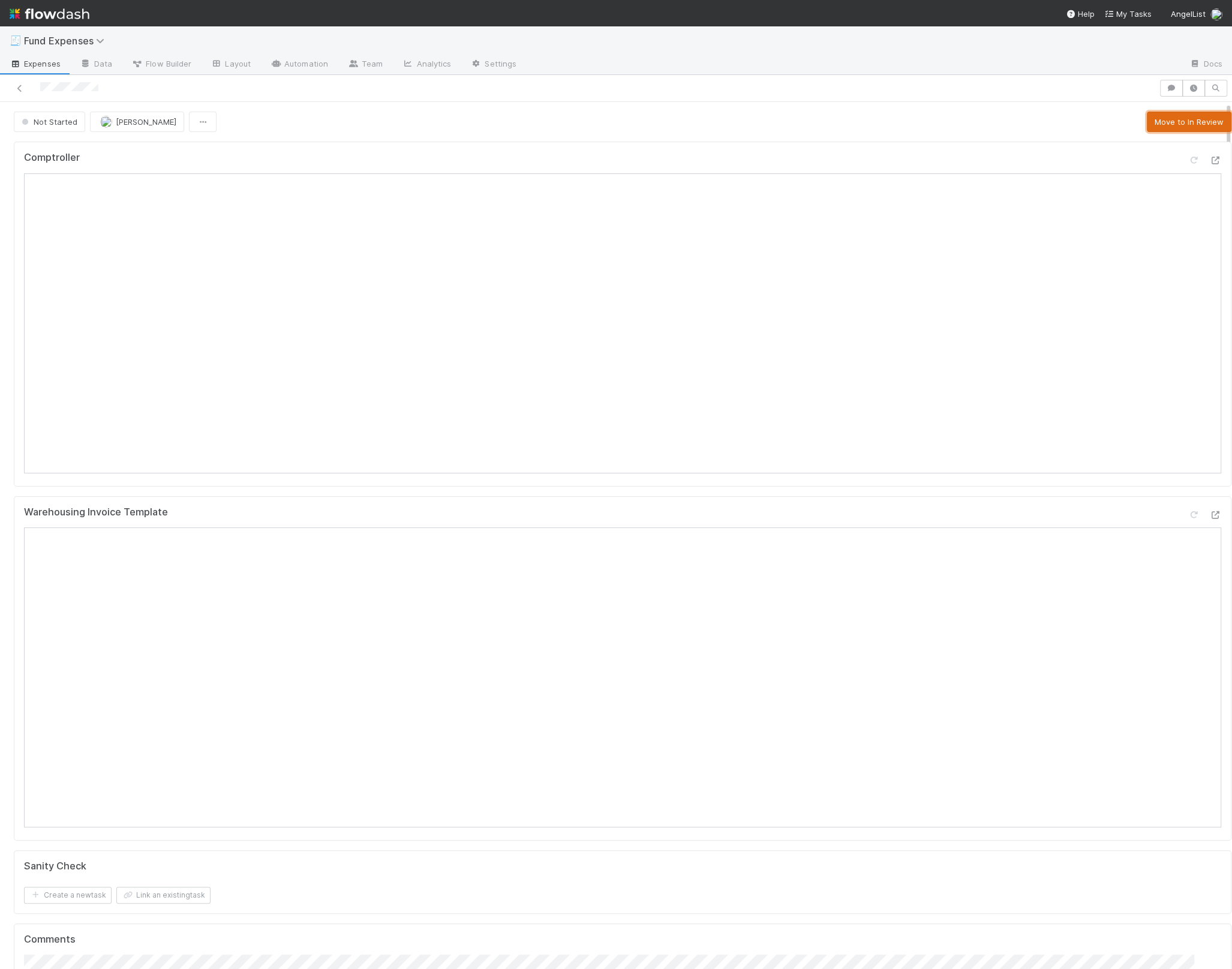
click at [1147, 126] on button "Move to In Review" at bounding box center [1189, 121] width 85 height 20
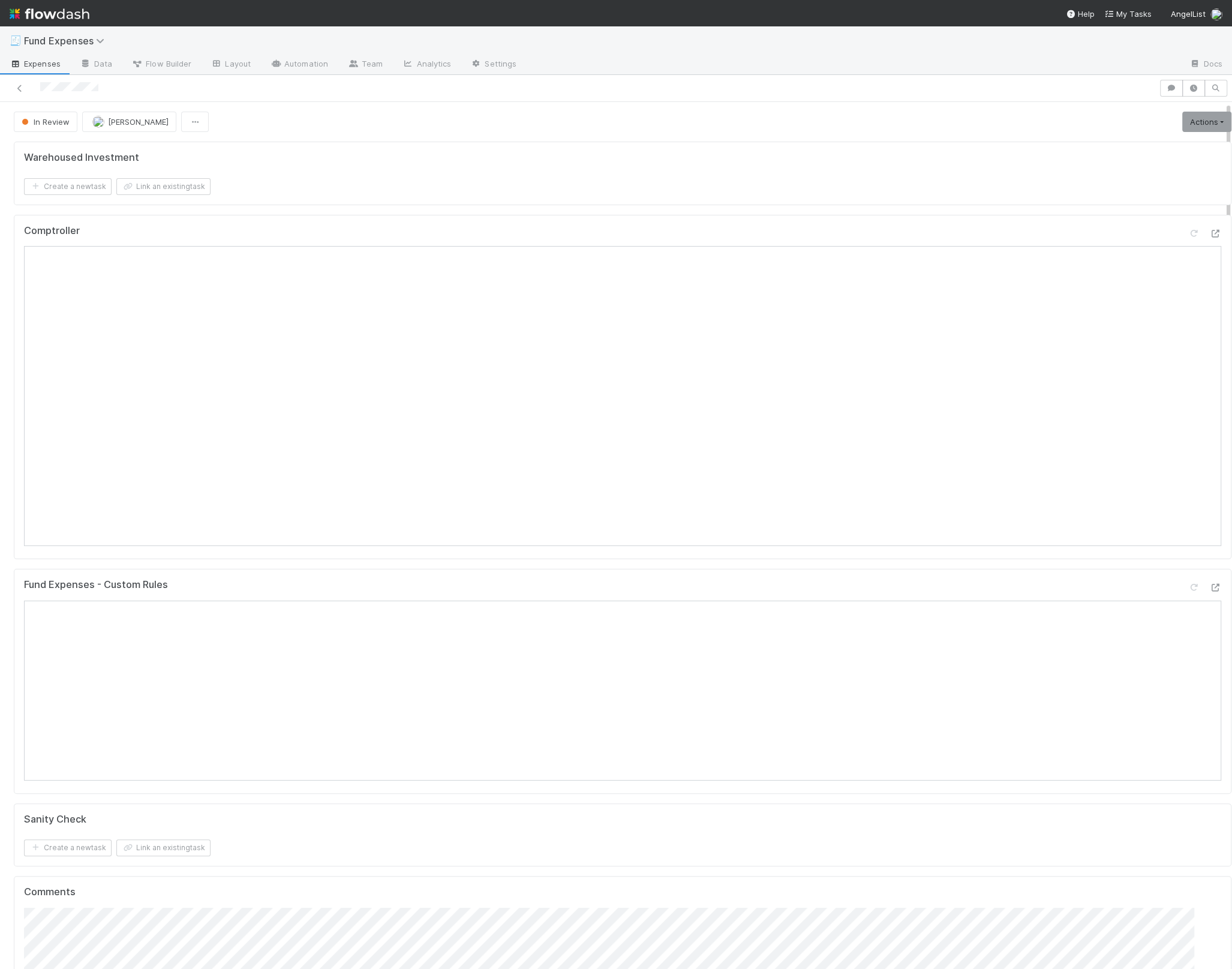
click at [722, 589] on div "Fund Expenses - Custom Rules" at bounding box center [622, 589] width 1197 height 22
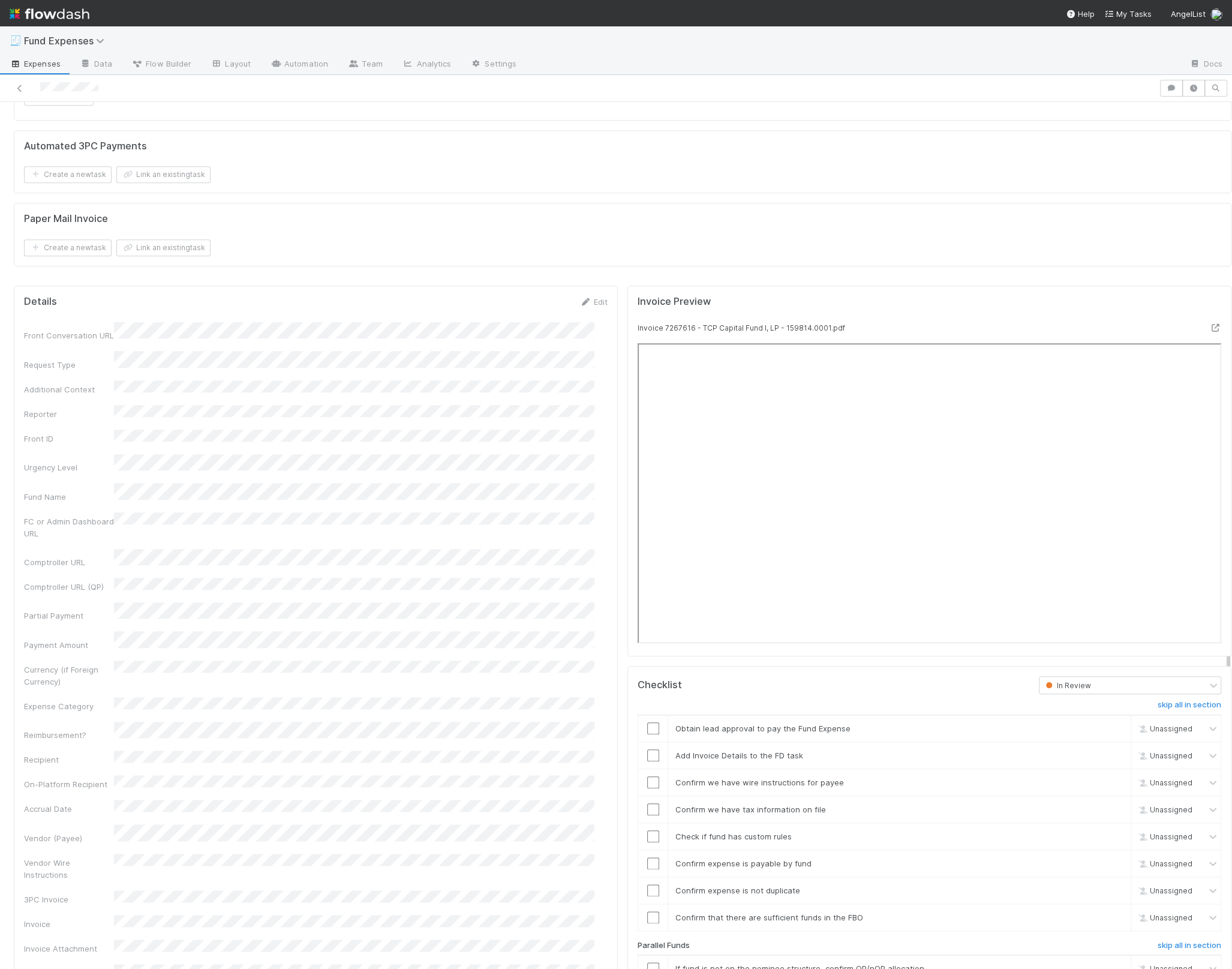
scroll to position [1009, 0]
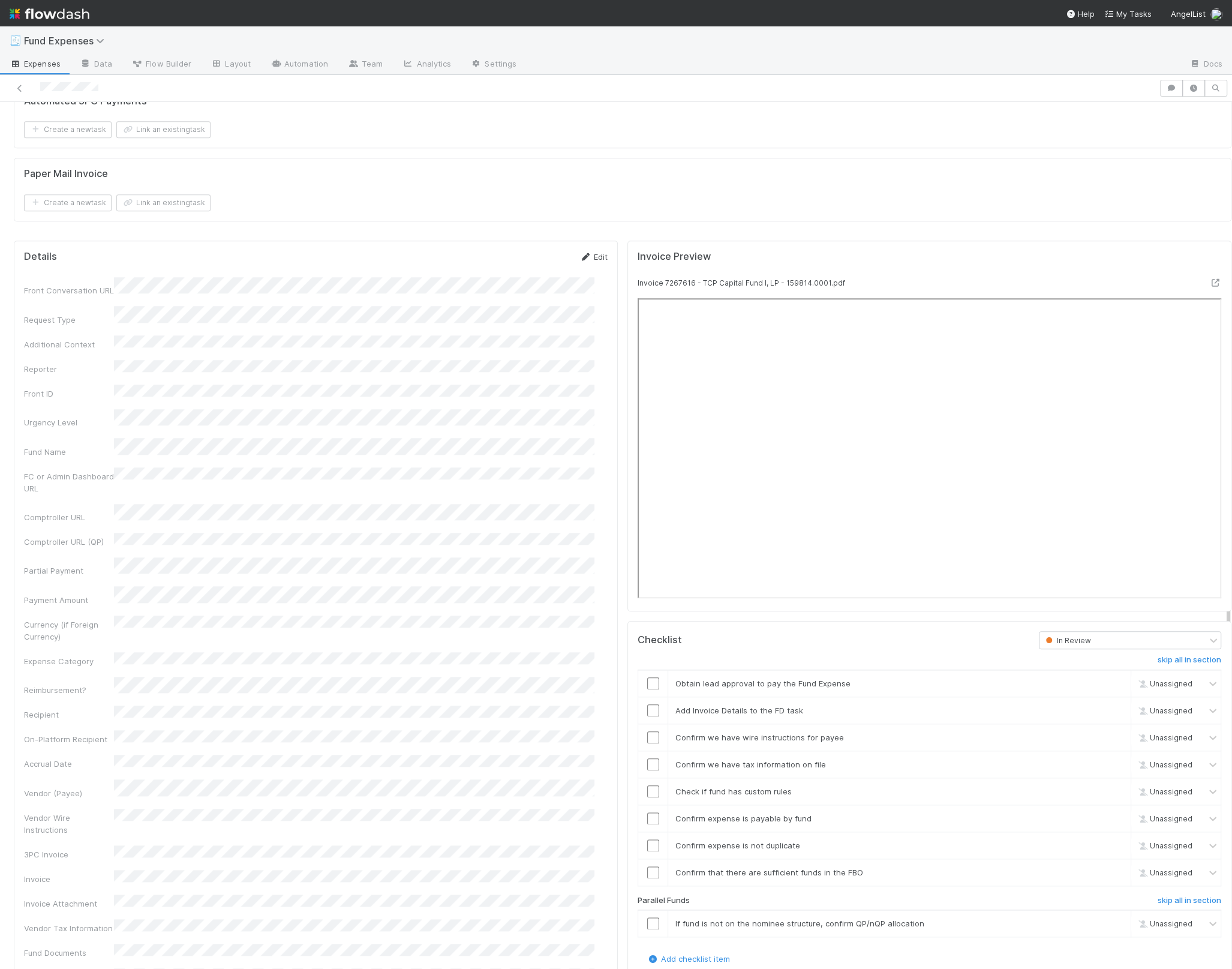
click at [593, 252] on link "Edit" at bounding box center [593, 257] width 28 height 10
click at [312, 790] on div "25" at bounding box center [317, 790] width 16 height 16
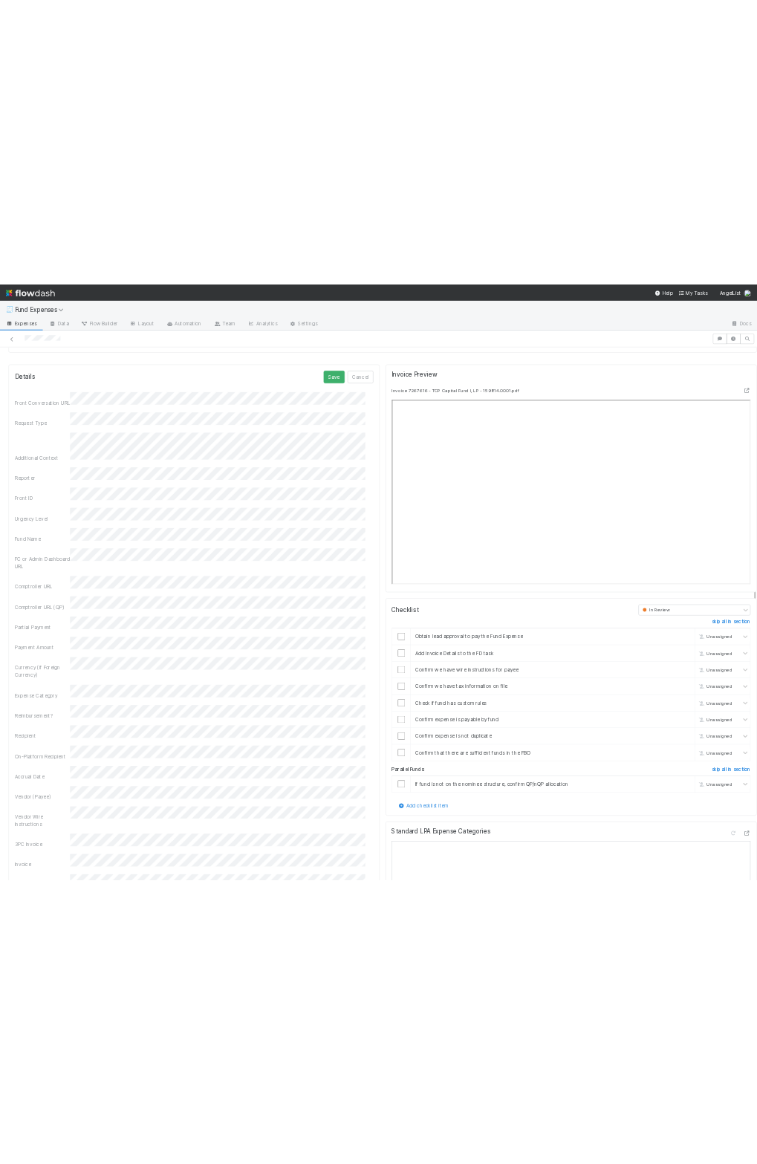
scroll to position [1401, 0]
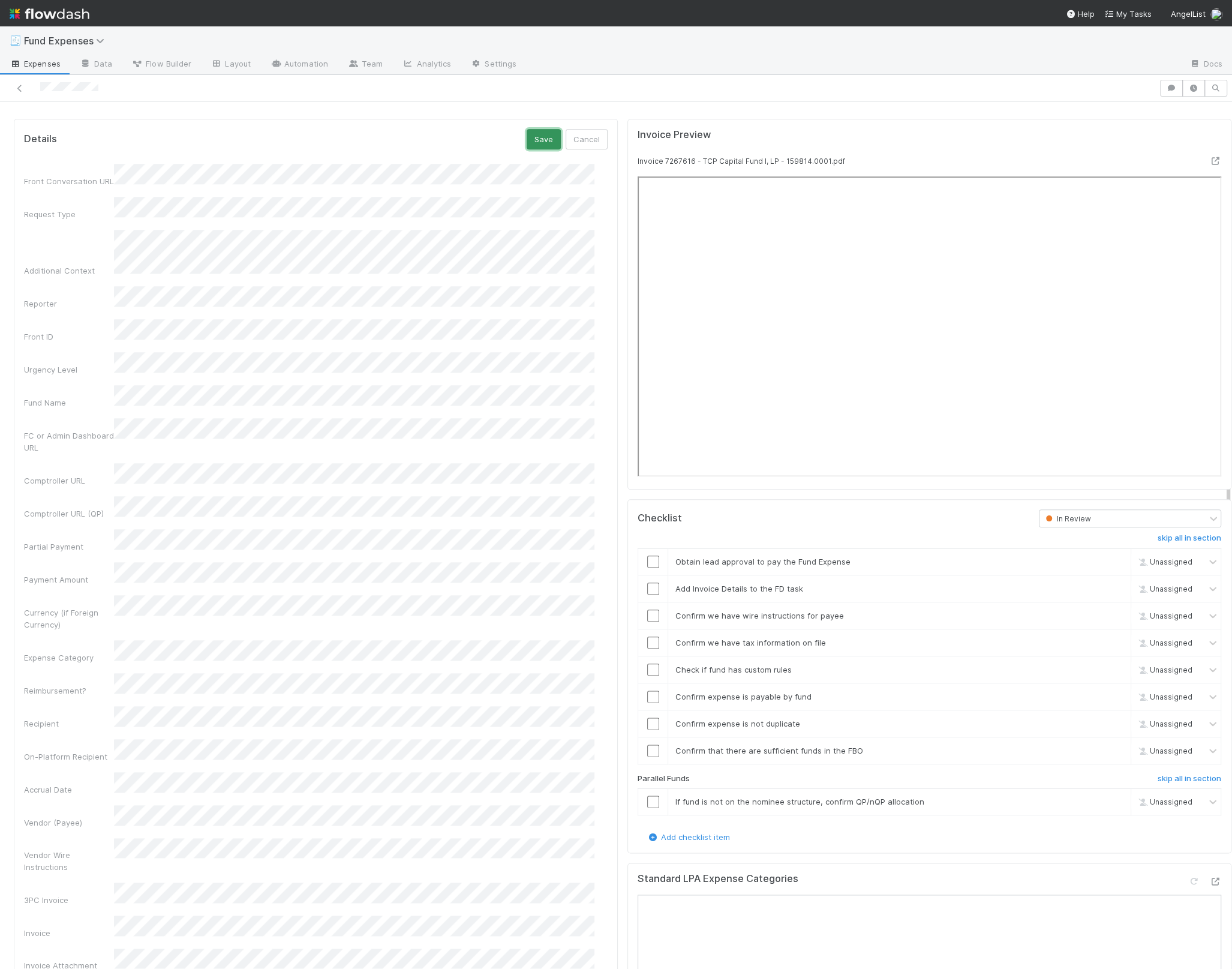
click at [526, 136] on button "Save" at bounding box center [543, 139] width 34 height 20
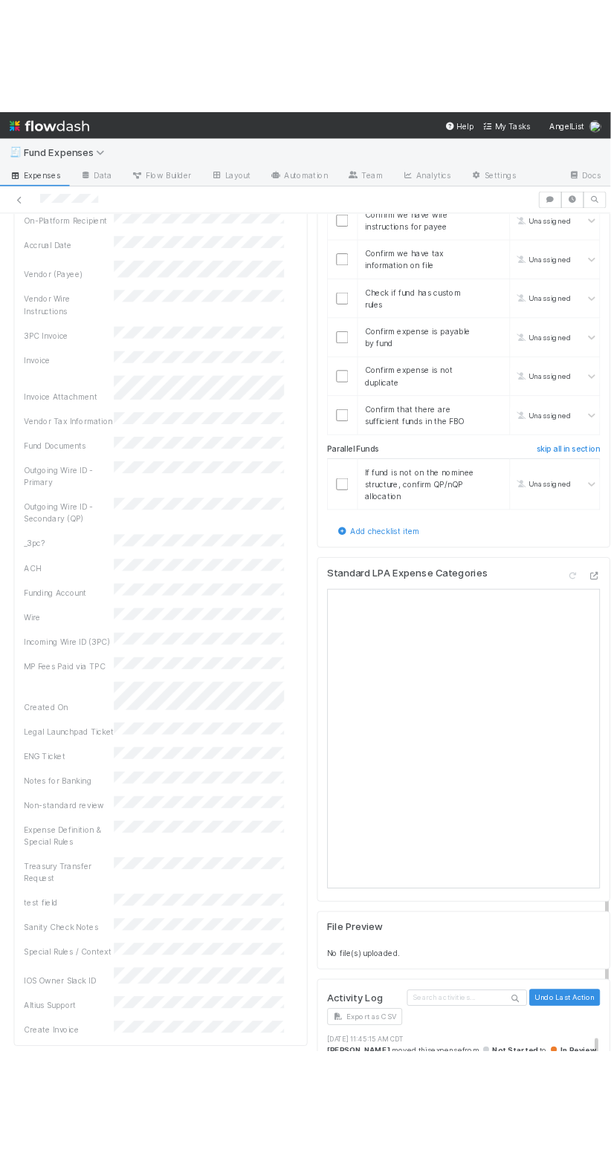
scroll to position [1816, 0]
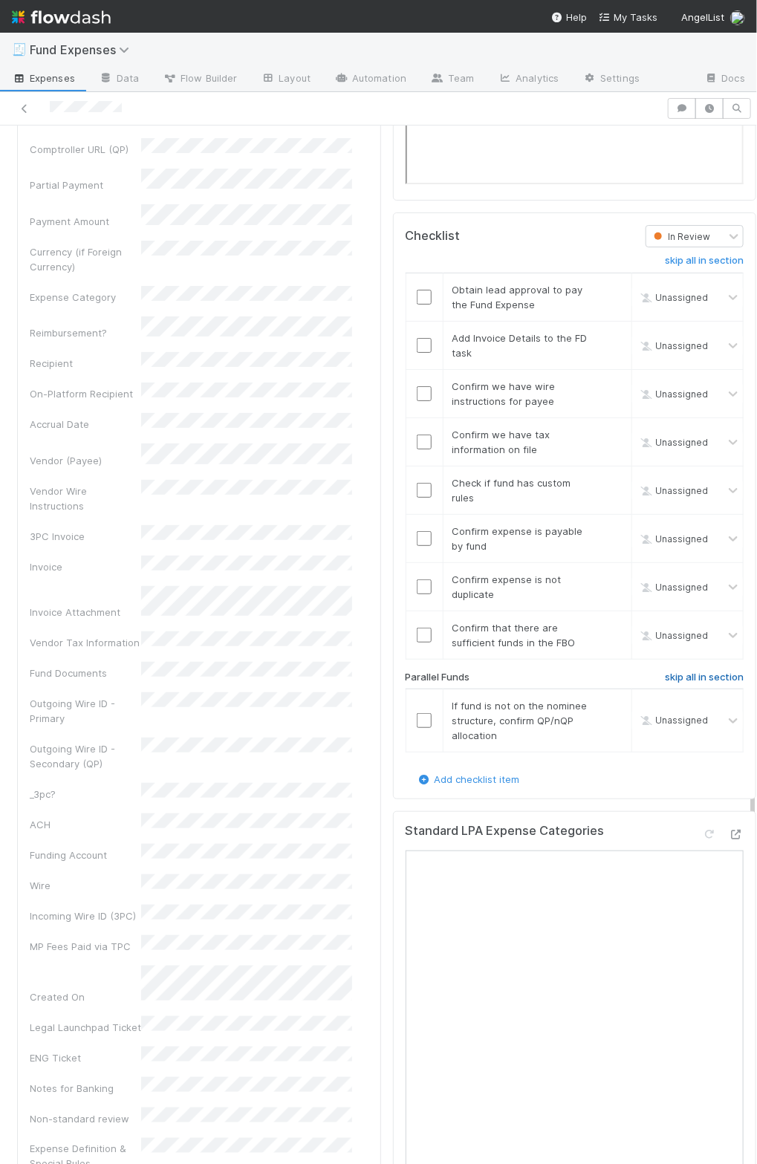
click at [665, 672] on h6 "skip all in section" at bounding box center [704, 678] width 79 height 12
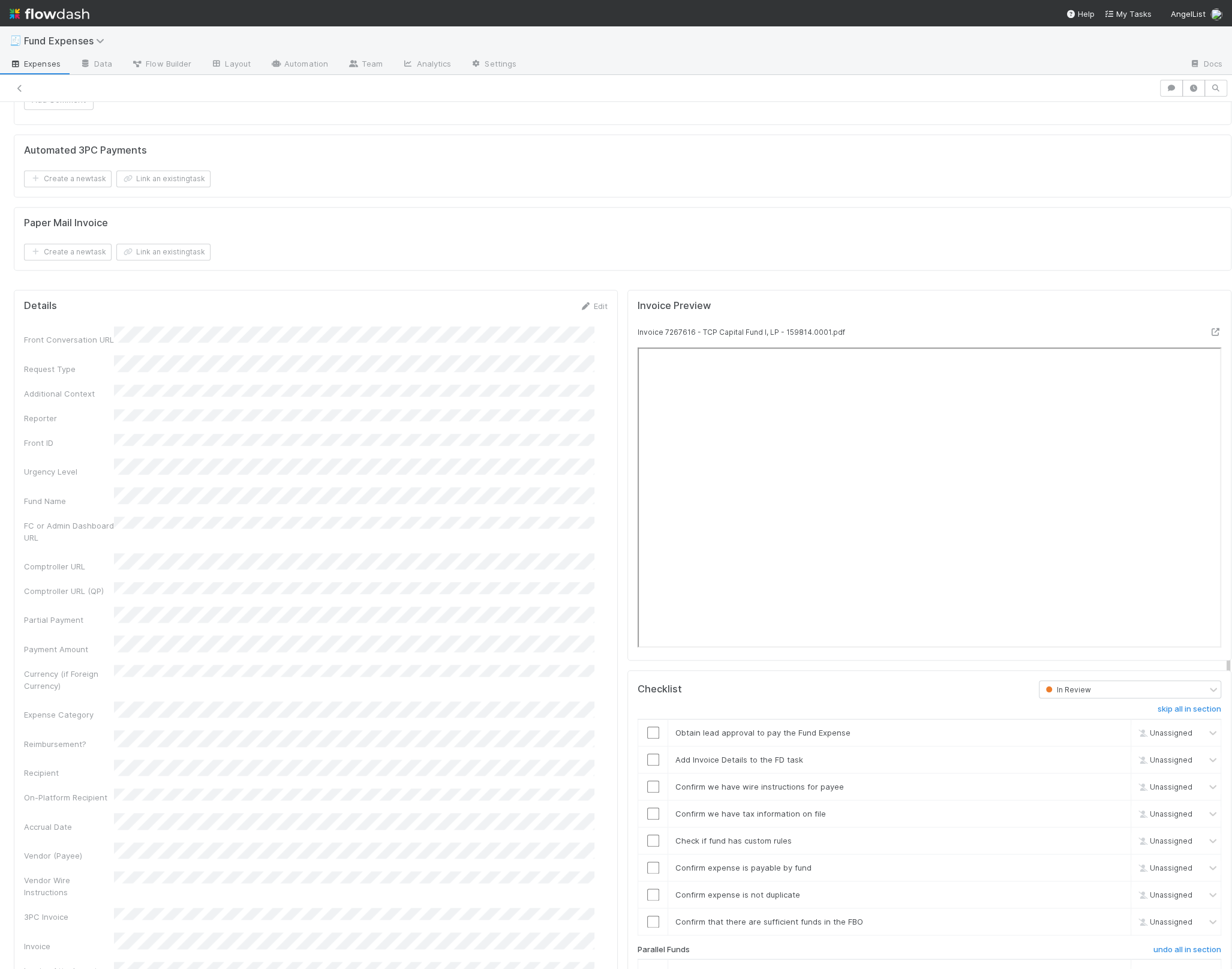
scroll to position [1020, 0]
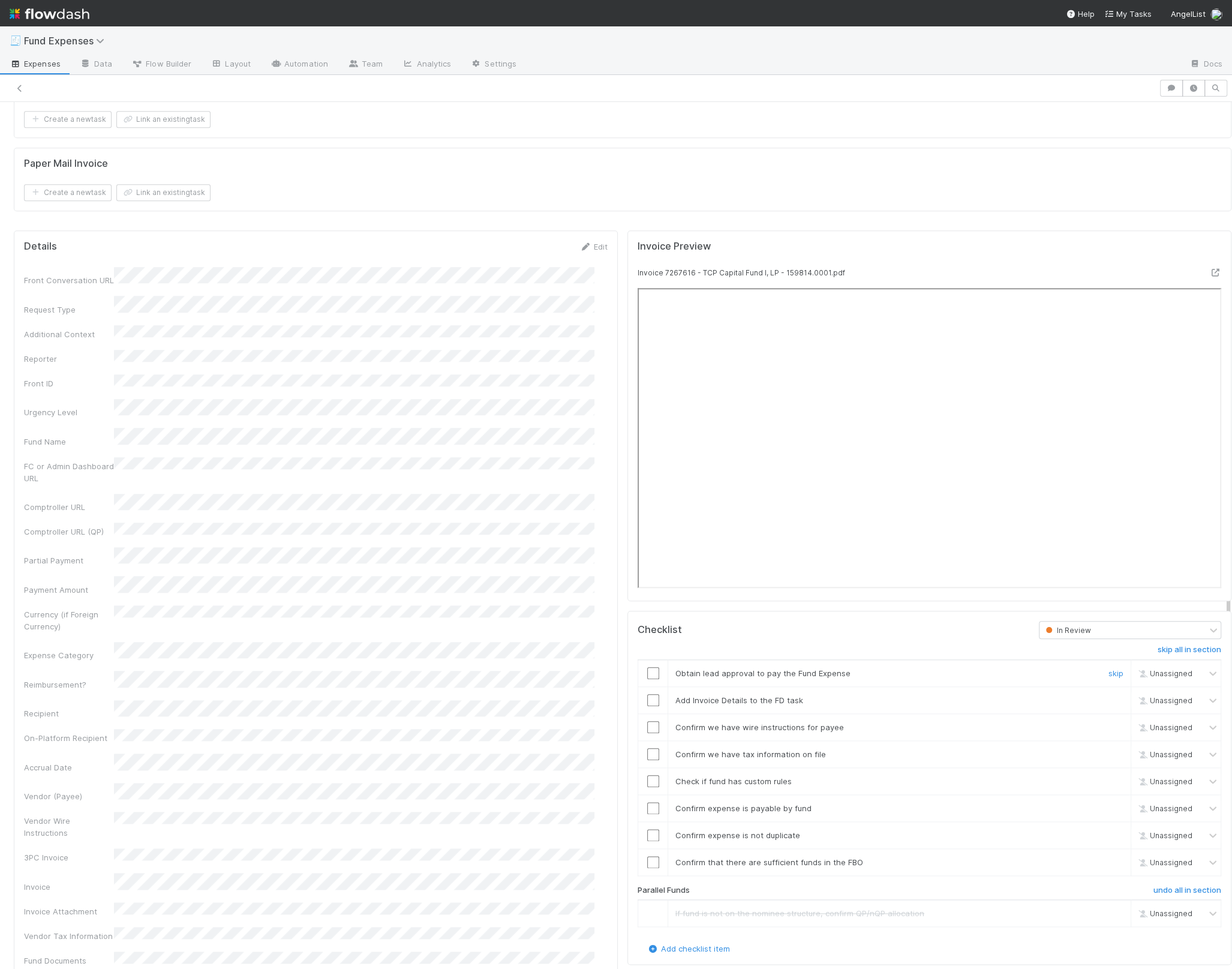
click at [638, 661] on td at bounding box center [652, 672] width 30 height 27
click at [647, 667] on input "checkbox" at bounding box center [653, 673] width 12 height 12
click at [647, 694] on input "checkbox" at bounding box center [653, 700] width 12 height 12
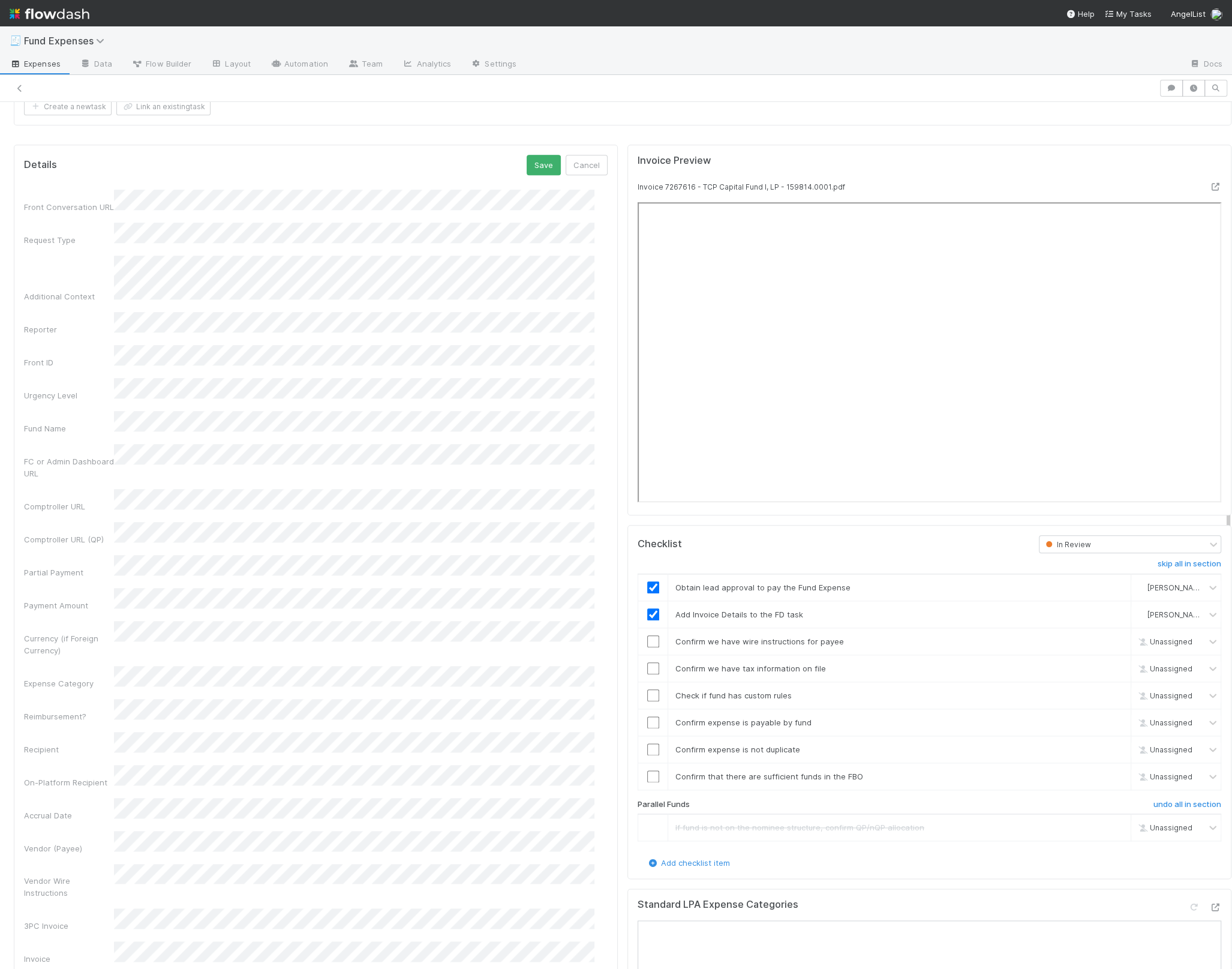
click at [526, 155] on button "Save" at bounding box center [543, 165] width 34 height 20
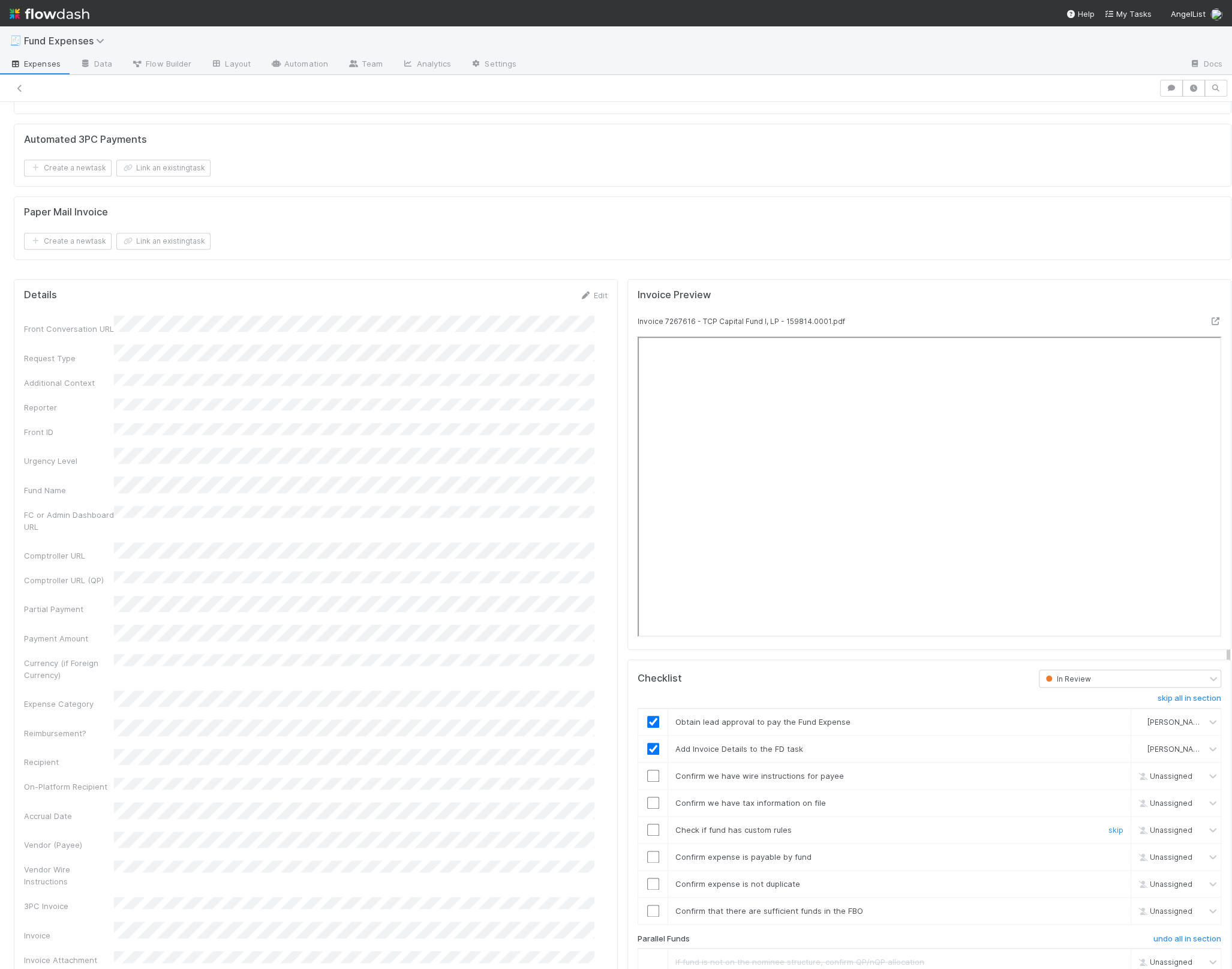
scroll to position [974, 0]
click at [647, 770] on input "checkbox" at bounding box center [653, 773] width 12 height 12
checkbox input "true"
click at [639, 787] on td at bounding box center [652, 799] width 30 height 27
click at [647, 795] on input "checkbox" at bounding box center [653, 800] width 12 height 12
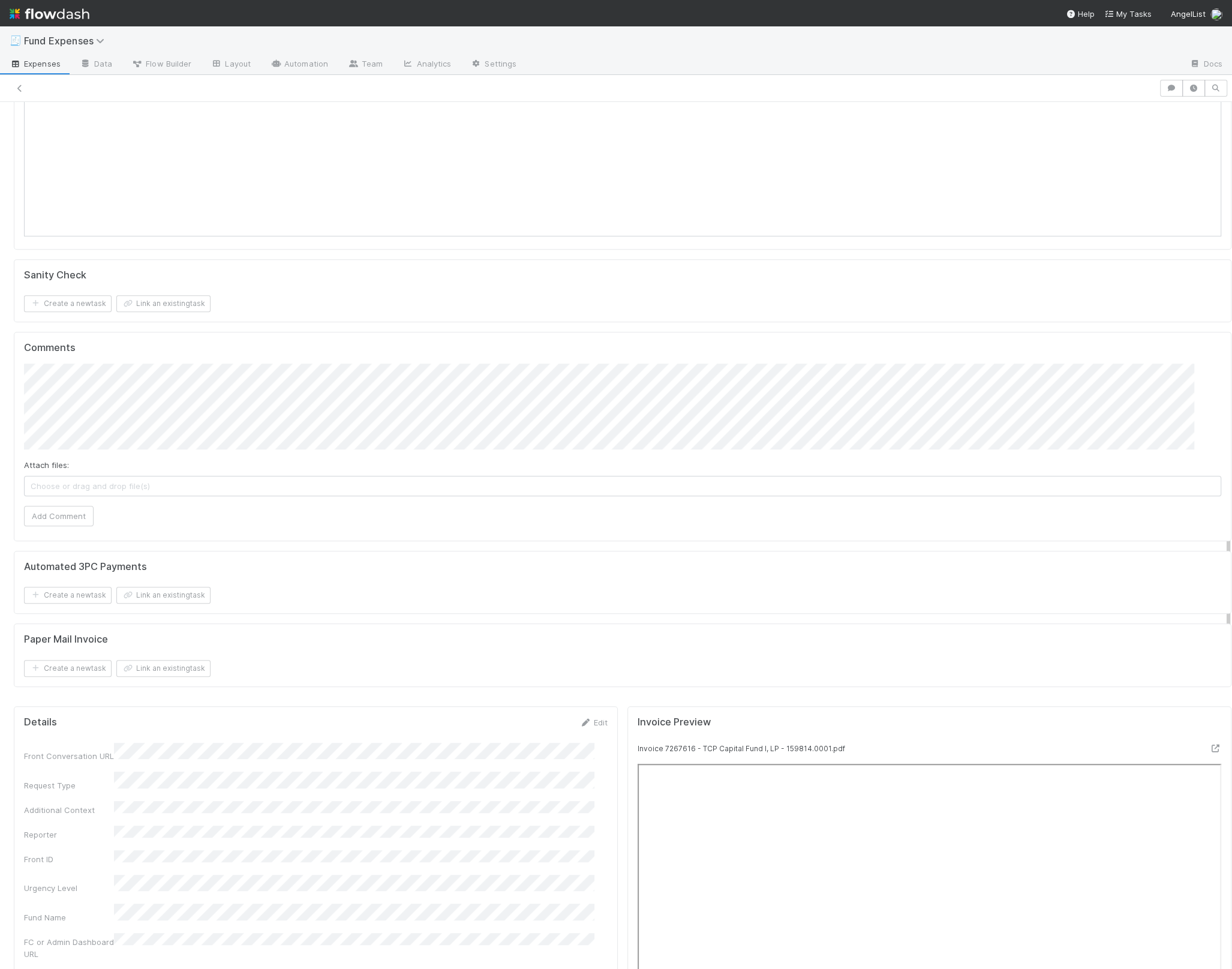
scroll to position [1012, 0]
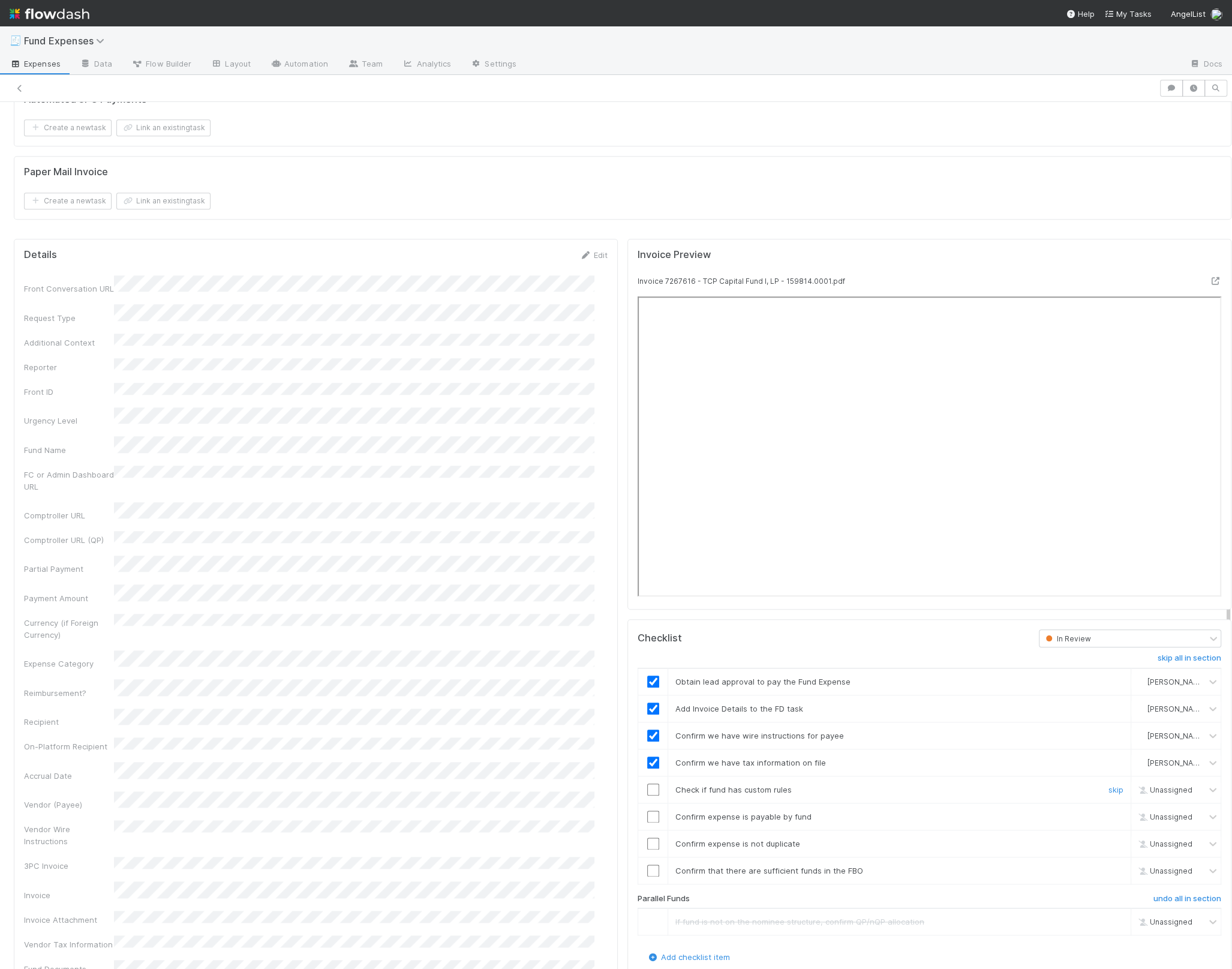
click at [647, 786] on input "checkbox" at bounding box center [653, 789] width 12 height 12
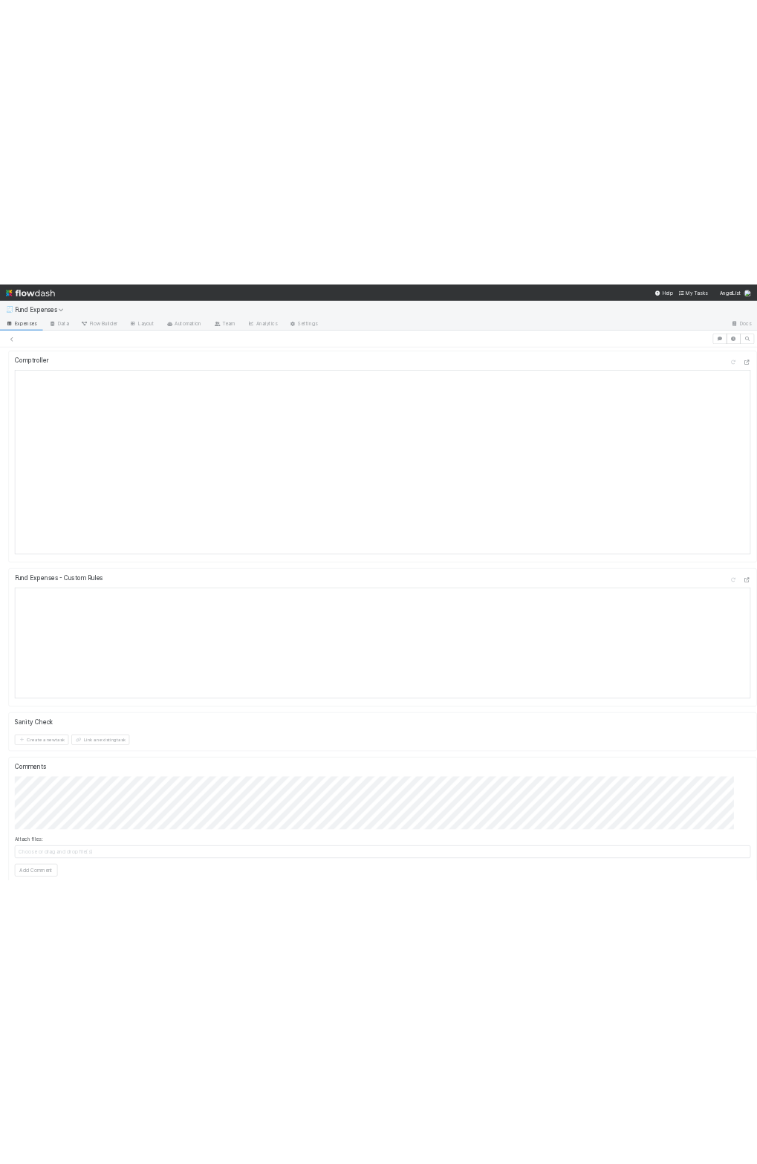
scroll to position [0, 0]
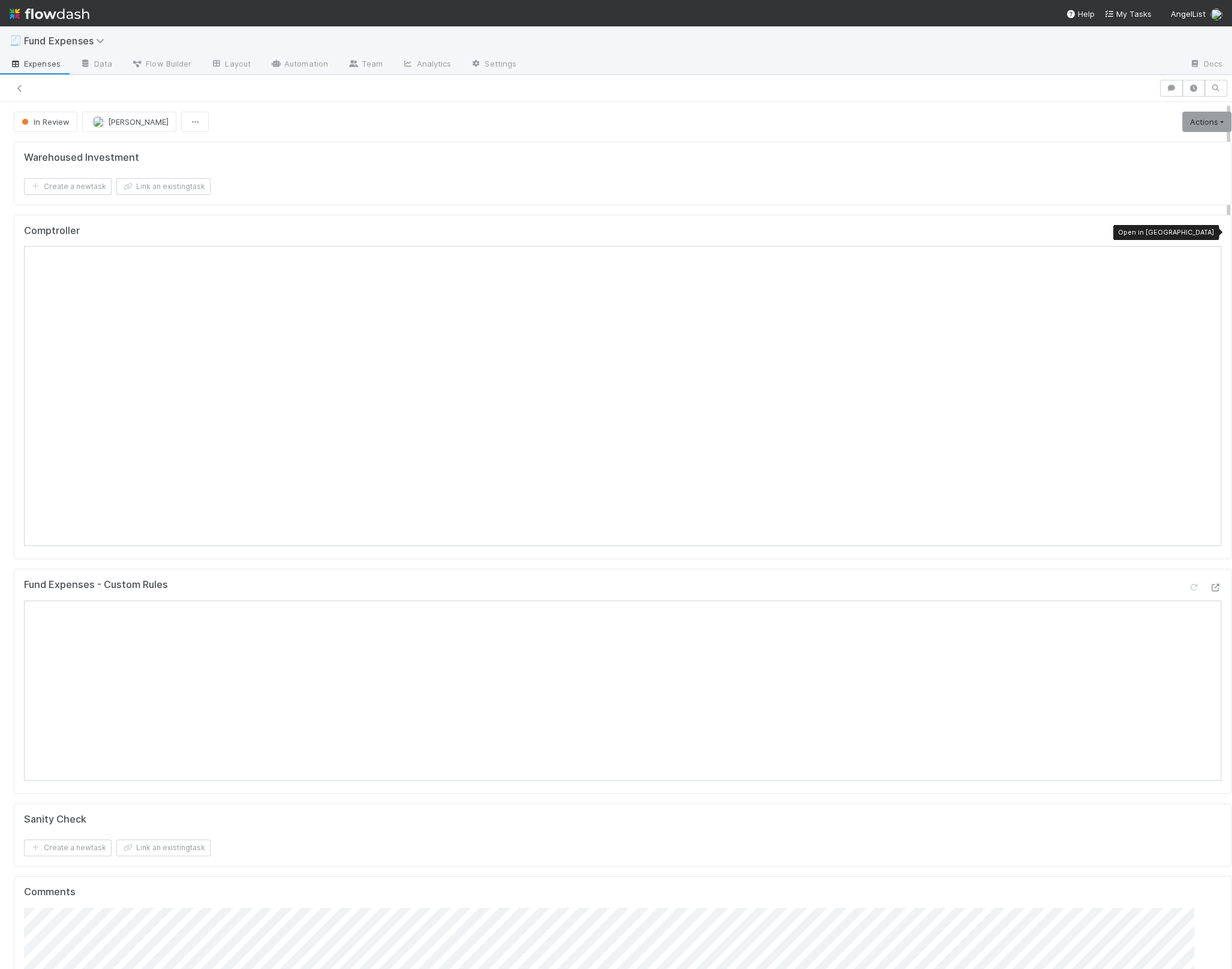
click at [356, 580] on div "Fund Expenses - Custom Rules Open in New Tab" at bounding box center [622, 589] width 1197 height 22
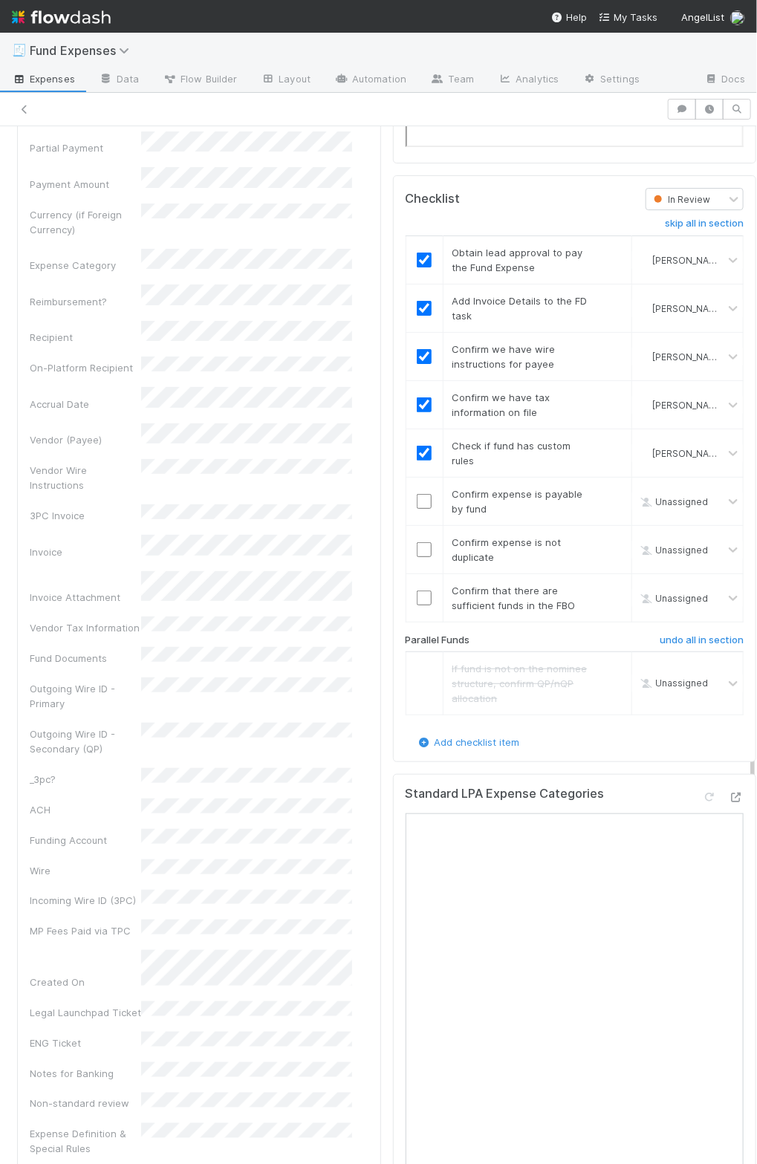
scroll to position [1975, 0]
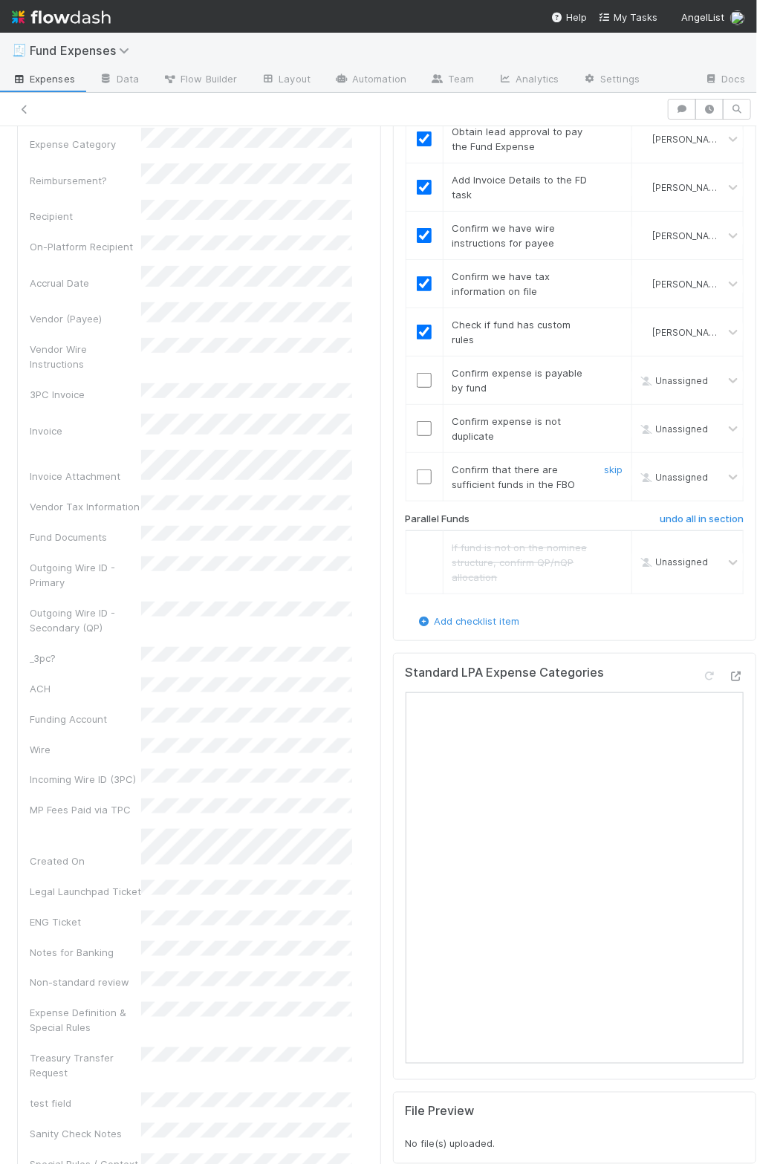
click at [417, 470] on input "checkbox" at bounding box center [424, 477] width 15 height 15
click at [417, 473] on input "checkbox" at bounding box center [424, 477] width 15 height 15
click at [417, 373] on input "checkbox" at bounding box center [424, 380] width 15 height 15
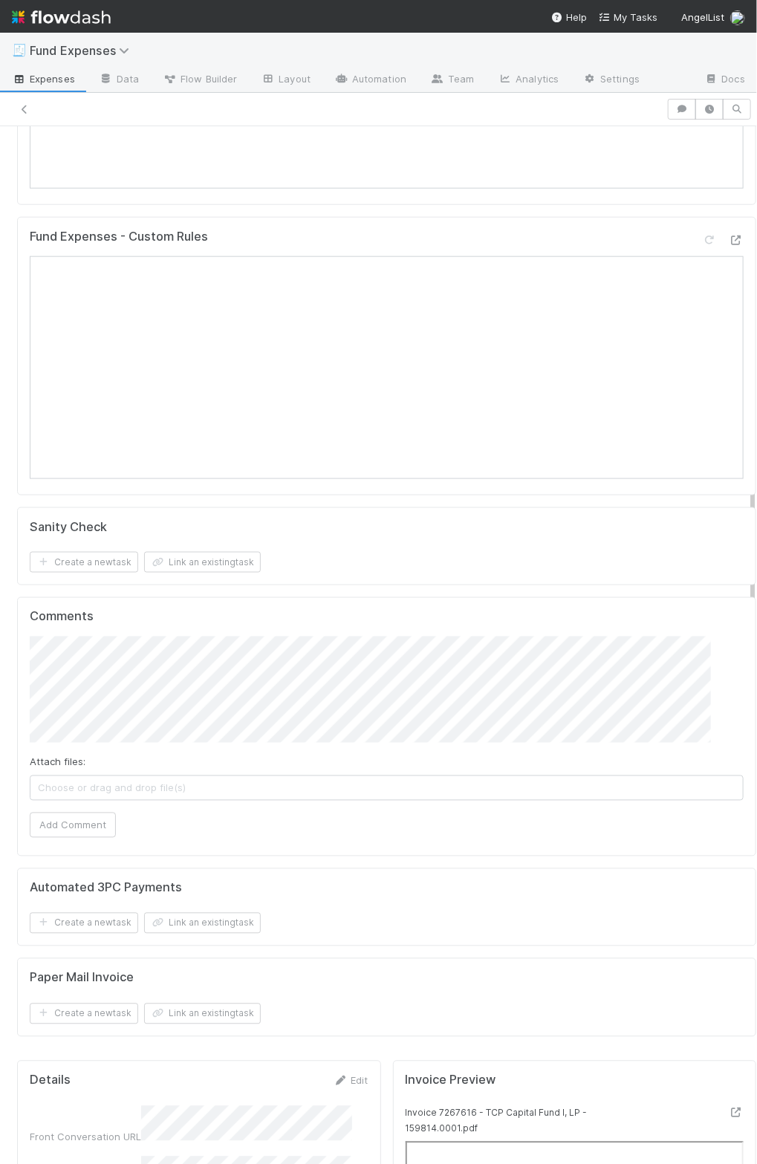
scroll to position [1236, 0]
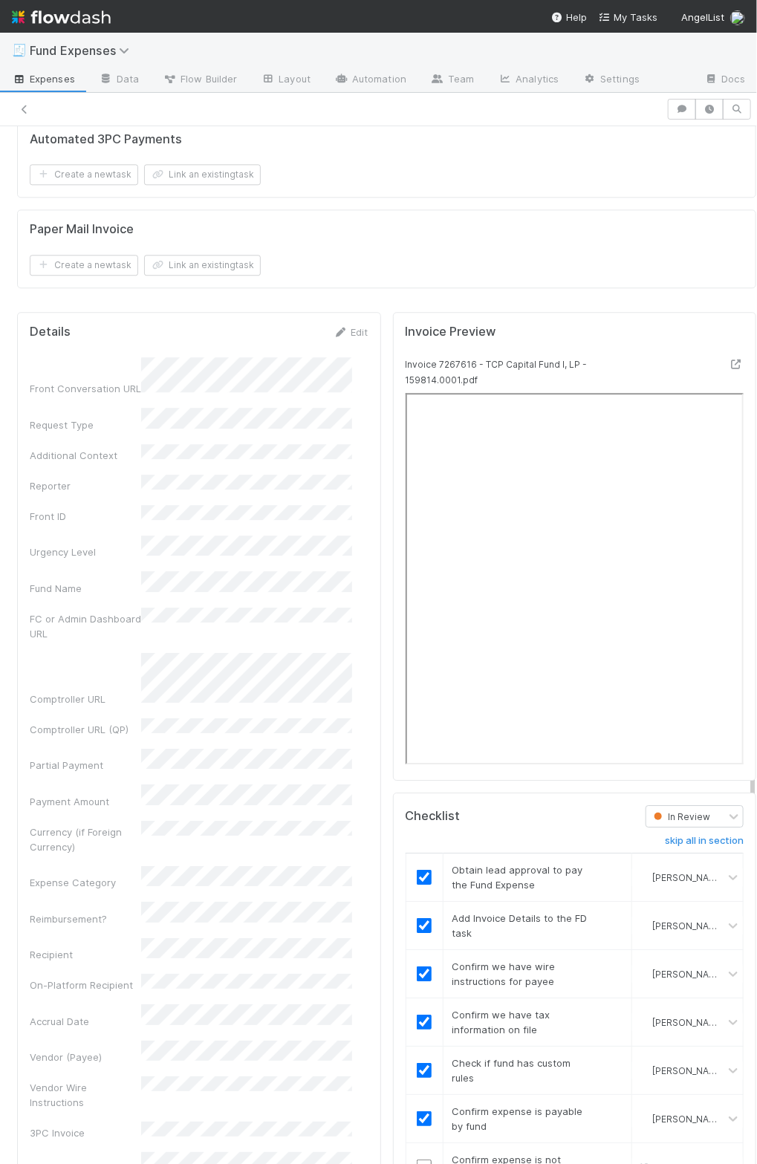
click at [630, 315] on div "Invoice Preview Invoice 7267616 - TCP Capital Fund I, LP - 159814.0001.pdf" at bounding box center [575, 546] width 364 height 469
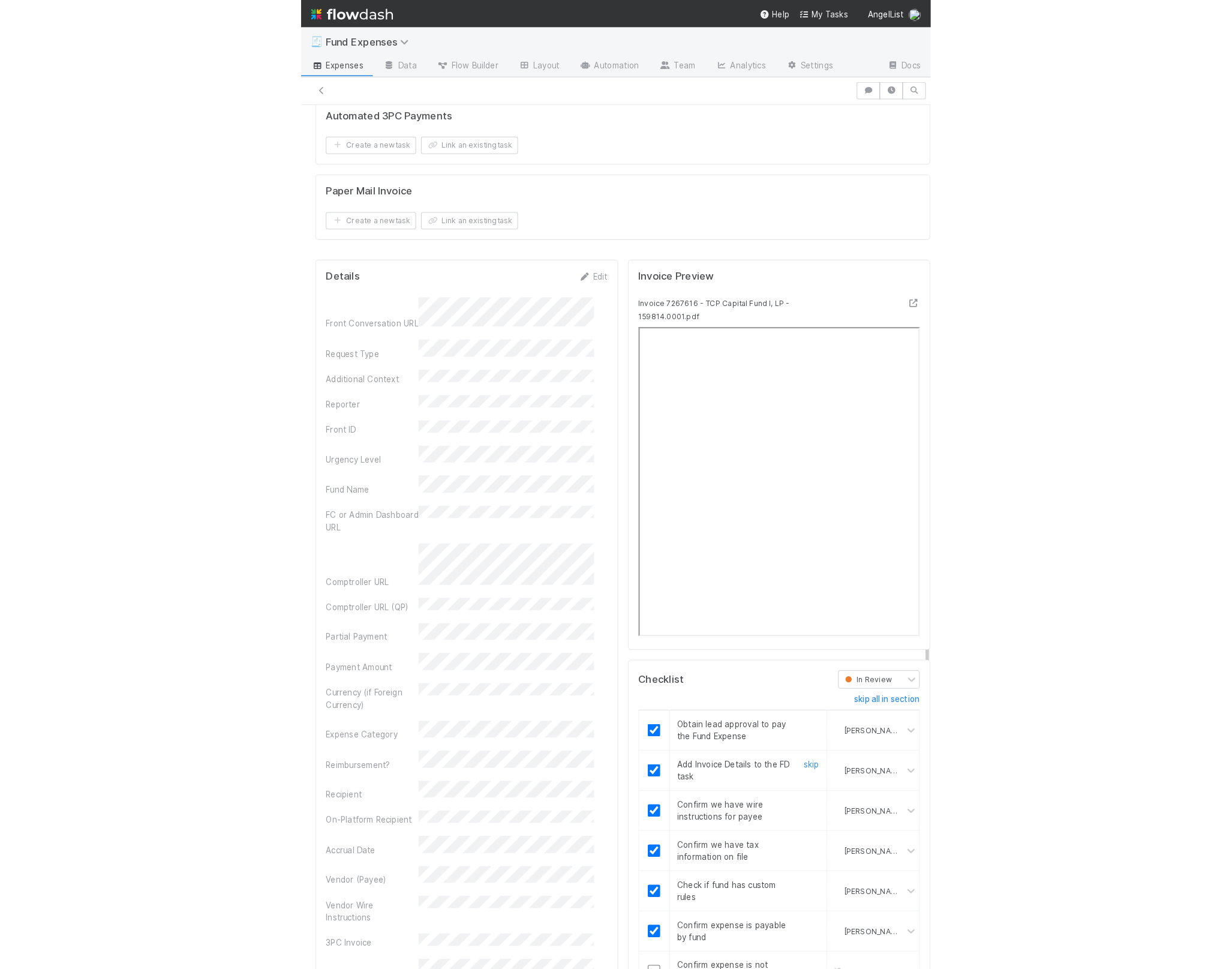
scroll to position [1224, 0]
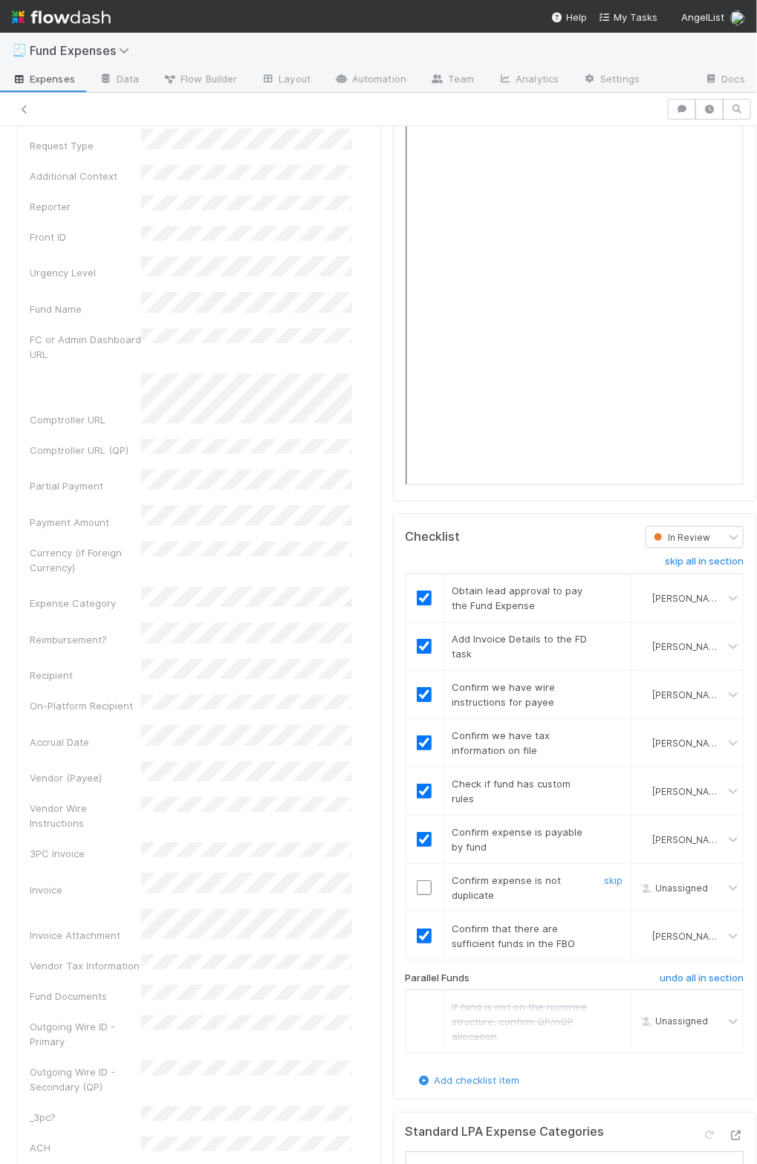
click at [417, 880] on input "checkbox" at bounding box center [424, 887] width 15 height 15
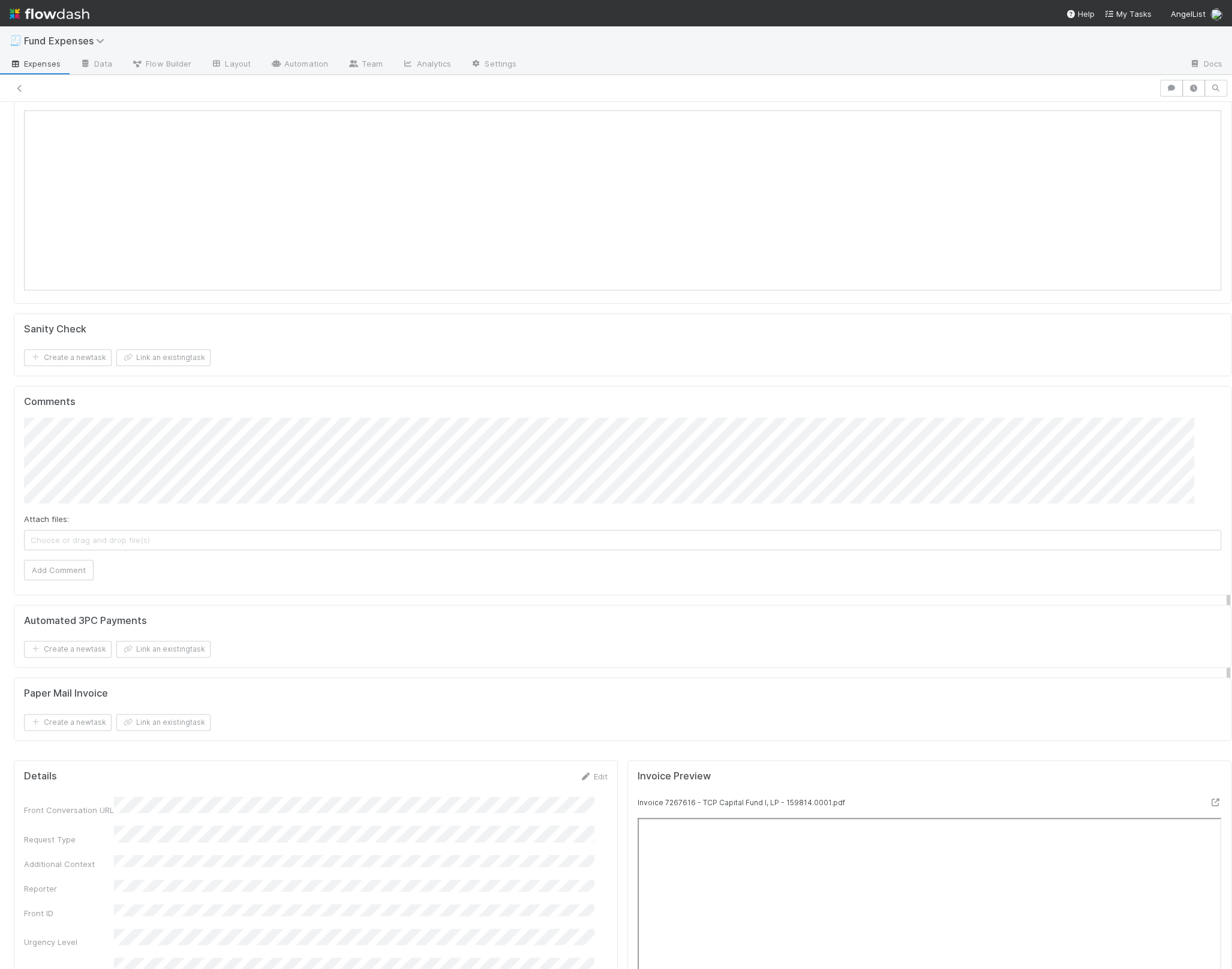
scroll to position [0, 0]
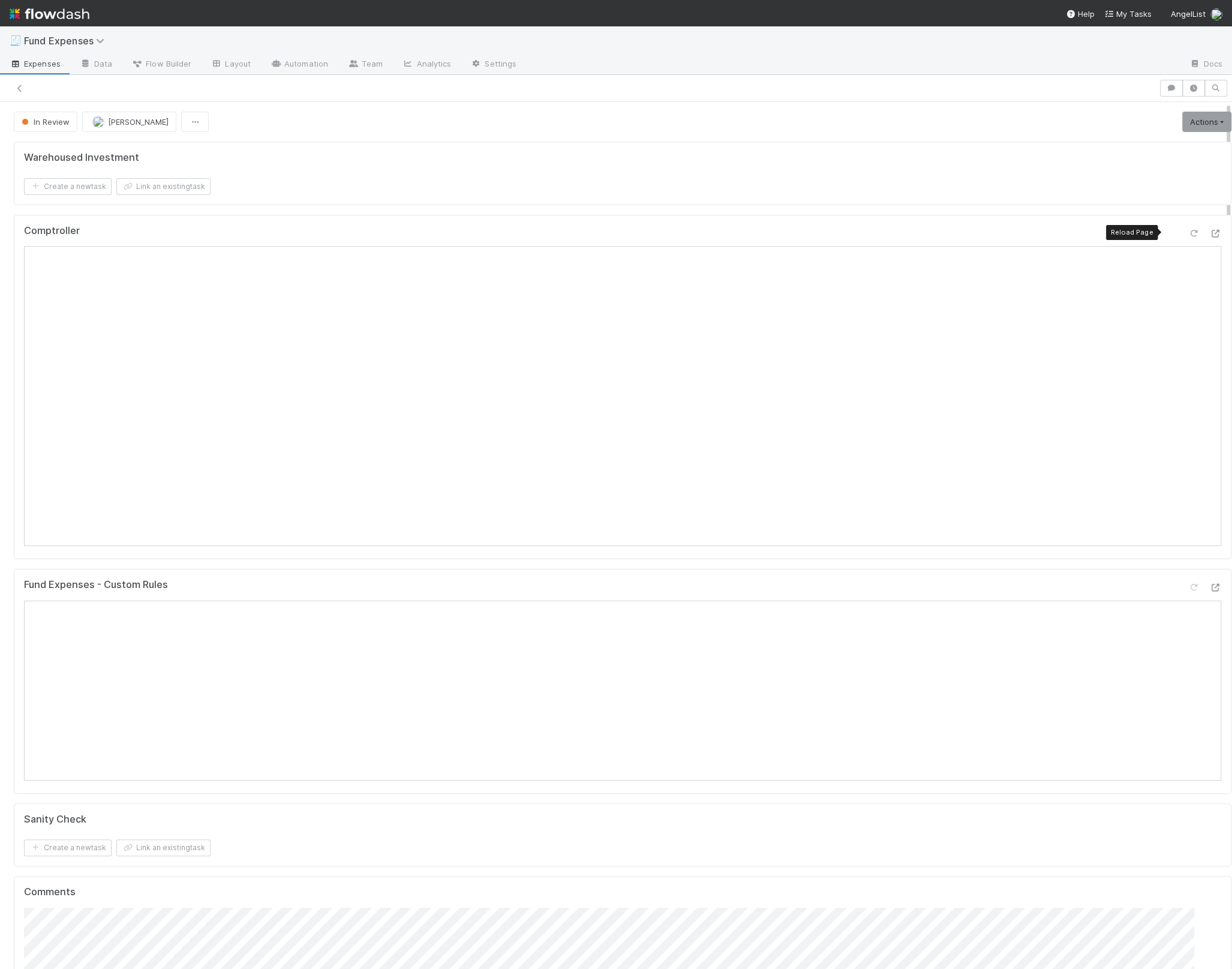
click at [1188, 230] on icon at bounding box center [1193, 234] width 12 height 8
click at [660, 550] on div "Comptroller" at bounding box center [622, 387] width 1217 height 345
click at [367, 583] on div "Fund Expenses - Custom Rules" at bounding box center [622, 589] width 1197 height 22
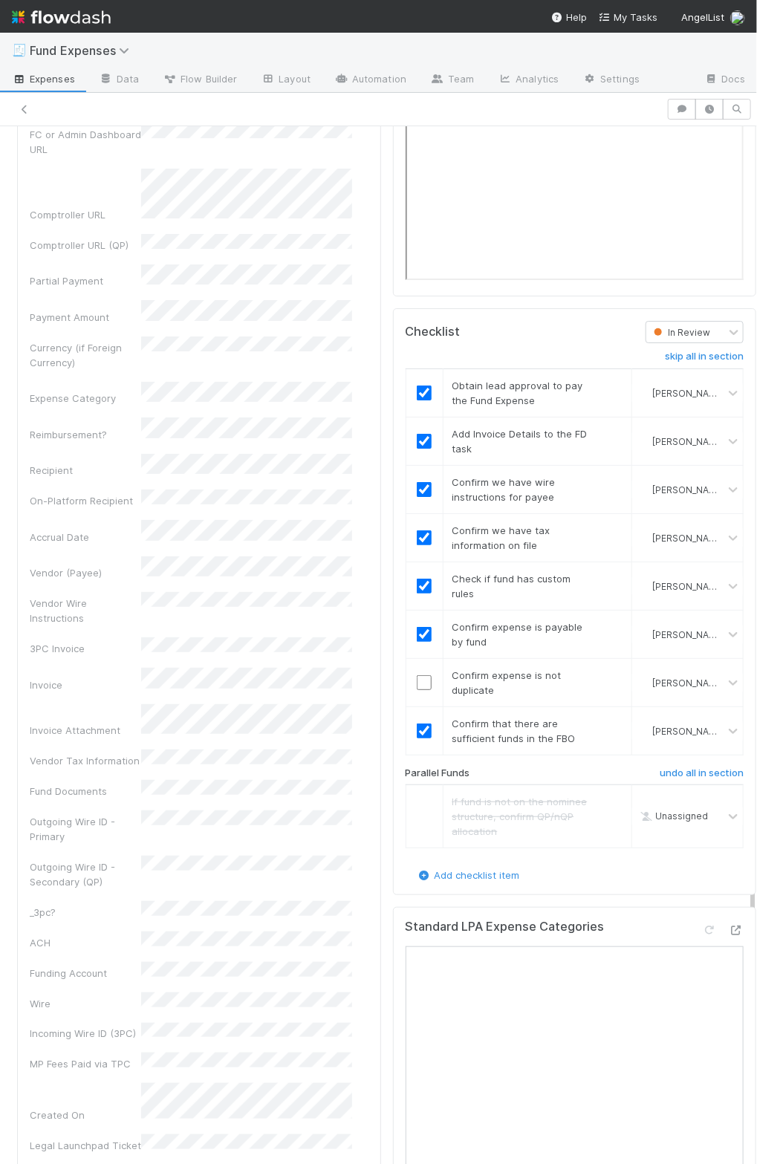
scroll to position [1813, 0]
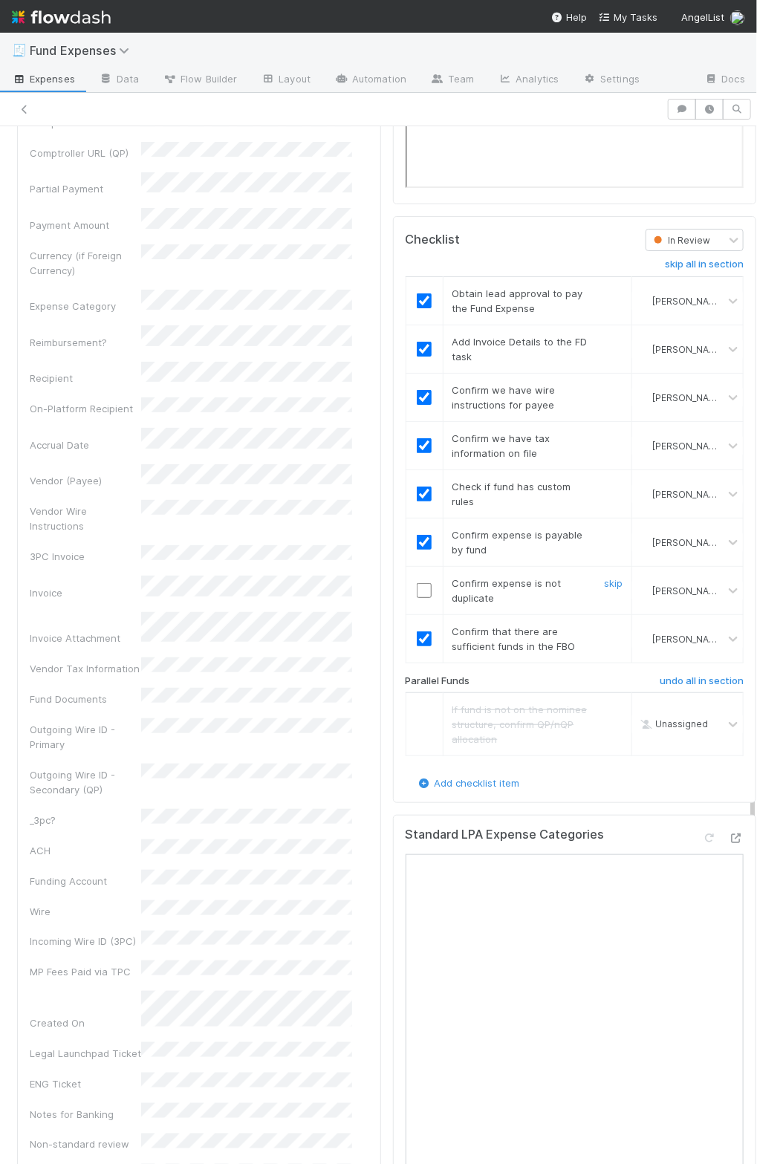
click at [417, 583] on input "checkbox" at bounding box center [424, 590] width 15 height 15
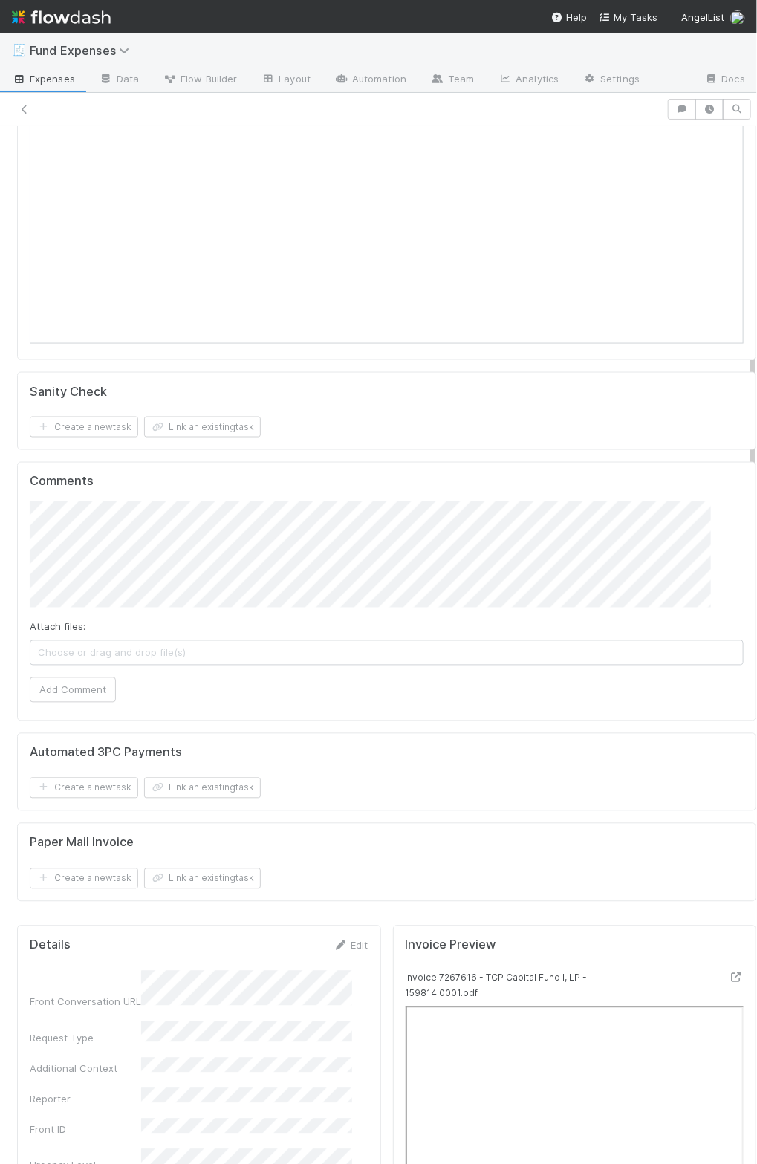
scroll to position [0, 0]
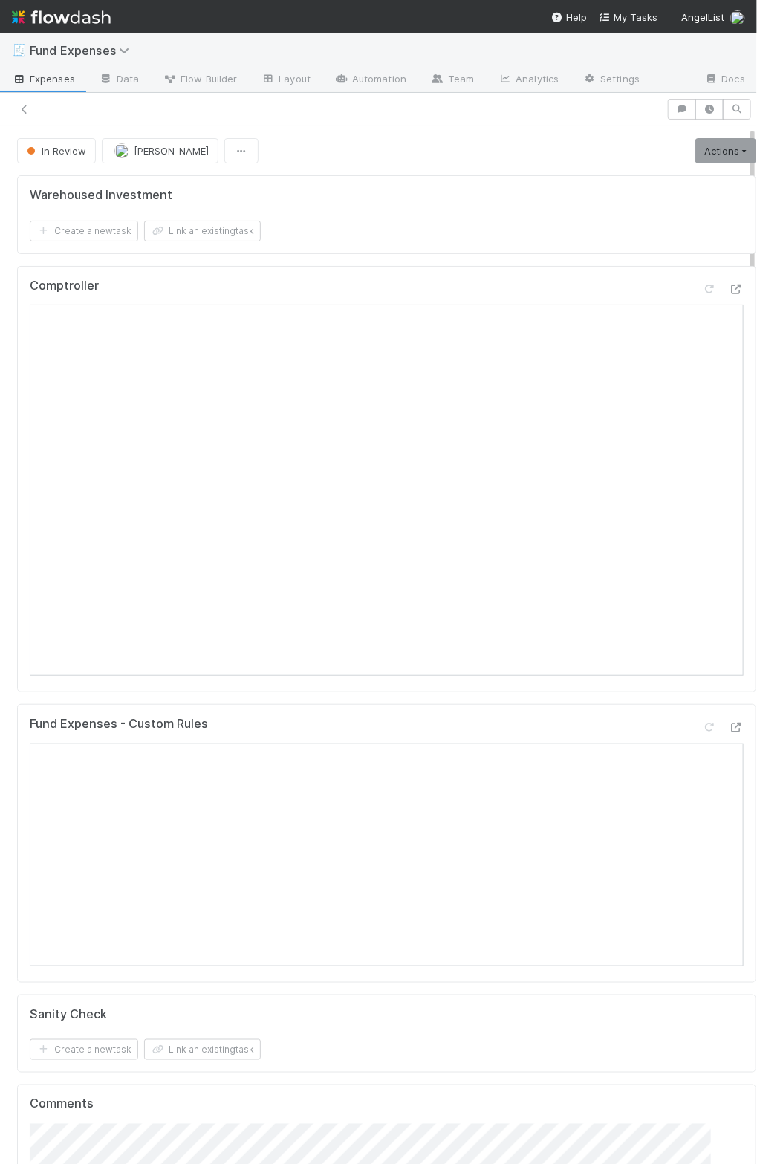
click at [668, 169] on div "Warehoused Investment Create a new task Link an existing task Comptroller Fund …" at bounding box center [386, 855] width 751 height 1372
click at [695, 146] on link "Actions" at bounding box center [725, 150] width 61 height 25
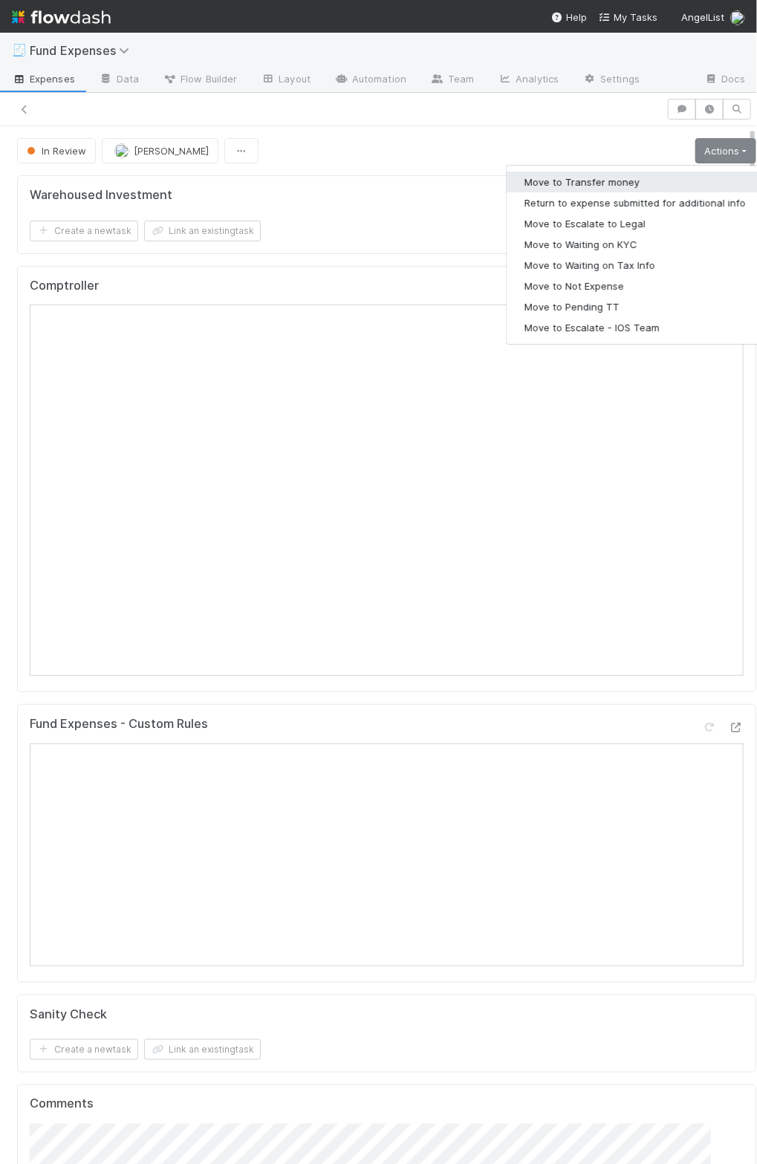
click at [620, 177] on button "Move to Transfer money" at bounding box center [635, 182] width 257 height 21
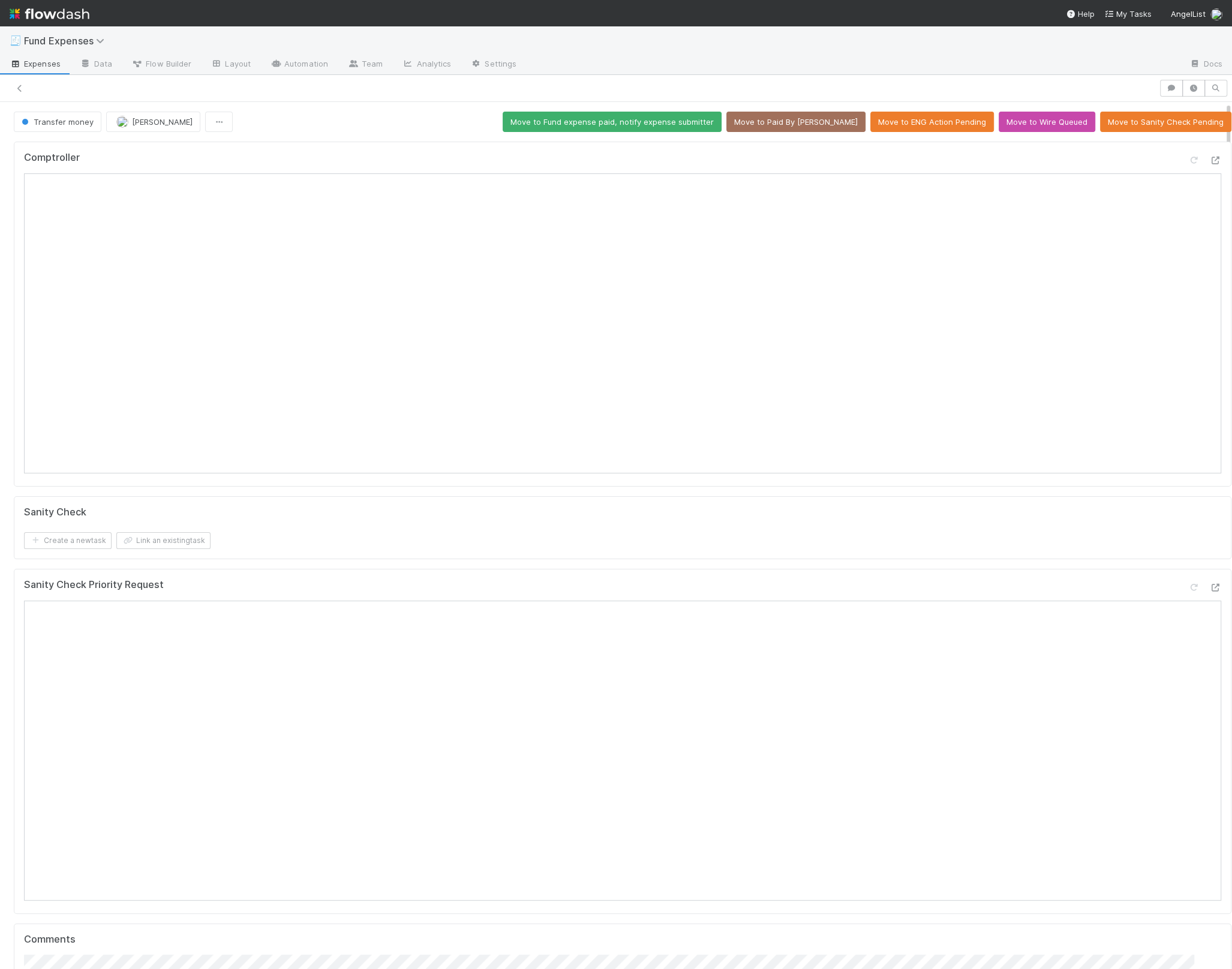
click at [302, 550] on form "Sanity Check Create a new task Link an existing task" at bounding box center [622, 527] width 1197 height 43
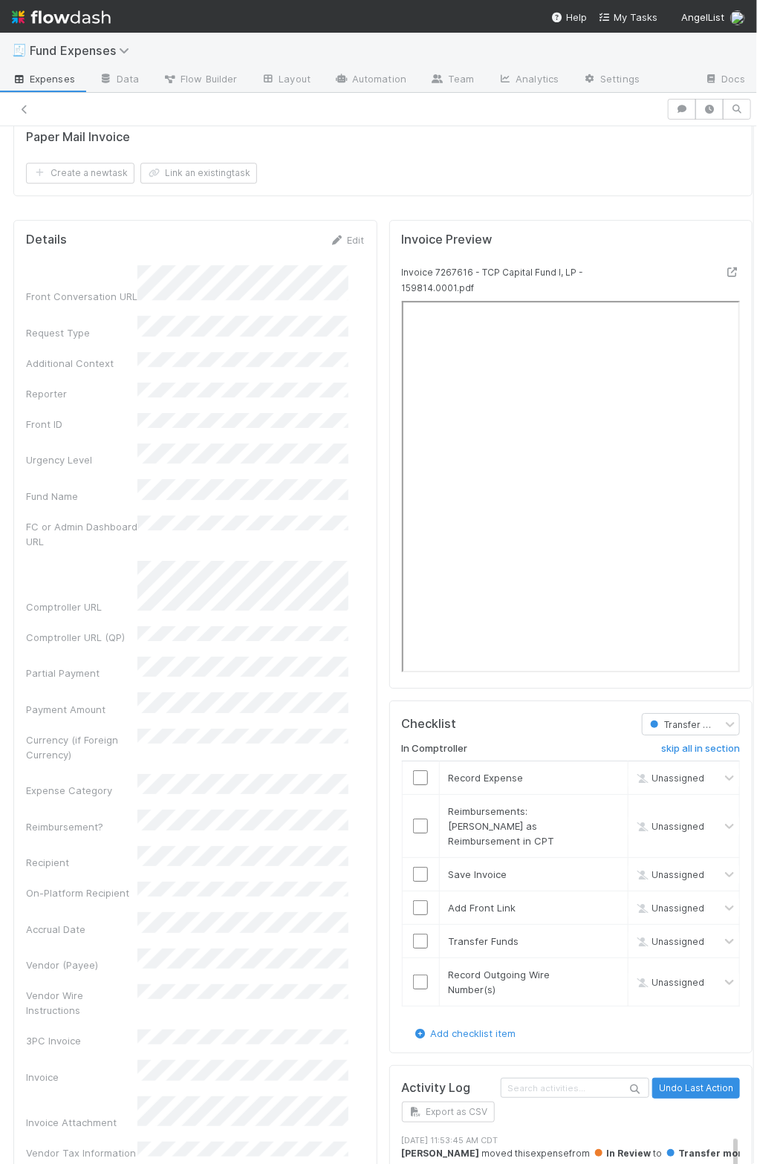
scroll to position [1619, 0]
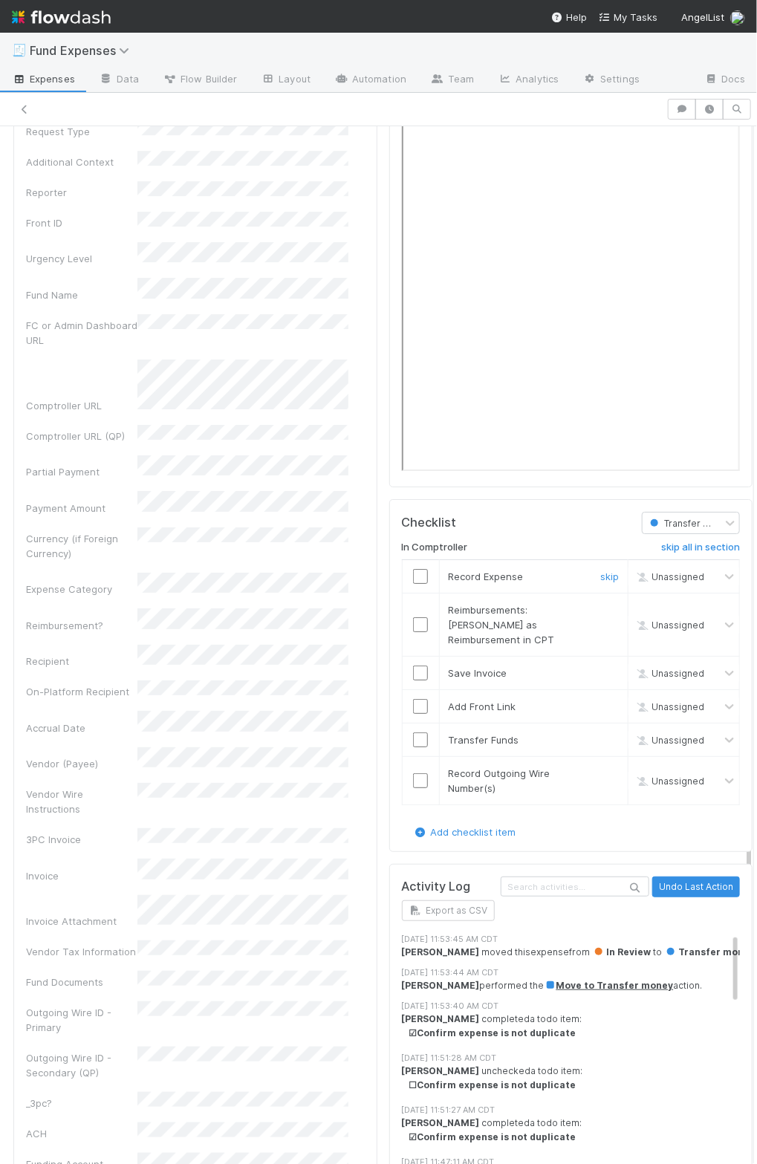
click at [413, 569] on input "checkbox" at bounding box center [420, 576] width 15 height 15
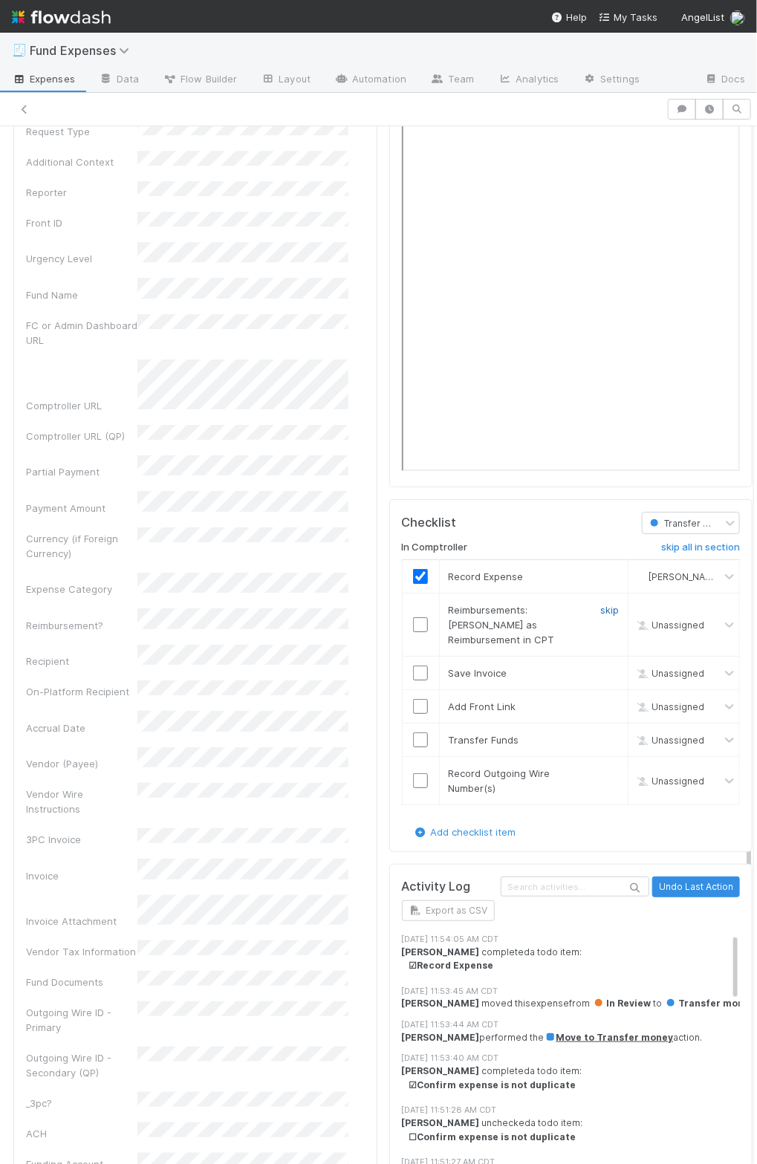
click at [600, 604] on link "skip" at bounding box center [609, 610] width 19 height 12
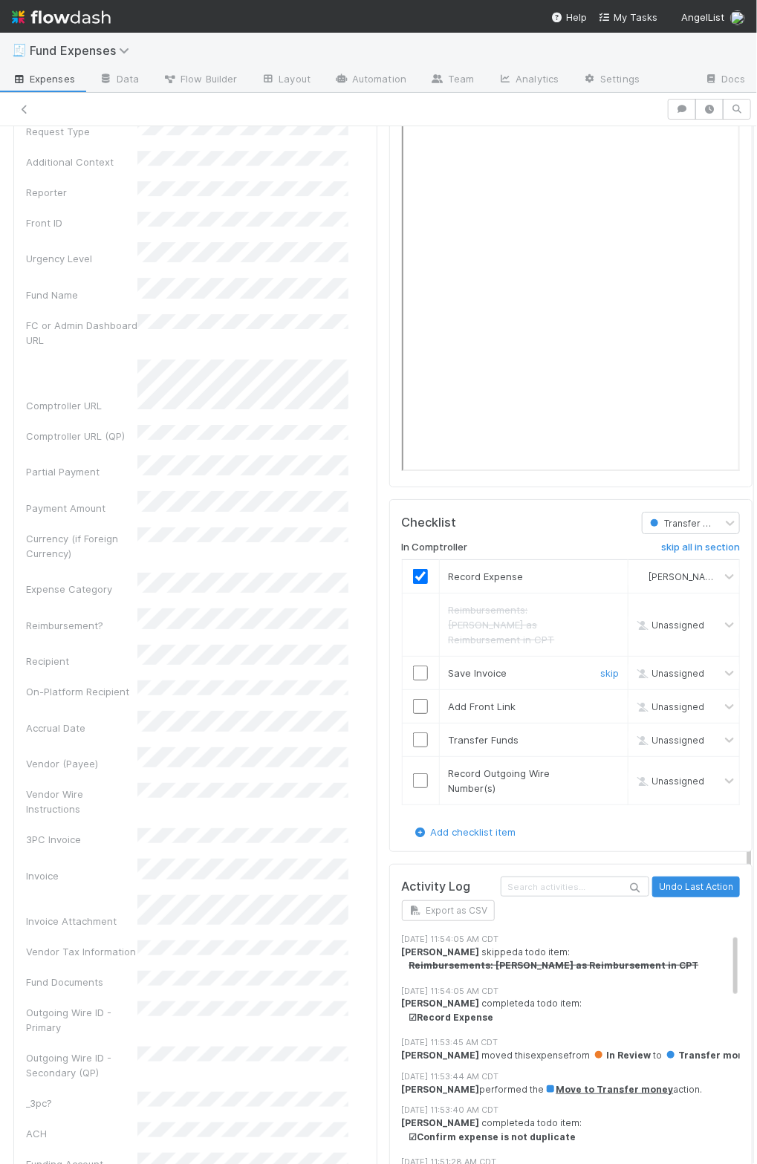
click at [413, 666] on input "checkbox" at bounding box center [420, 673] width 15 height 15
click at [413, 699] on input "checkbox" at bounding box center [420, 706] width 15 height 15
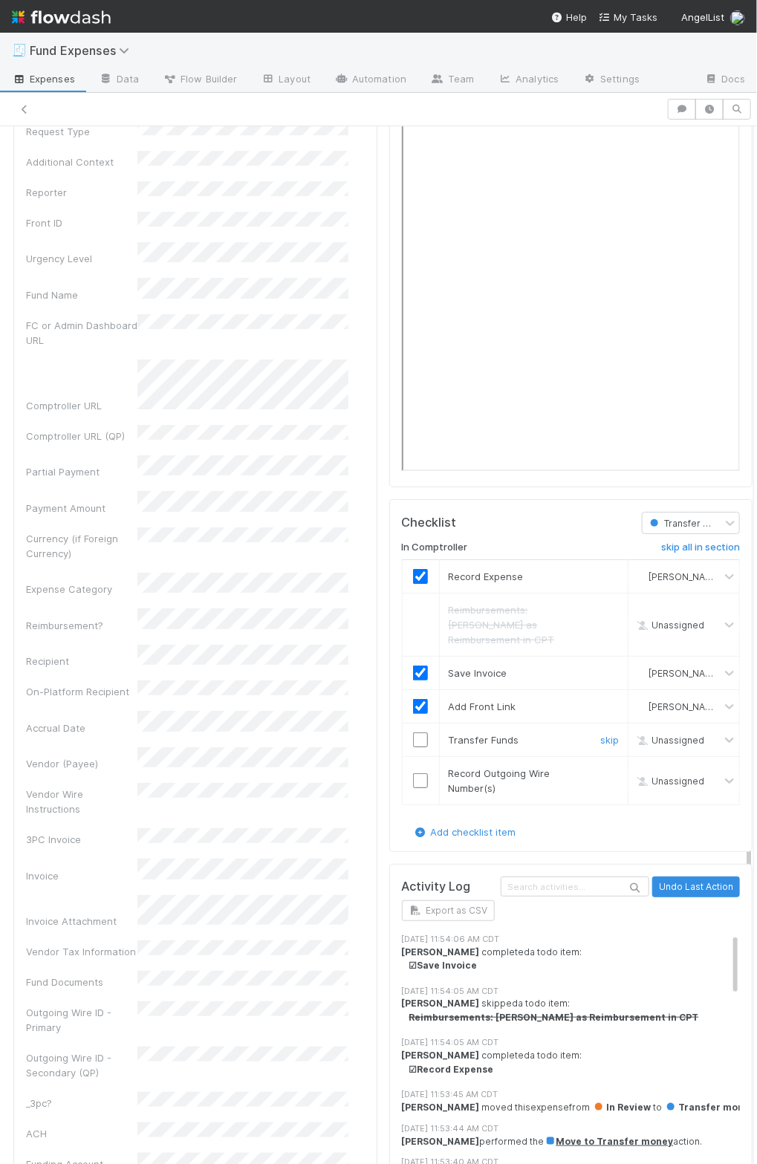
click at [413, 733] on input "checkbox" at bounding box center [420, 740] width 15 height 15
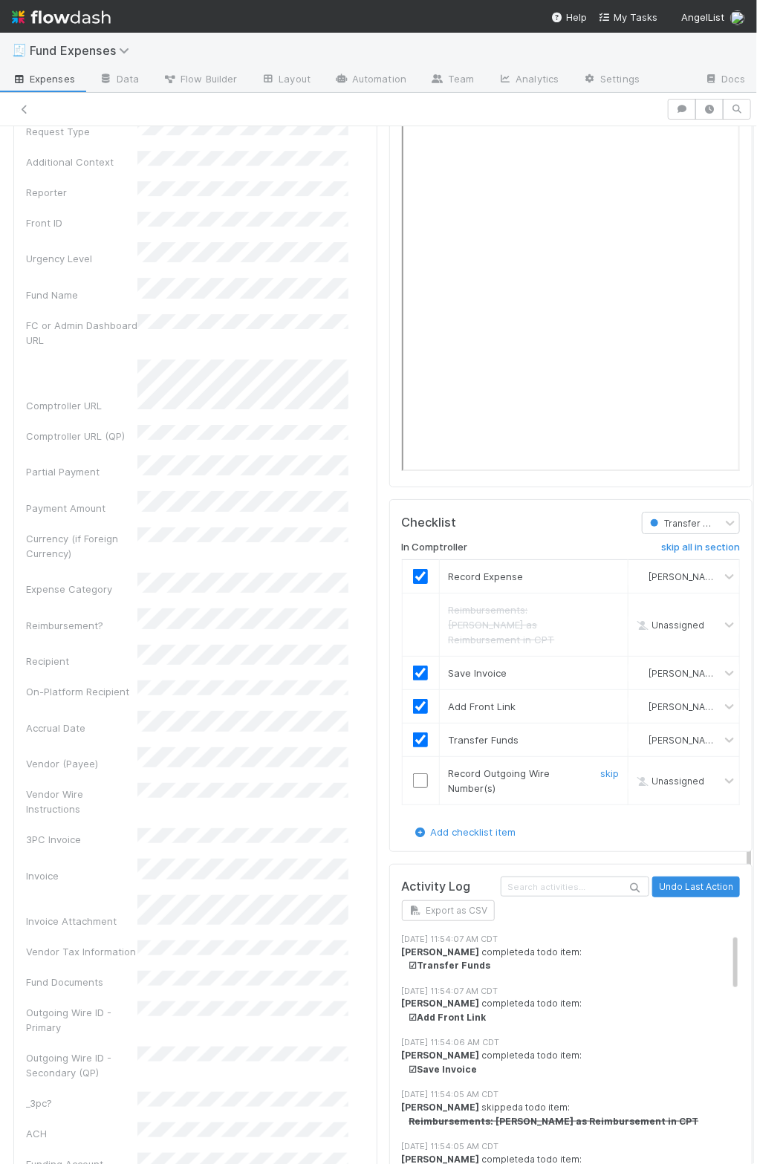
click at [413, 773] on input "checkbox" at bounding box center [420, 780] width 15 height 15
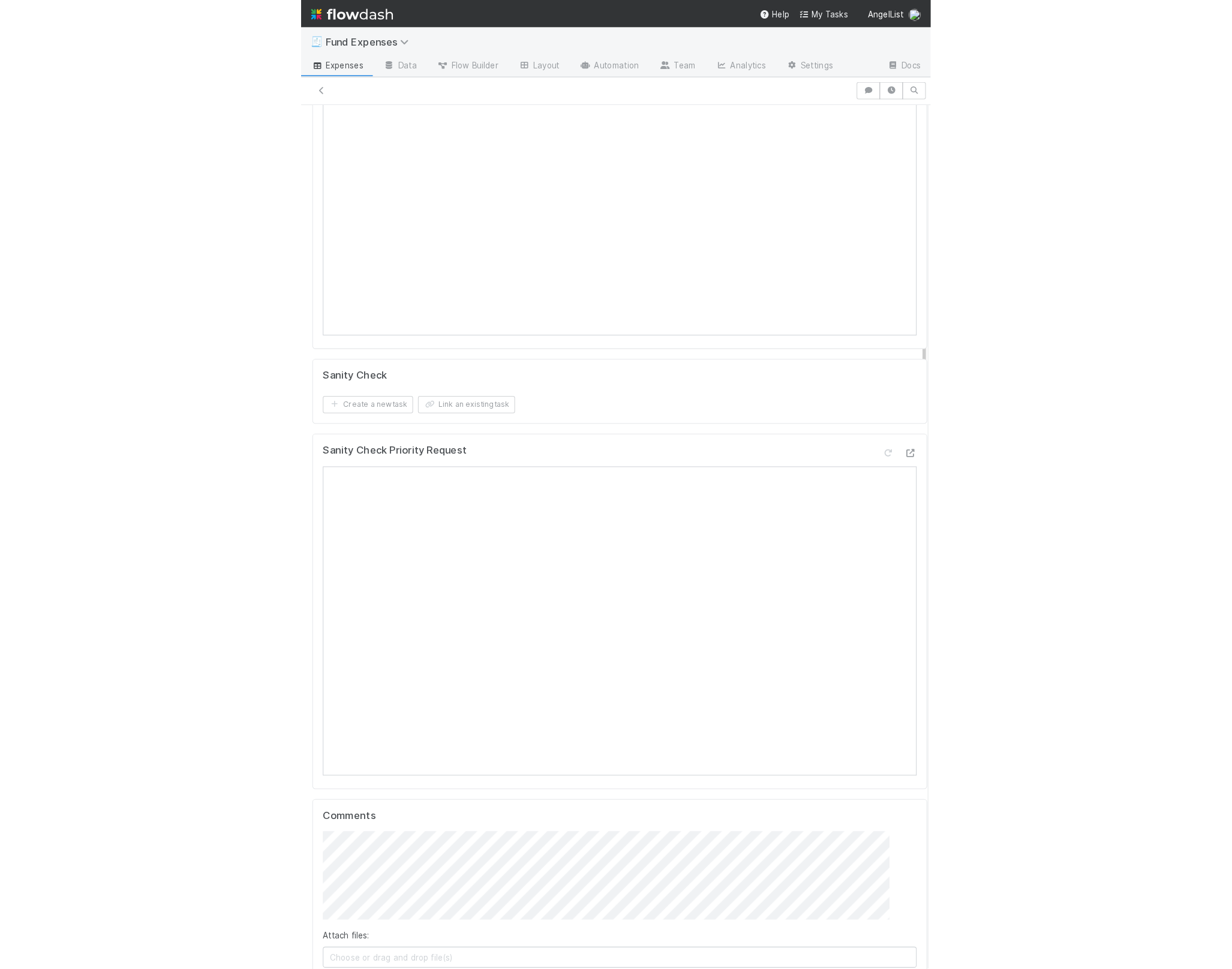
scroll to position [0, 0]
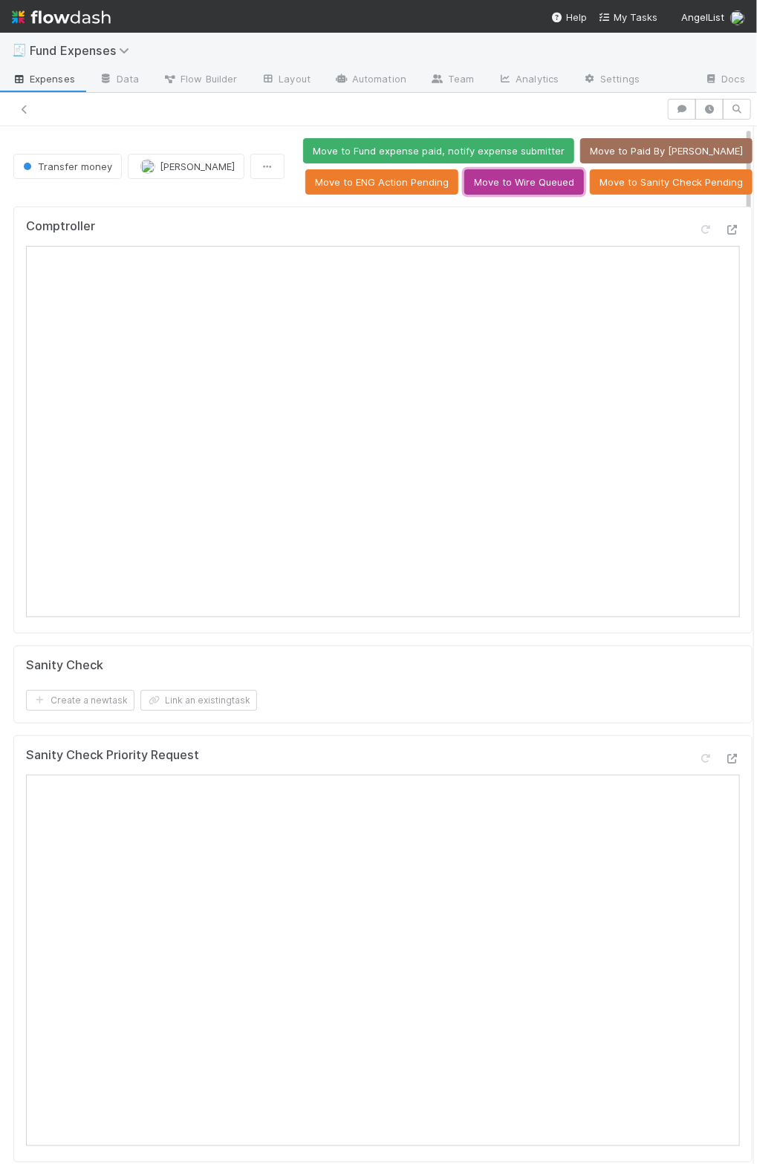
click at [510, 184] on button "Move to Wire Queued" at bounding box center [524, 181] width 120 height 25
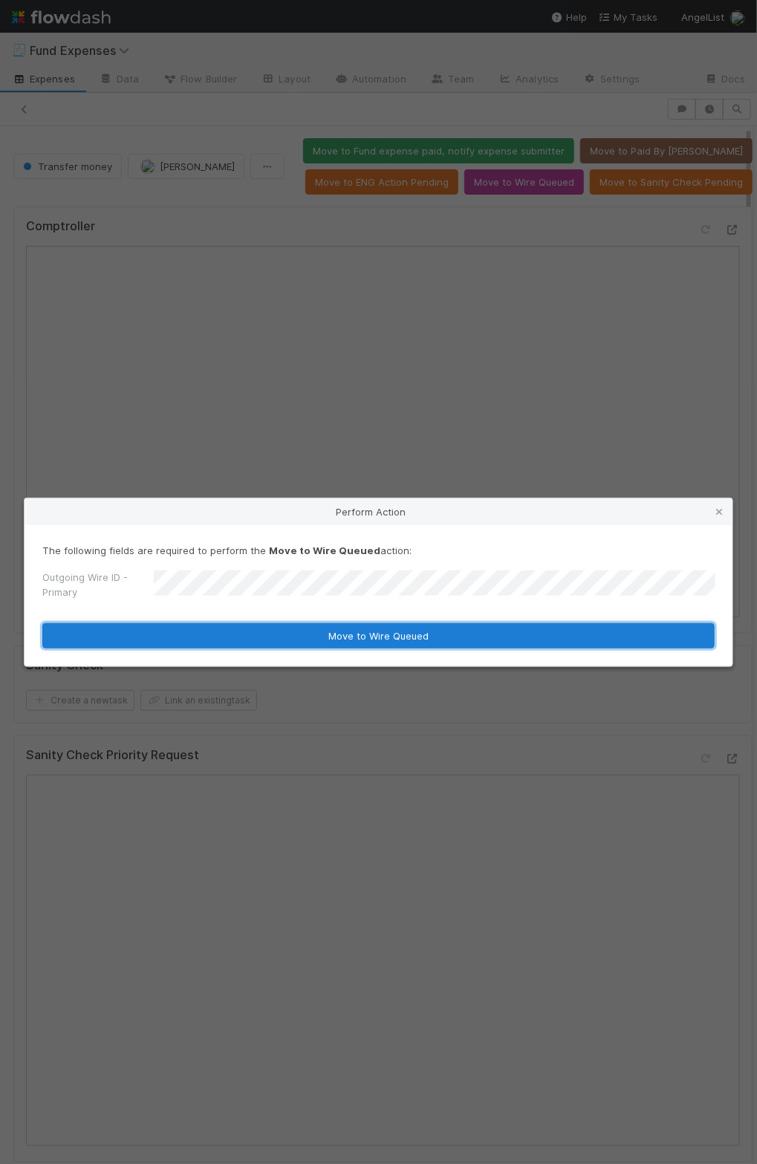
click at [286, 635] on button "Move to Wire Queued" at bounding box center [378, 635] width 672 height 25
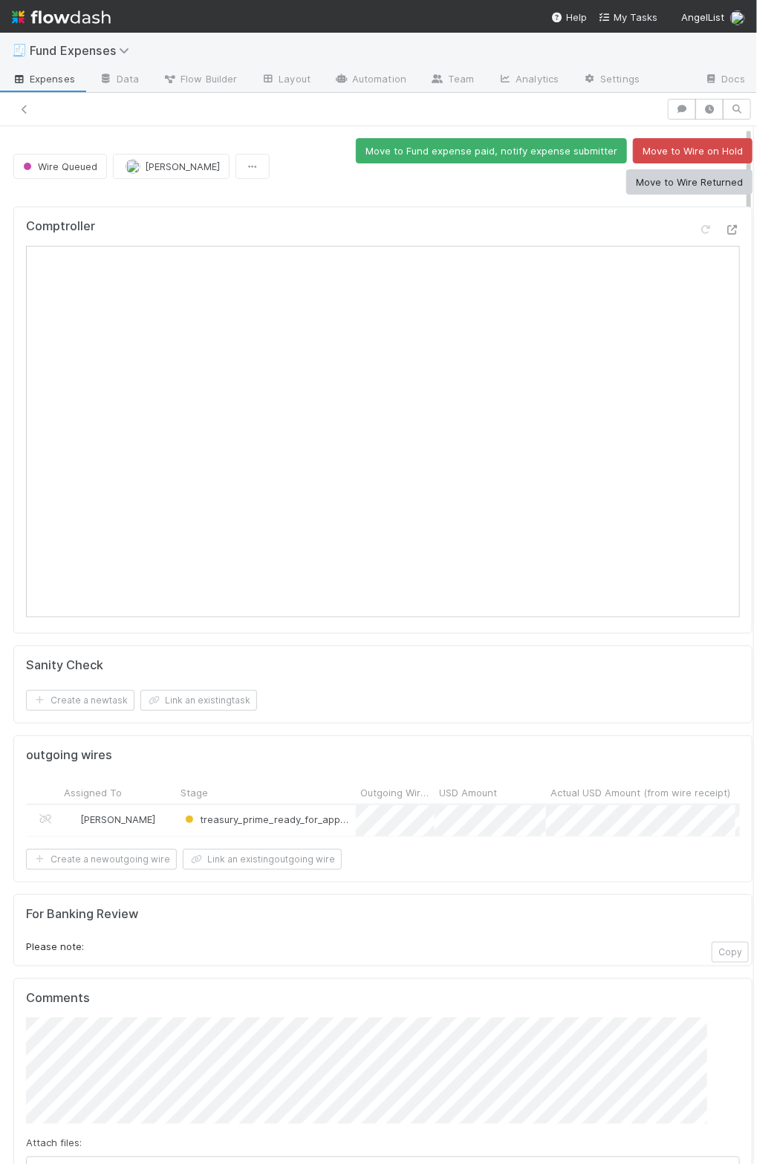
click at [300, 686] on form "Sanity Check Create a new task Link an existing task" at bounding box center [383, 684] width 714 height 53
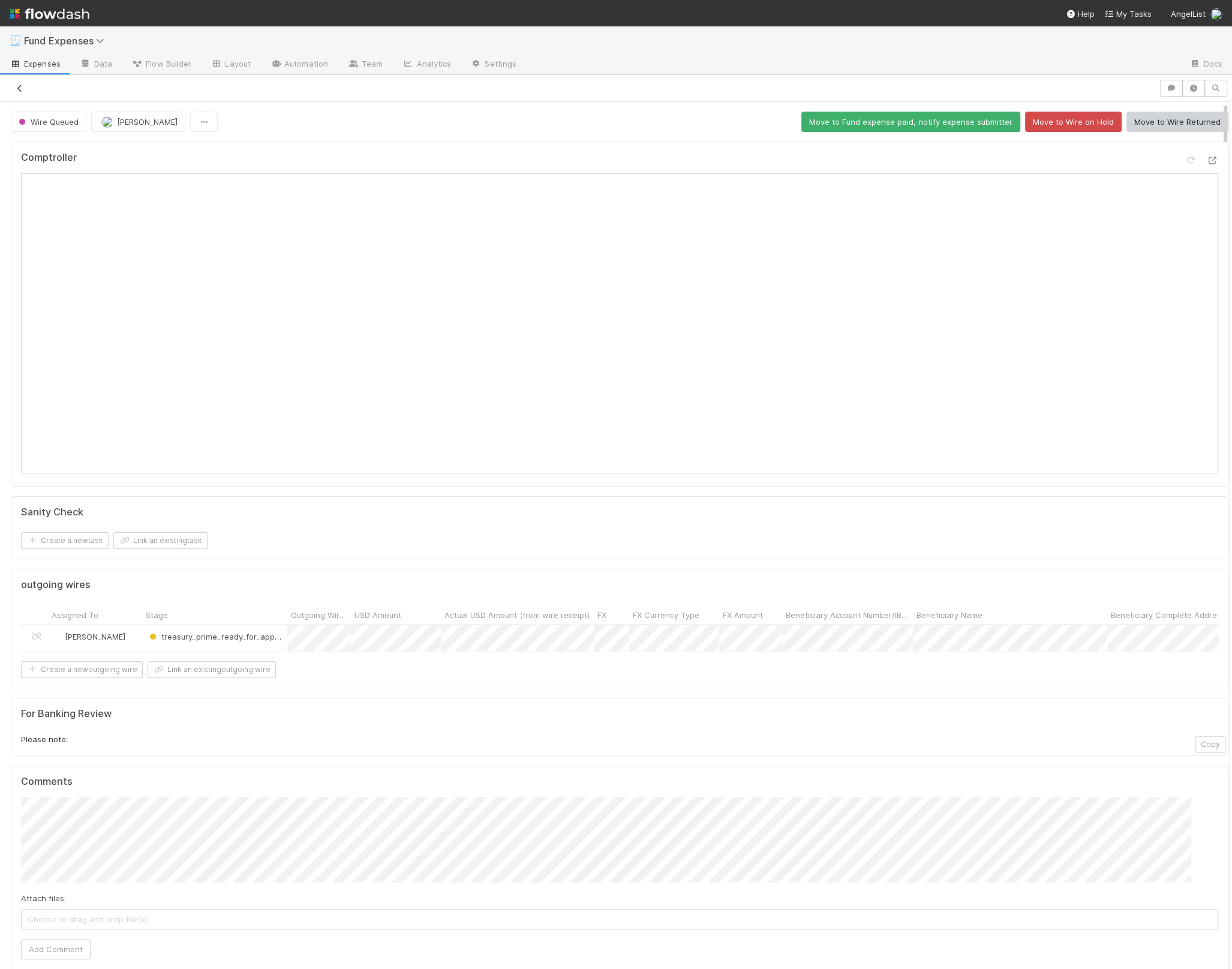
click at [22, 86] on icon at bounding box center [19, 89] width 12 height 8
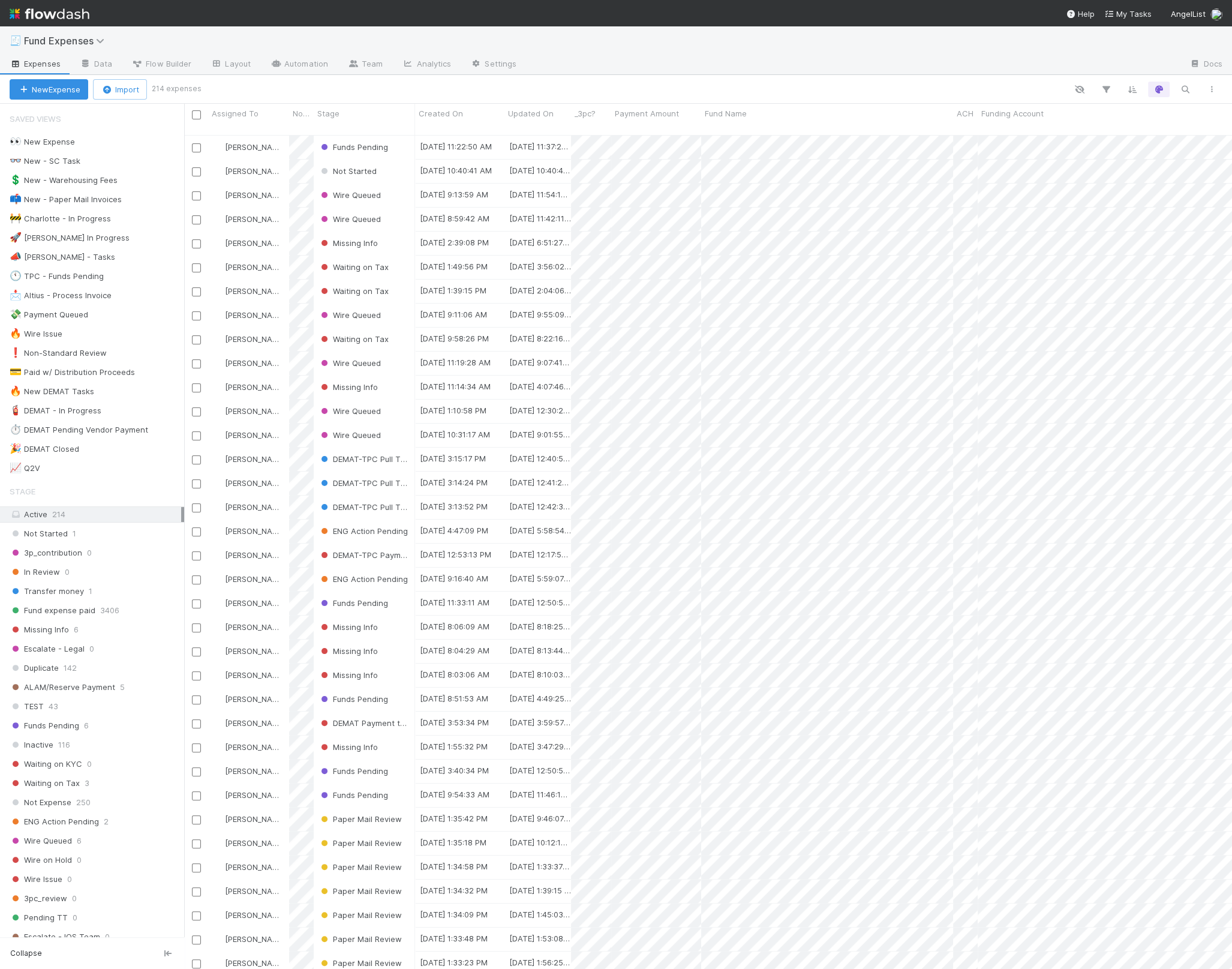
scroll to position [831, 1033]
click at [45, 136] on div "👀 New Expense" at bounding box center [42, 141] width 65 height 15
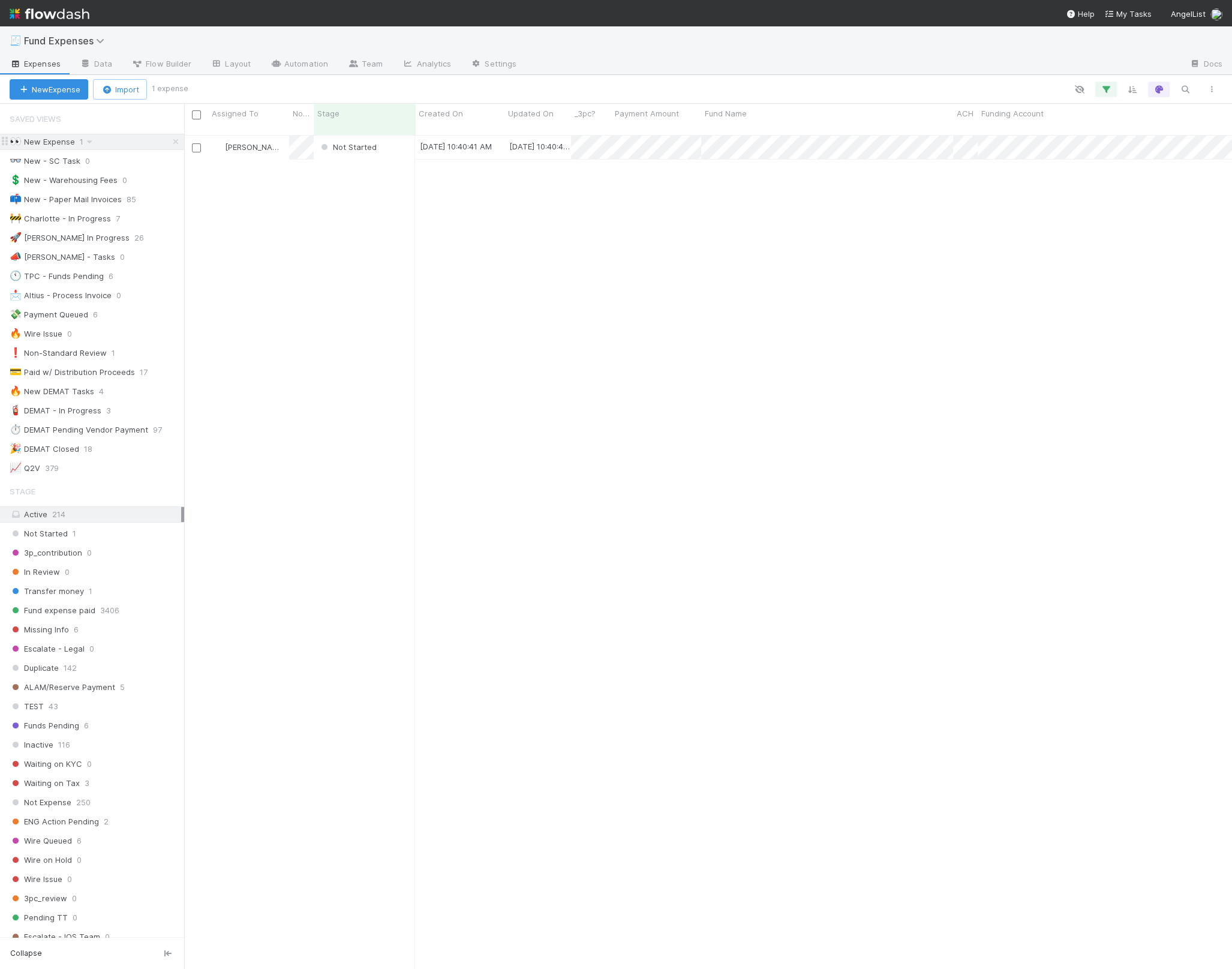
scroll to position [831, 1033]
click at [399, 144] on div "Not Started" at bounding box center [365, 147] width 102 height 23
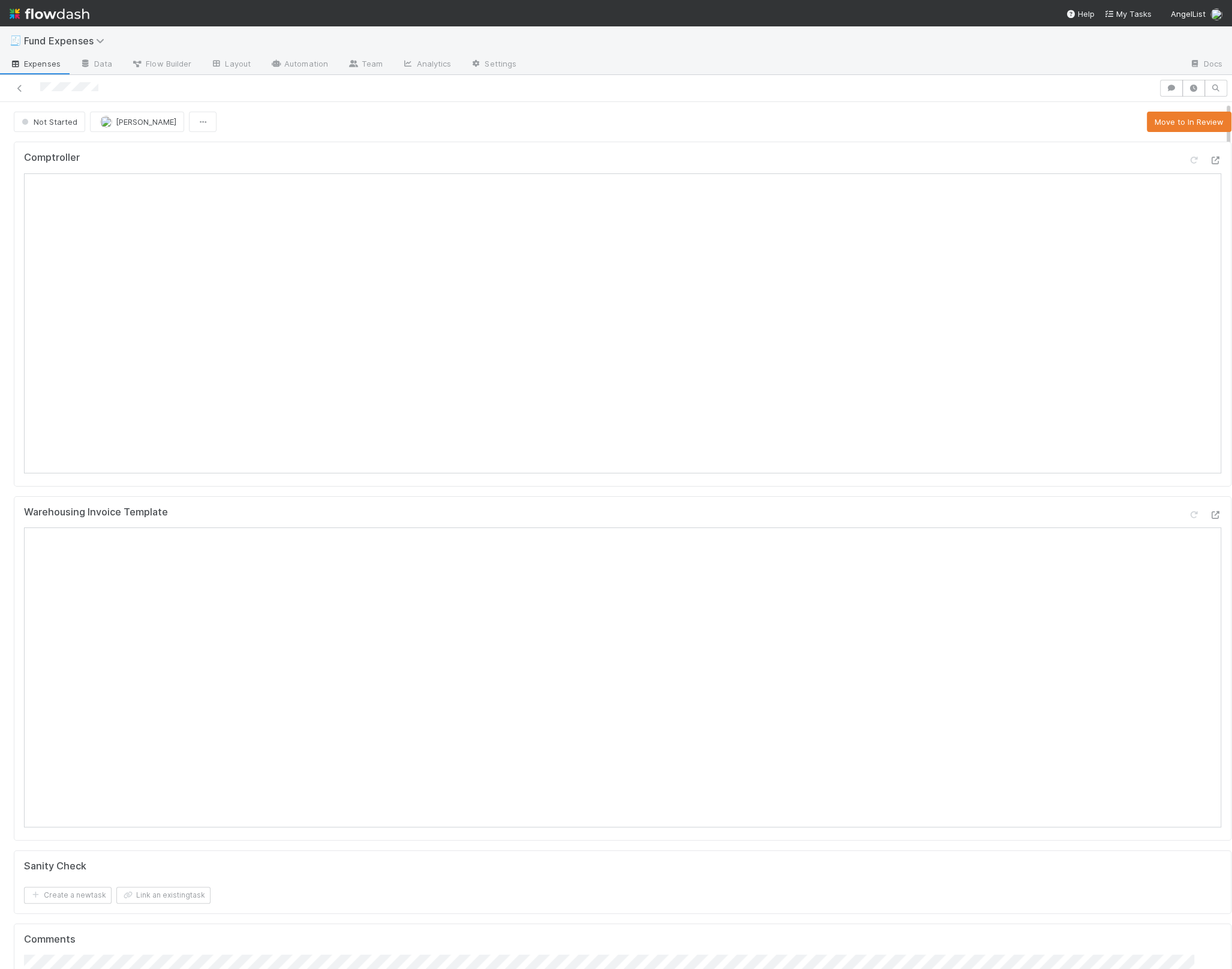
click at [335, 501] on div "Warehousing Invoice Template" at bounding box center [622, 668] width 1217 height 345
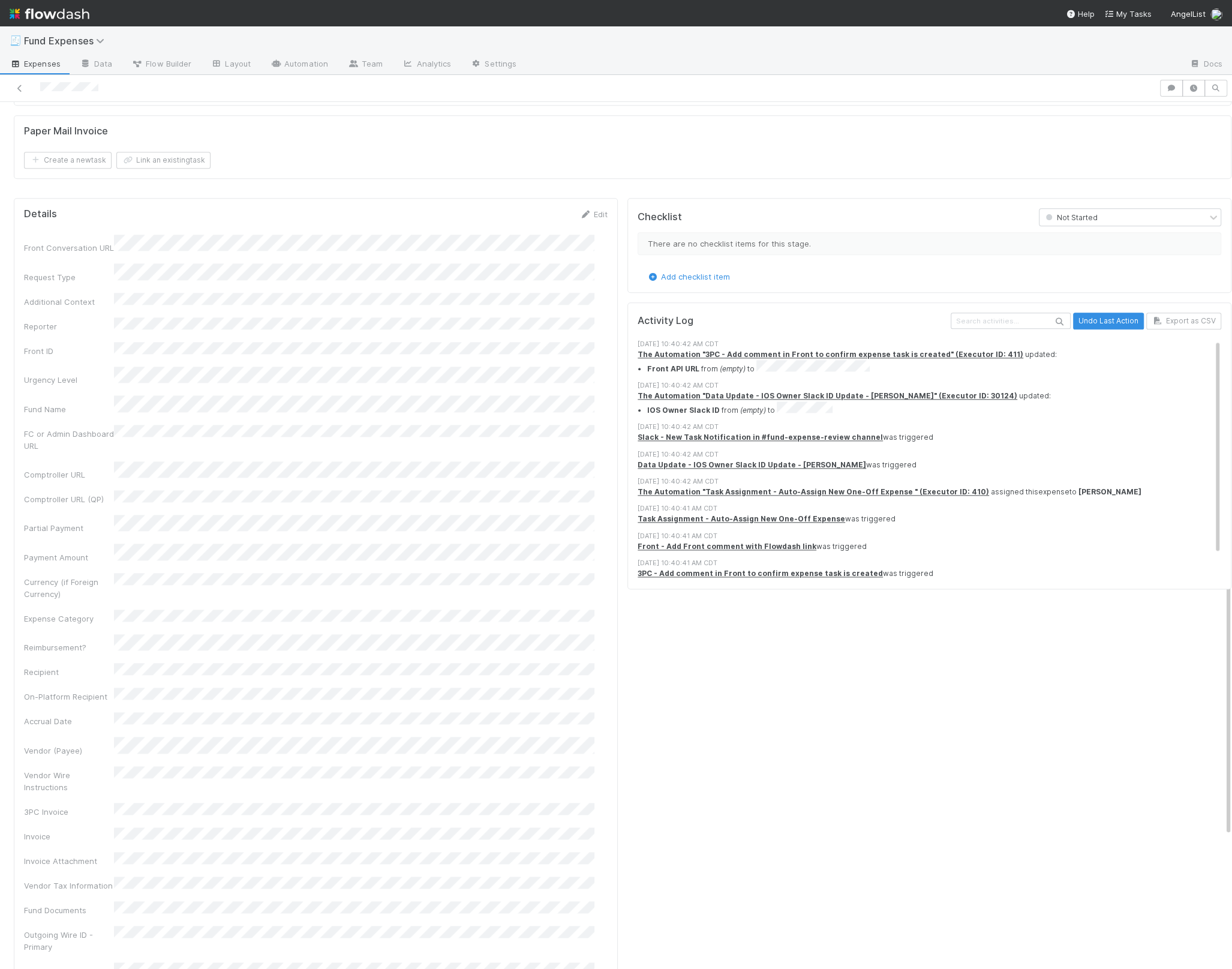
scroll to position [1332, 0]
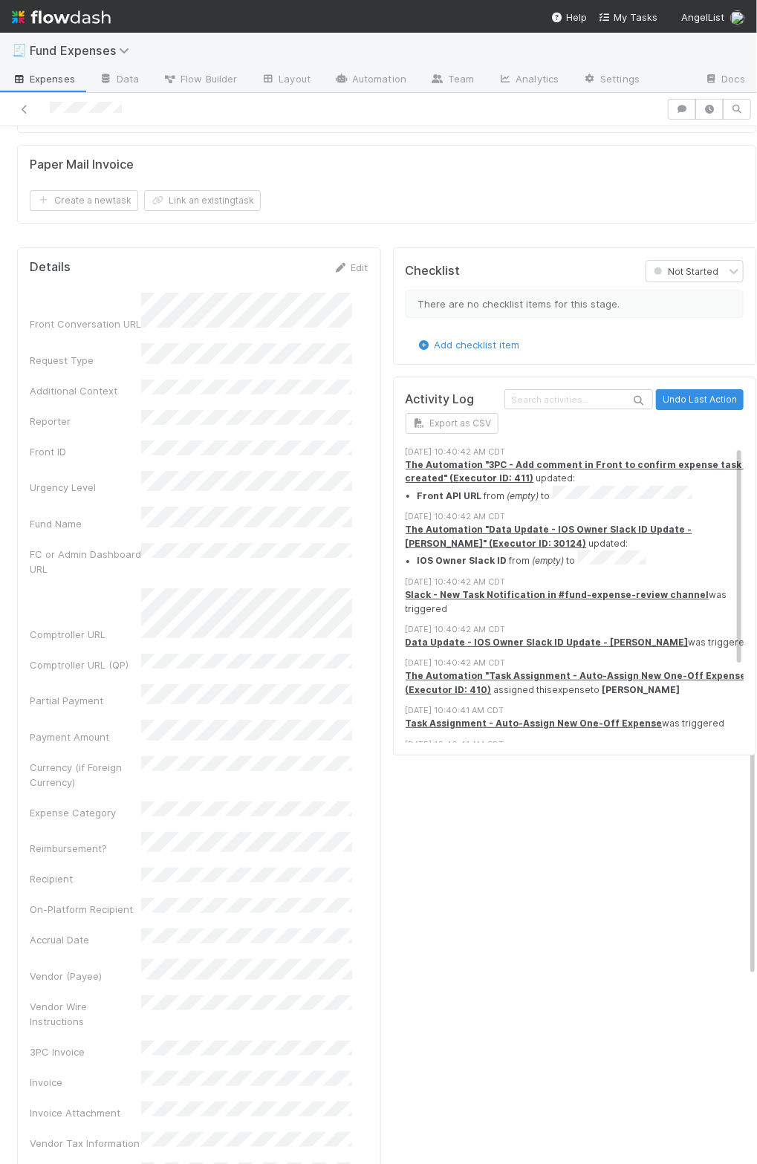
click at [683, 900] on div "Checklist Not Started There are no checklist items for this stage. Add checklis…" at bounding box center [575, 1088] width 376 height 1695
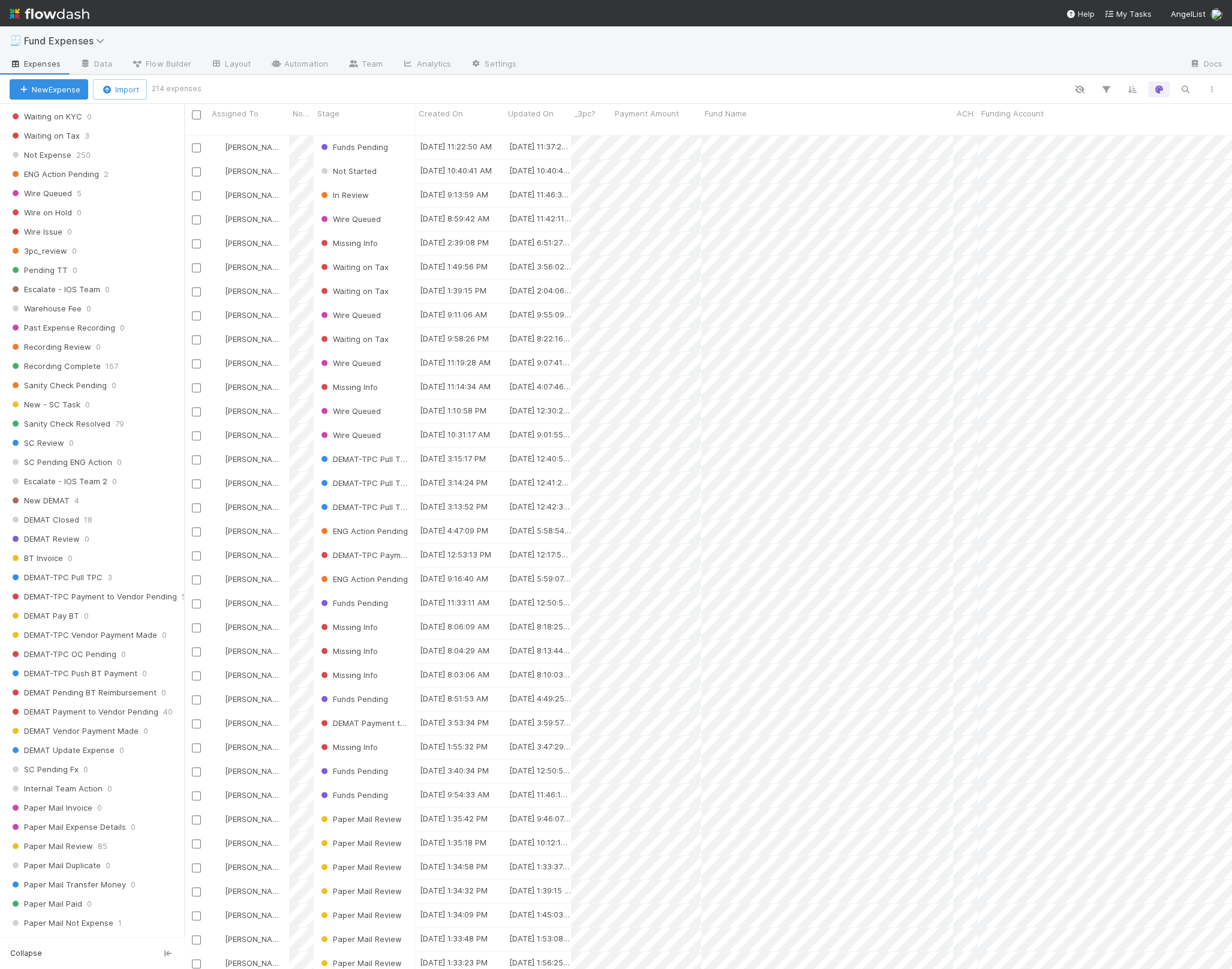
scroll to position [912, 0]
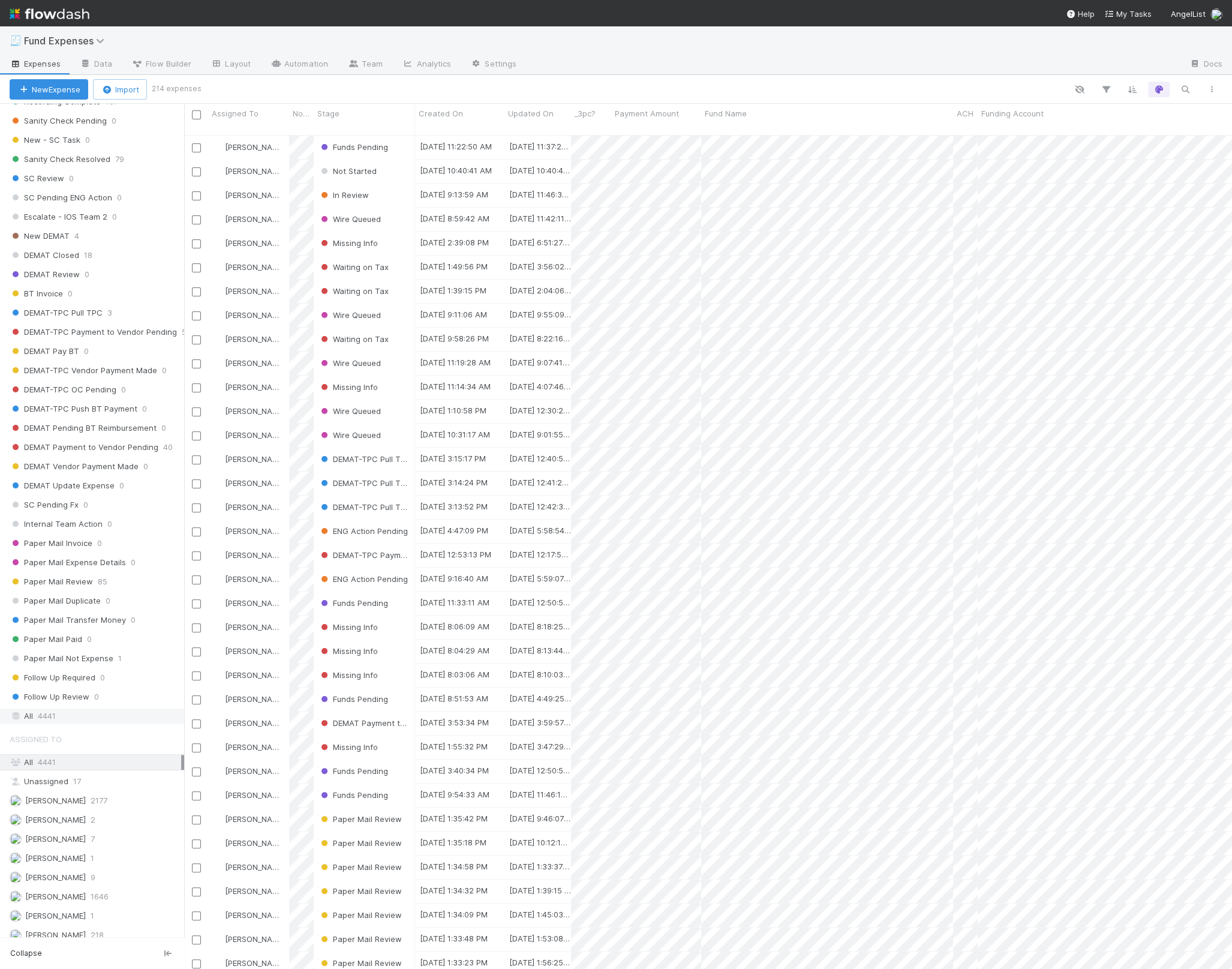
click at [76, 708] on div "All 4441" at bounding box center [95, 715] width 171 height 15
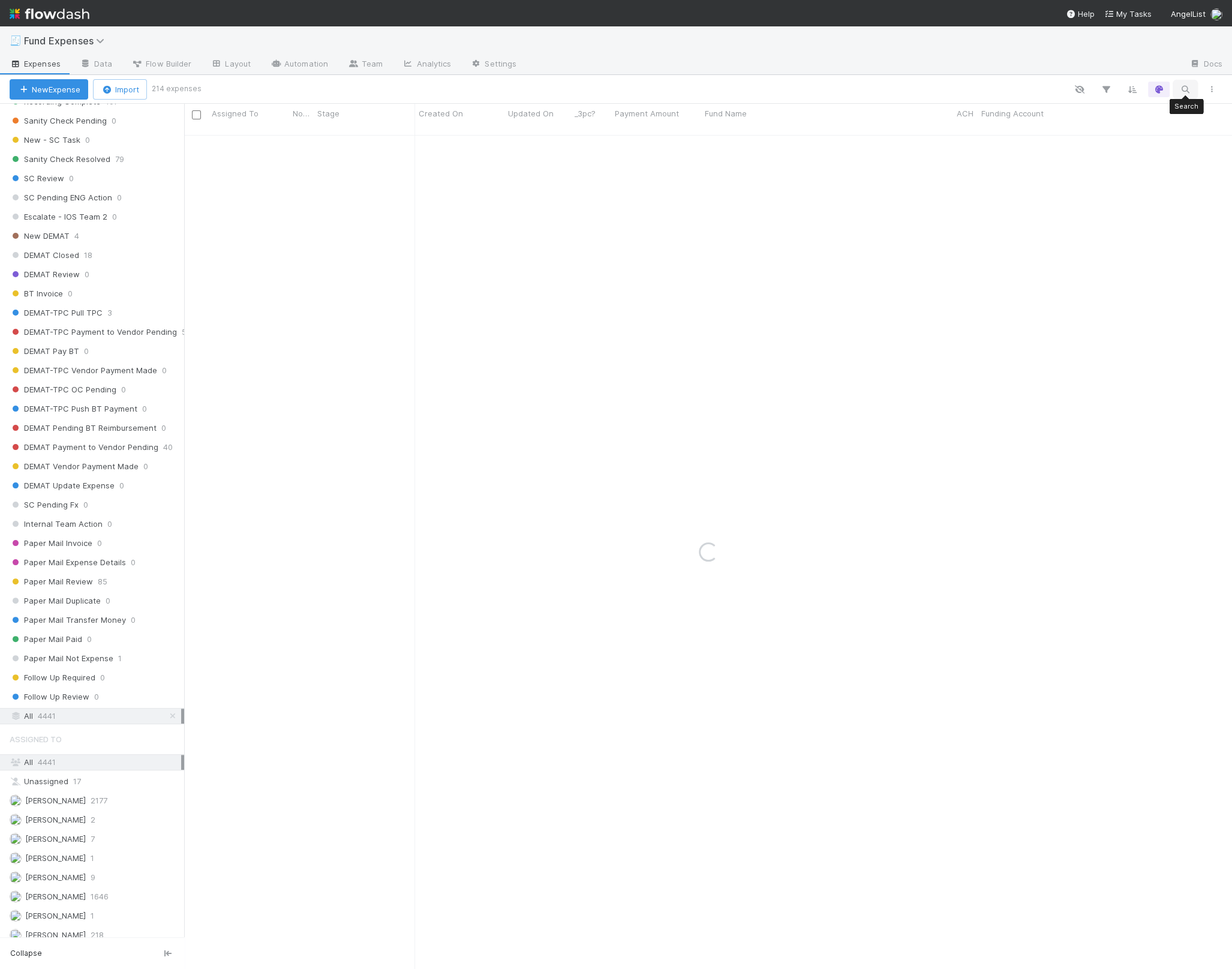
click at [610, 92] on icon "button" at bounding box center [1185, 89] width 12 height 10
type input "7267616"
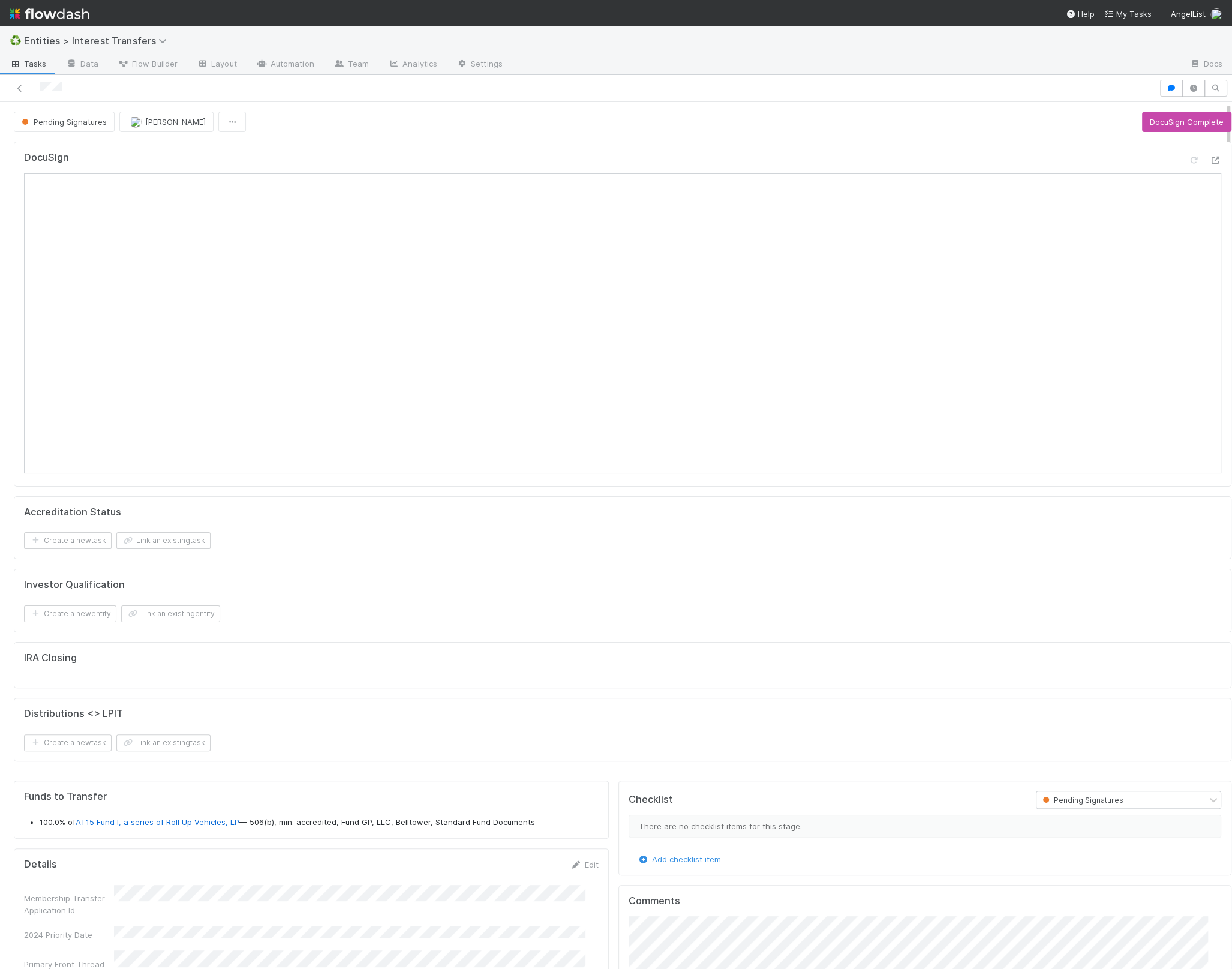
click at [517, 708] on div "Distributions <> LPIT" at bounding box center [622, 714] width 1197 height 12
click at [1159, 128] on button "DocuSign Complete" at bounding box center [1187, 121] width 90 height 20
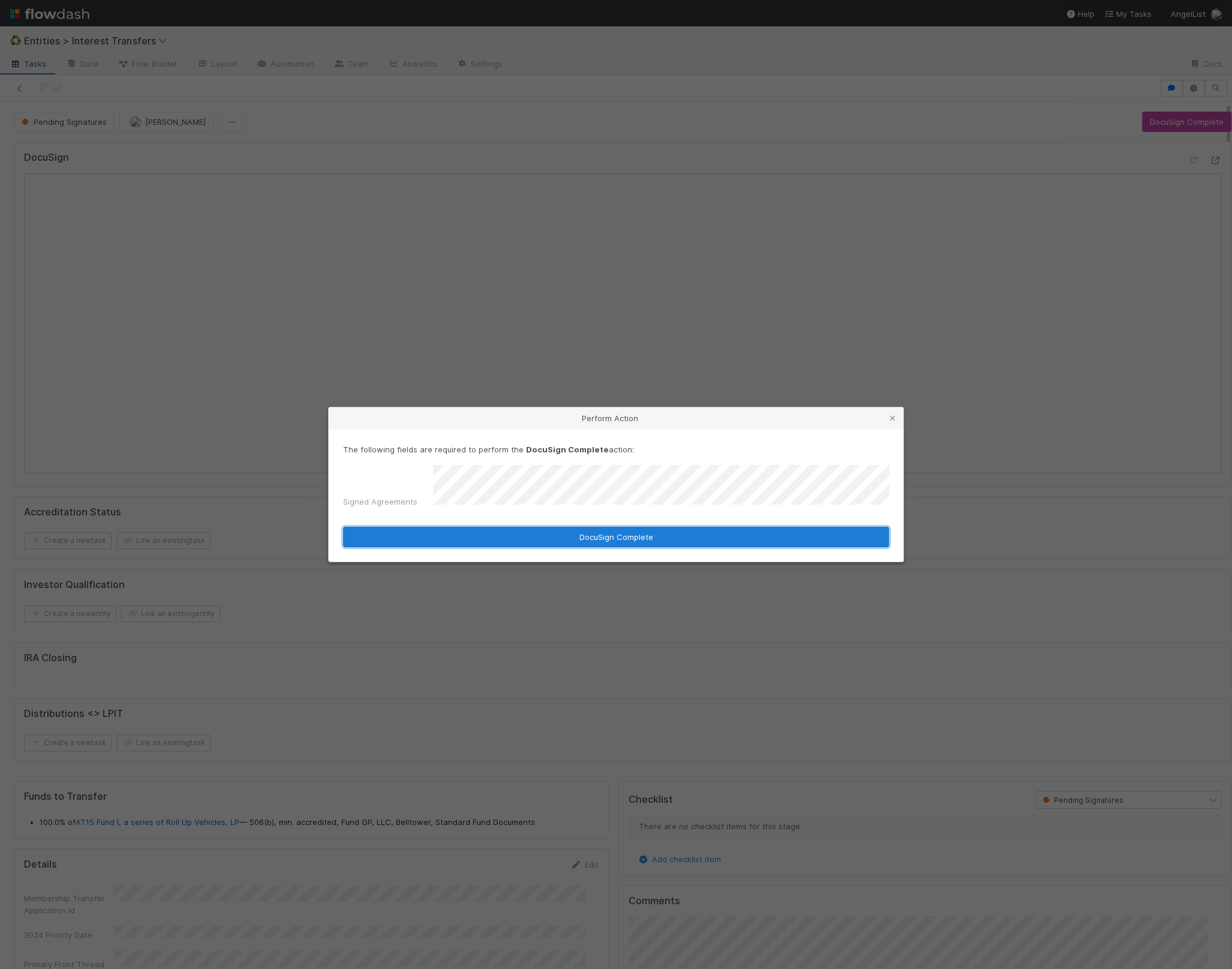
click at [685, 535] on button "DocuSign Complete" at bounding box center [616, 536] width 546 height 20
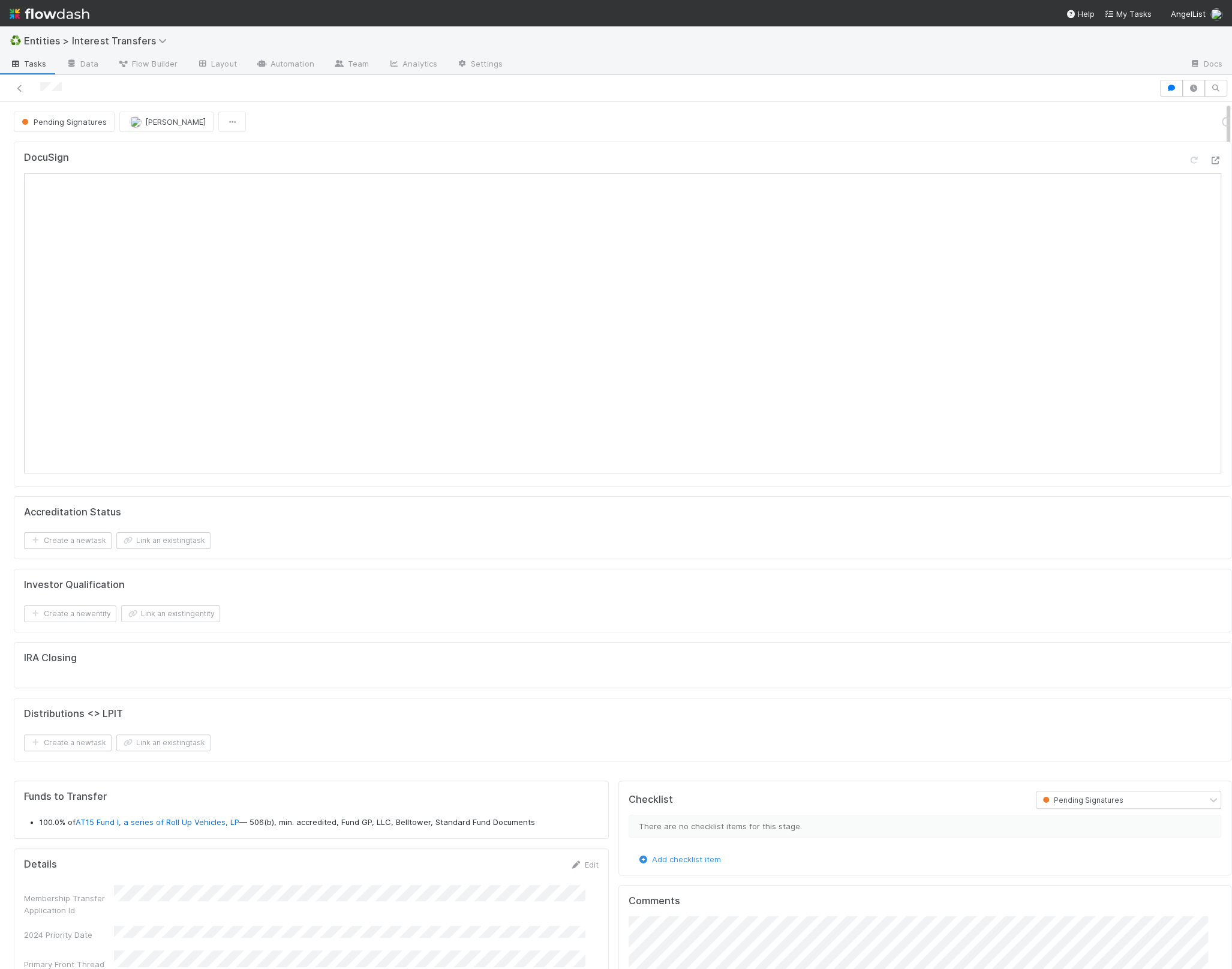
click at [603, 758] on div "DocuSign Accreditation Status Create a new task Link an existing task Investor …" at bounding box center [622, 455] width 1227 height 639
click at [1172, 152] on div "DocuSign Reload Page" at bounding box center [622, 162] width 1197 height 22
click at [1188, 157] on icon at bounding box center [1193, 161] width 12 height 8
click at [477, 627] on div "Investor Qualification Create a new entity Link an existing entity" at bounding box center [622, 600] width 1217 height 64
click at [456, 607] on div "Create a new entity Link an existing entity" at bounding box center [622, 614] width 1197 height 17
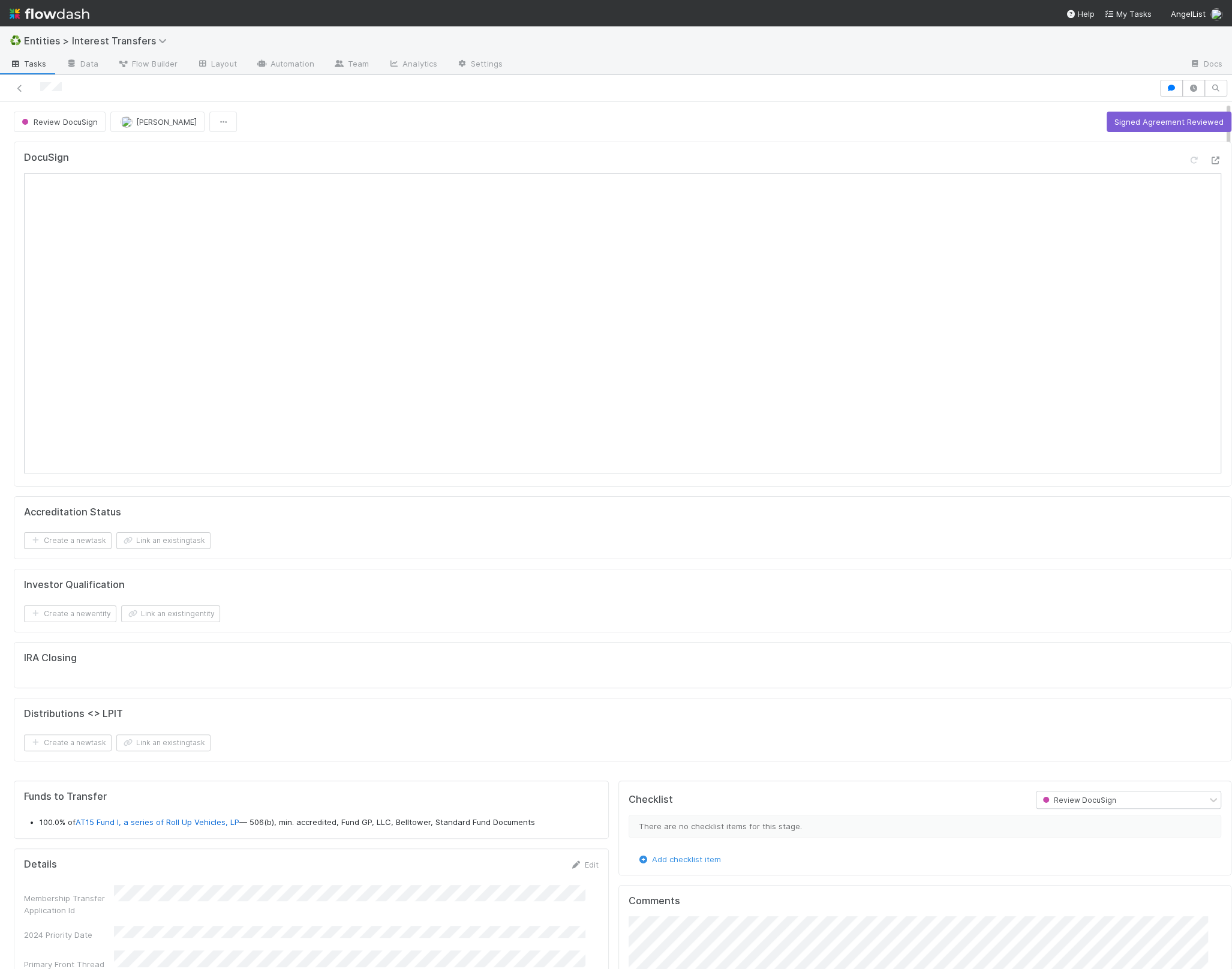
click at [535, 690] on div "DocuSign Accreditation Status Create a new task Link an existing task Investor …" at bounding box center [622, 455] width 1227 height 639
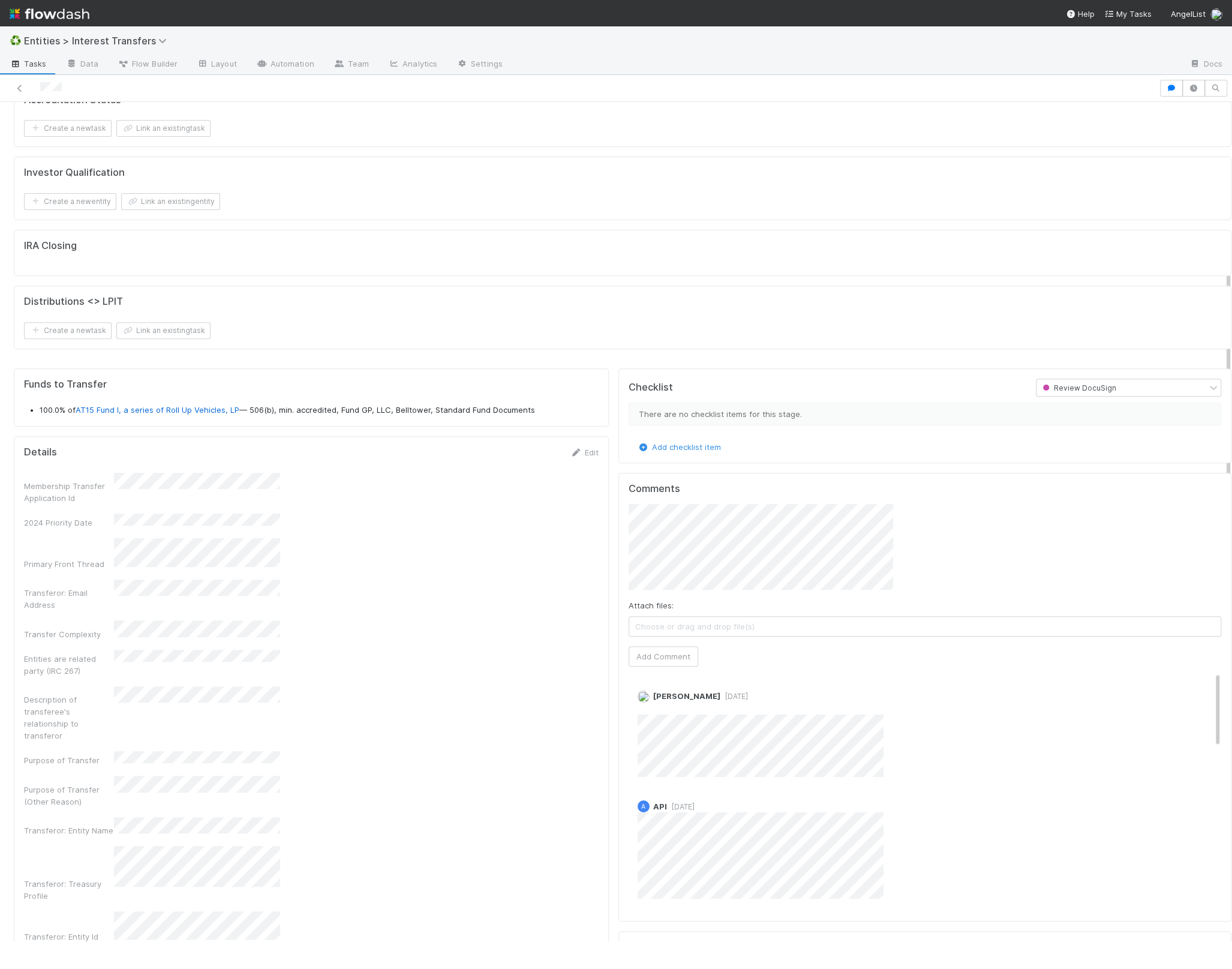
scroll to position [231, 566]
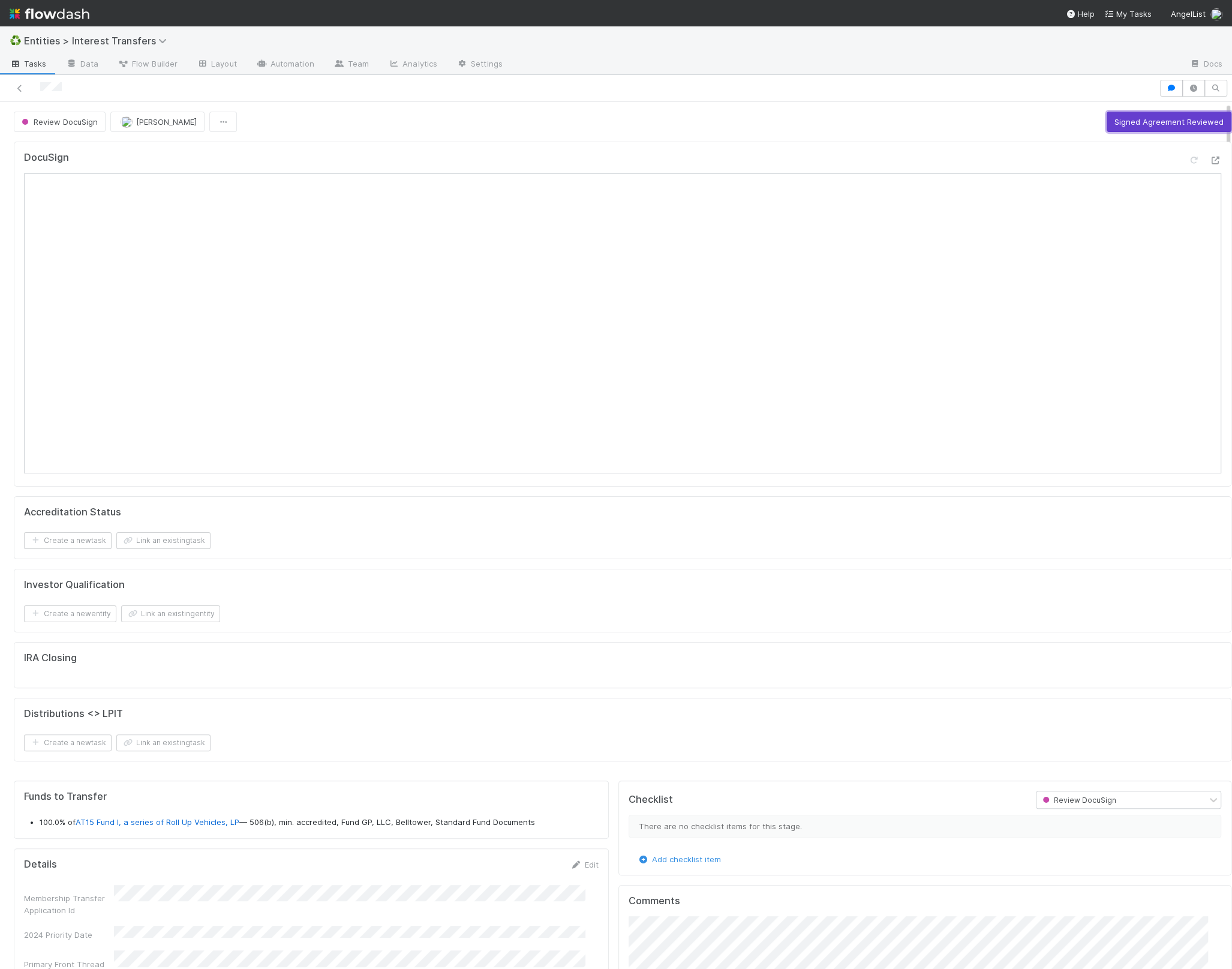
click at [1159, 112] on button "Signed Agreement Reviewed" at bounding box center [1169, 121] width 125 height 20
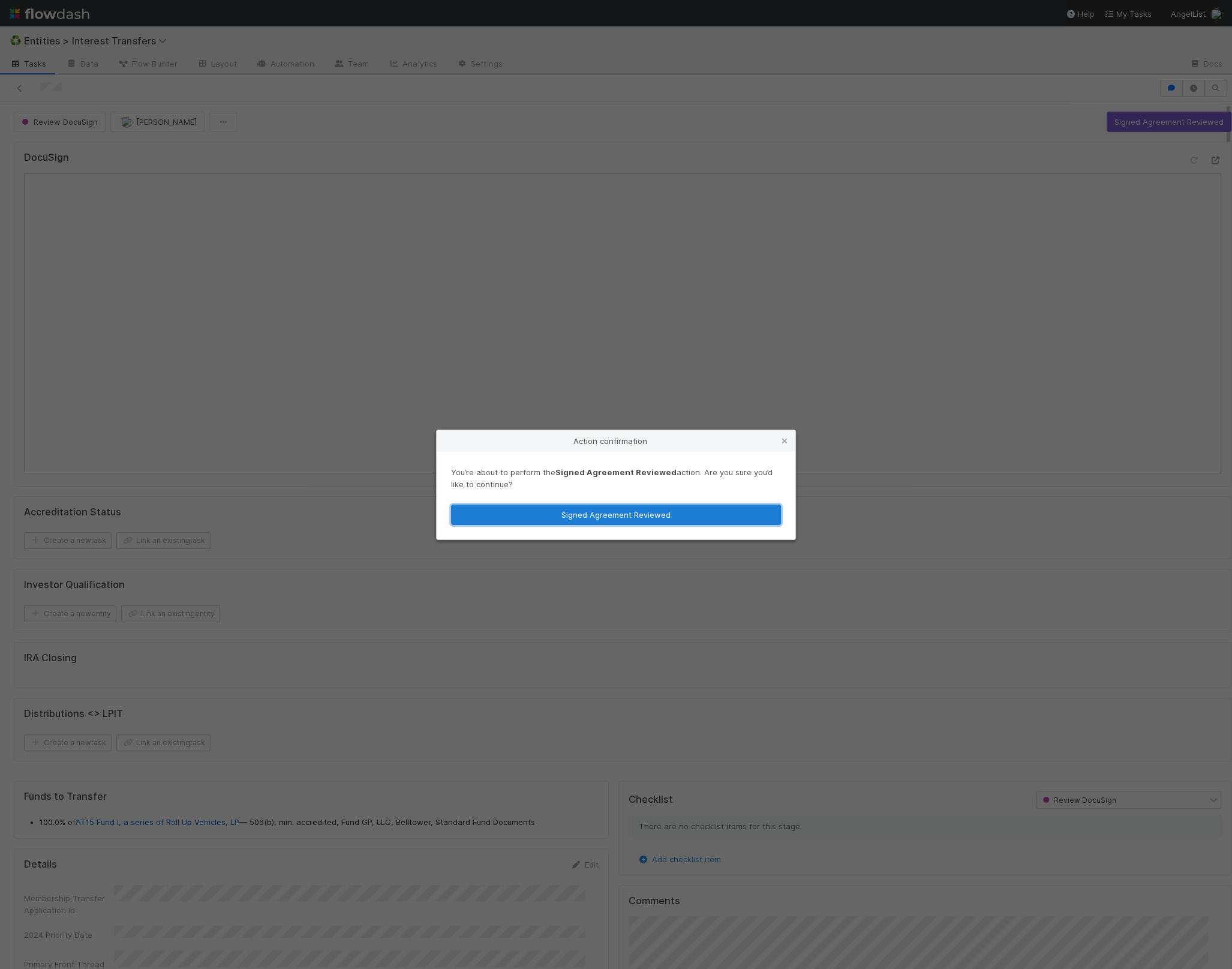
click at [589, 514] on button "Signed Agreement Reviewed" at bounding box center [616, 514] width 330 height 20
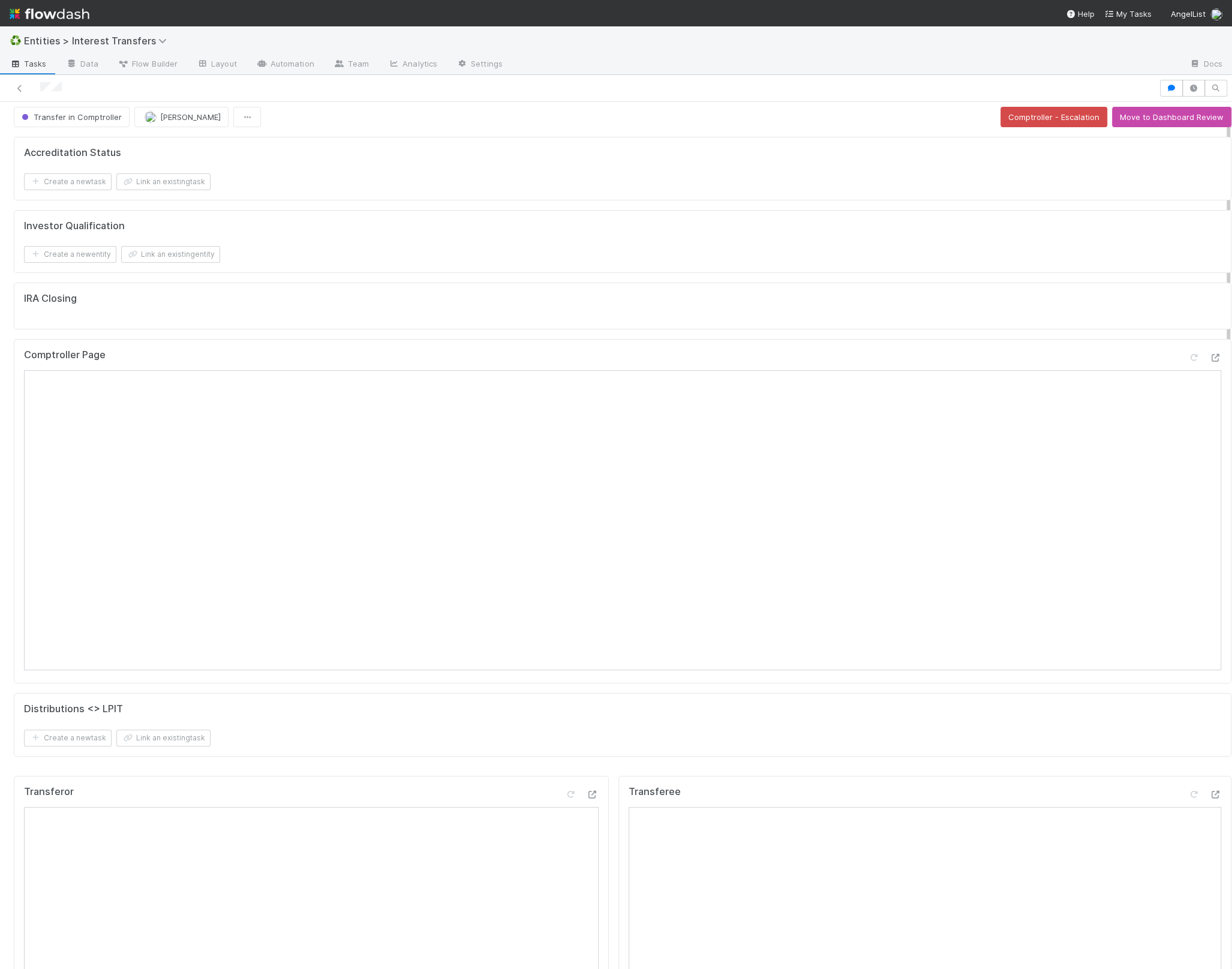
click at [618, 778] on div "Transferee" at bounding box center [924, 948] width 613 height 345
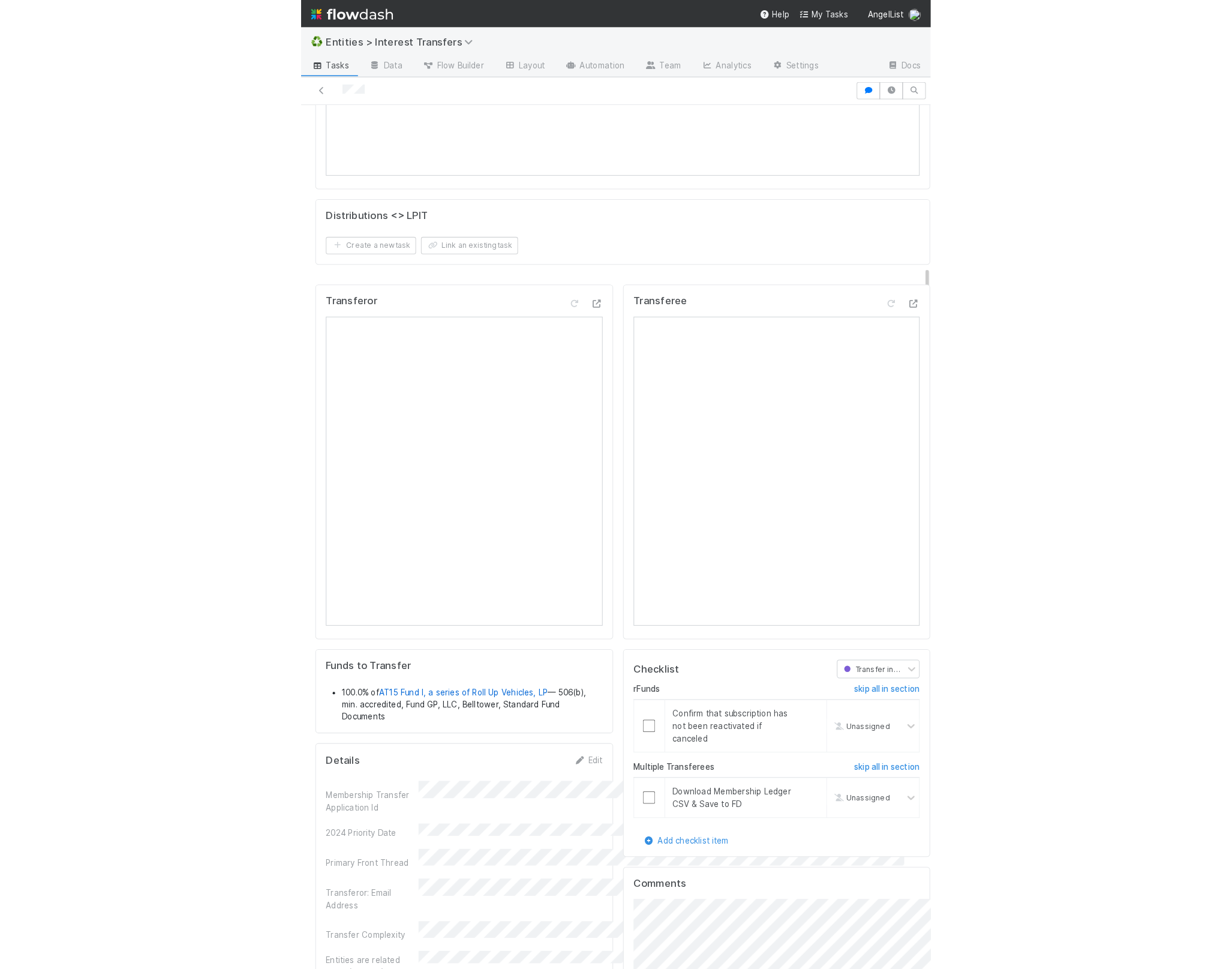
scroll to position [14, 14]
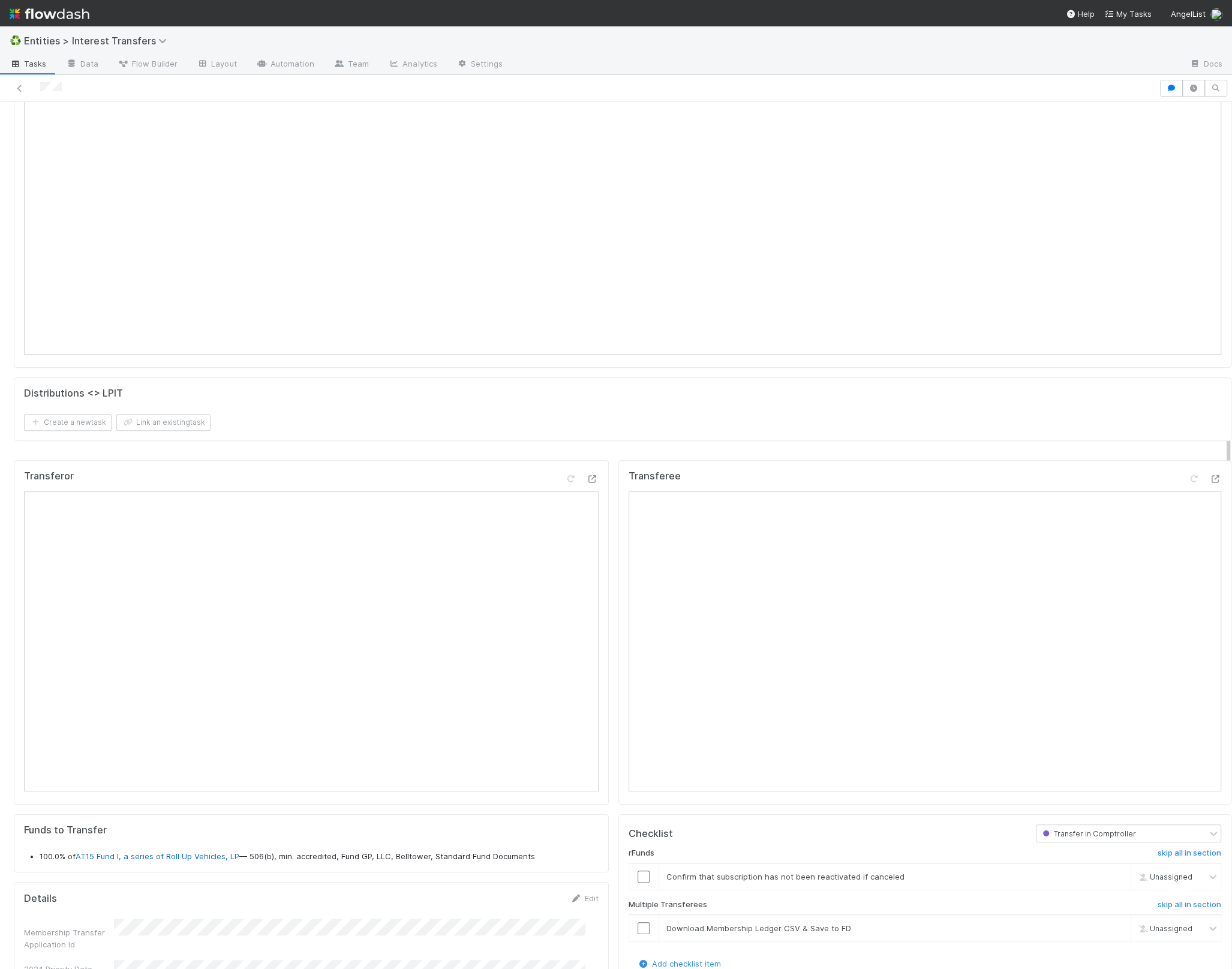
scroll to position [0, 0]
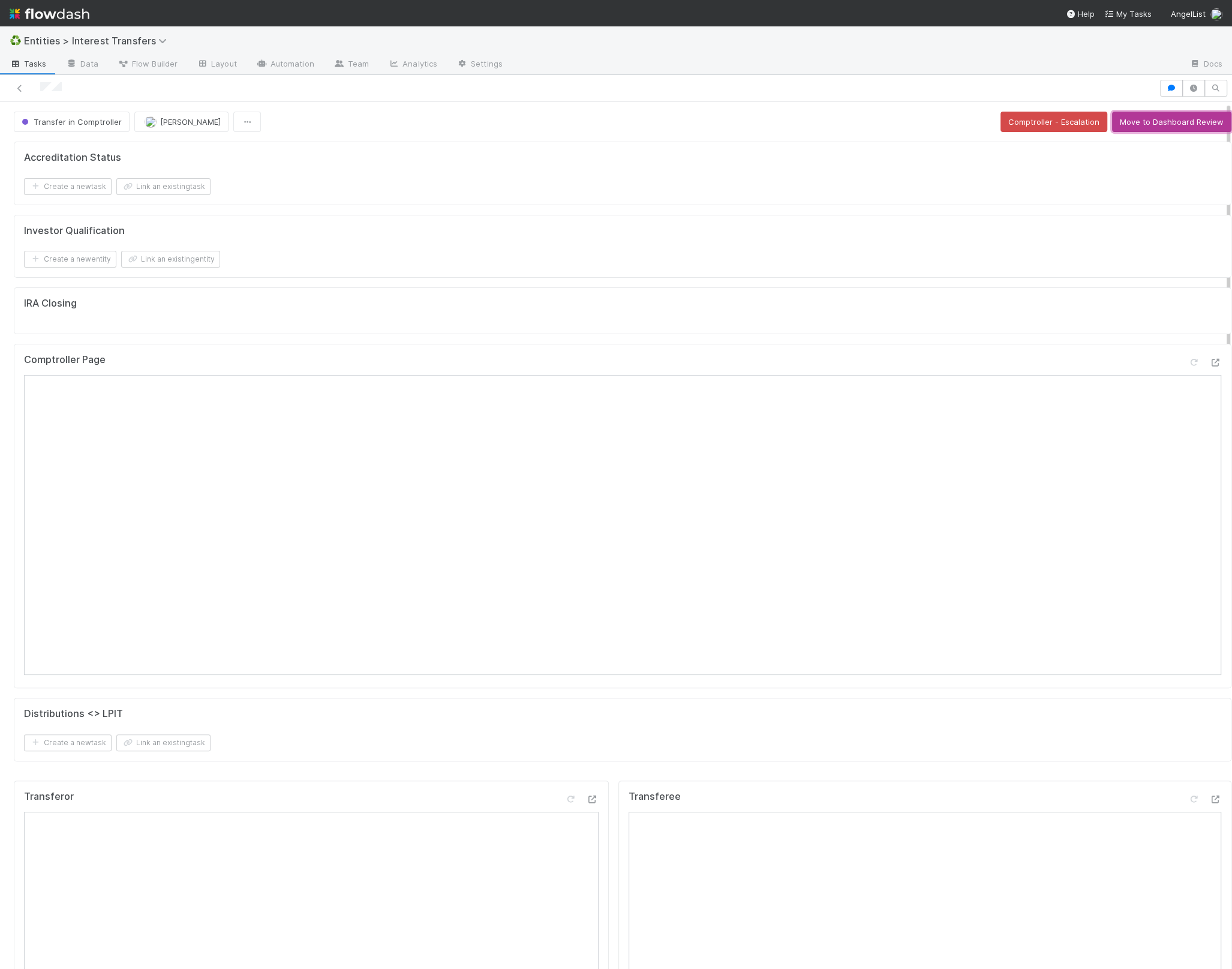
click at [1157, 120] on button "Move to Dashboard Review" at bounding box center [1171, 121] width 119 height 20
click at [602, 268] on div "Investor Qualification Create a new entity Link an existing entity" at bounding box center [622, 246] width 1217 height 64
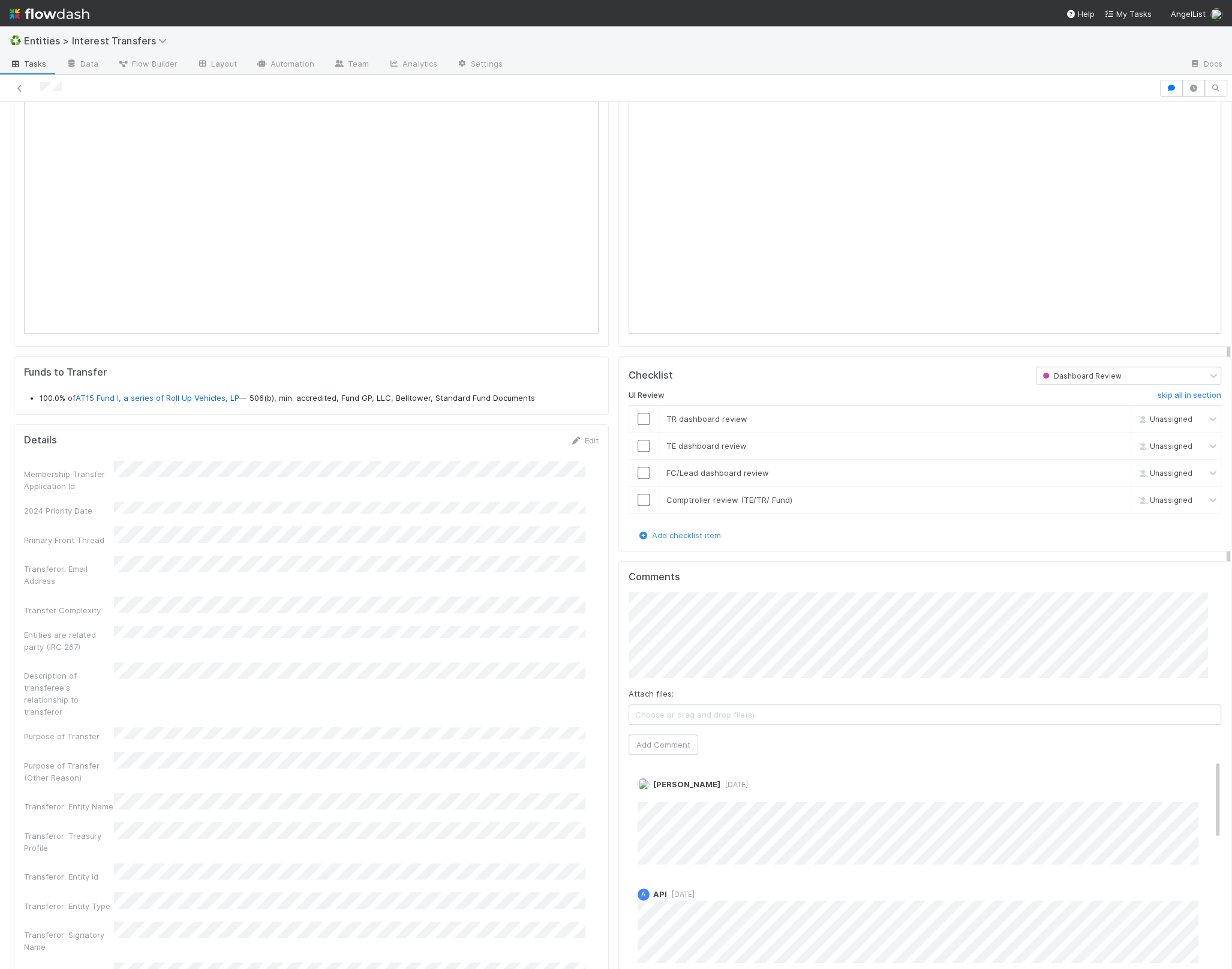
scroll to position [522, 0]
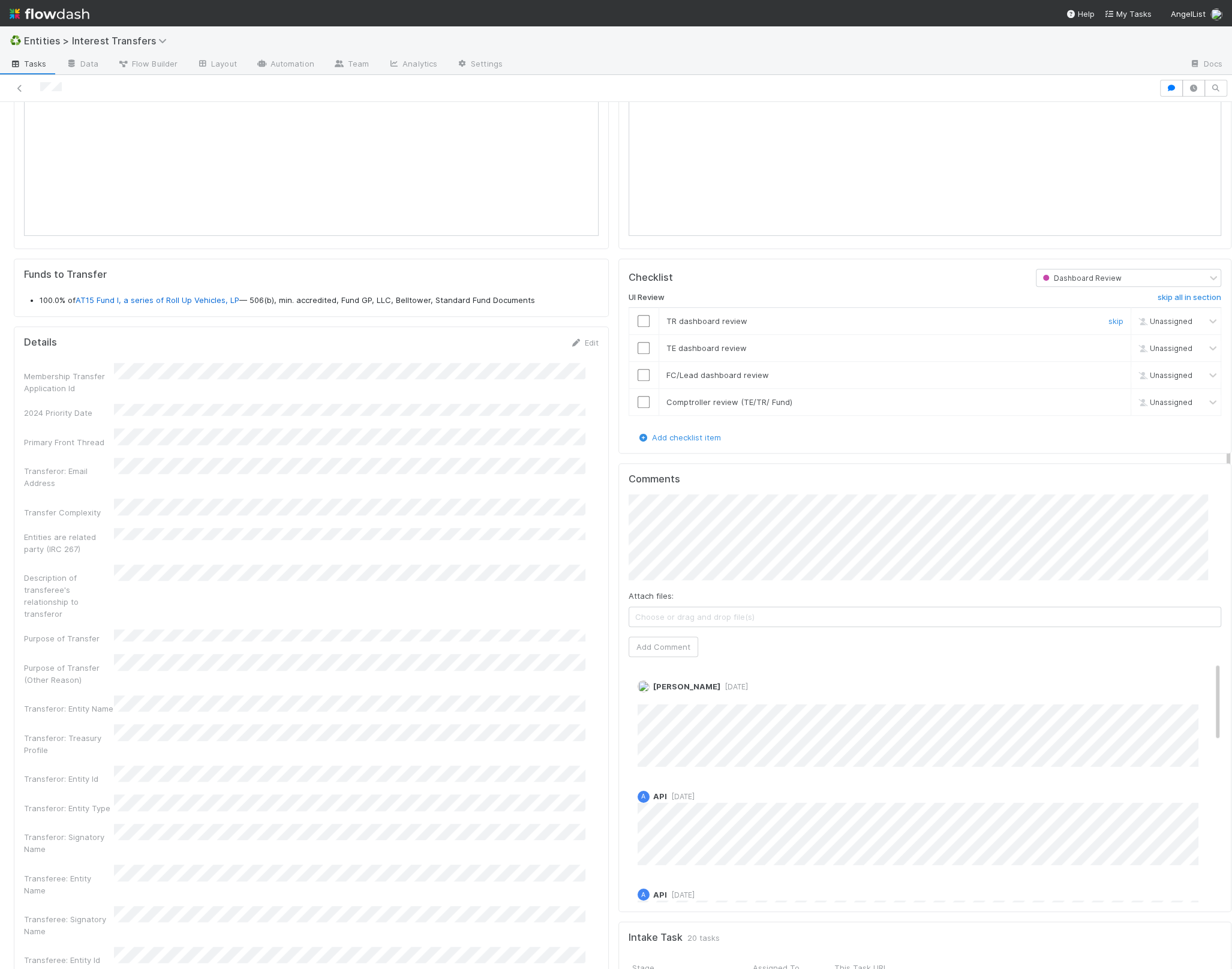
click at [638, 318] on input "checkbox" at bounding box center [643, 321] width 12 height 12
click at [638, 342] on input "checkbox" at bounding box center [643, 347] width 12 height 12
click at [638, 371] on input "checkbox" at bounding box center [643, 375] width 12 height 12
click at [638, 396] on input "checkbox" at bounding box center [643, 401] width 12 height 12
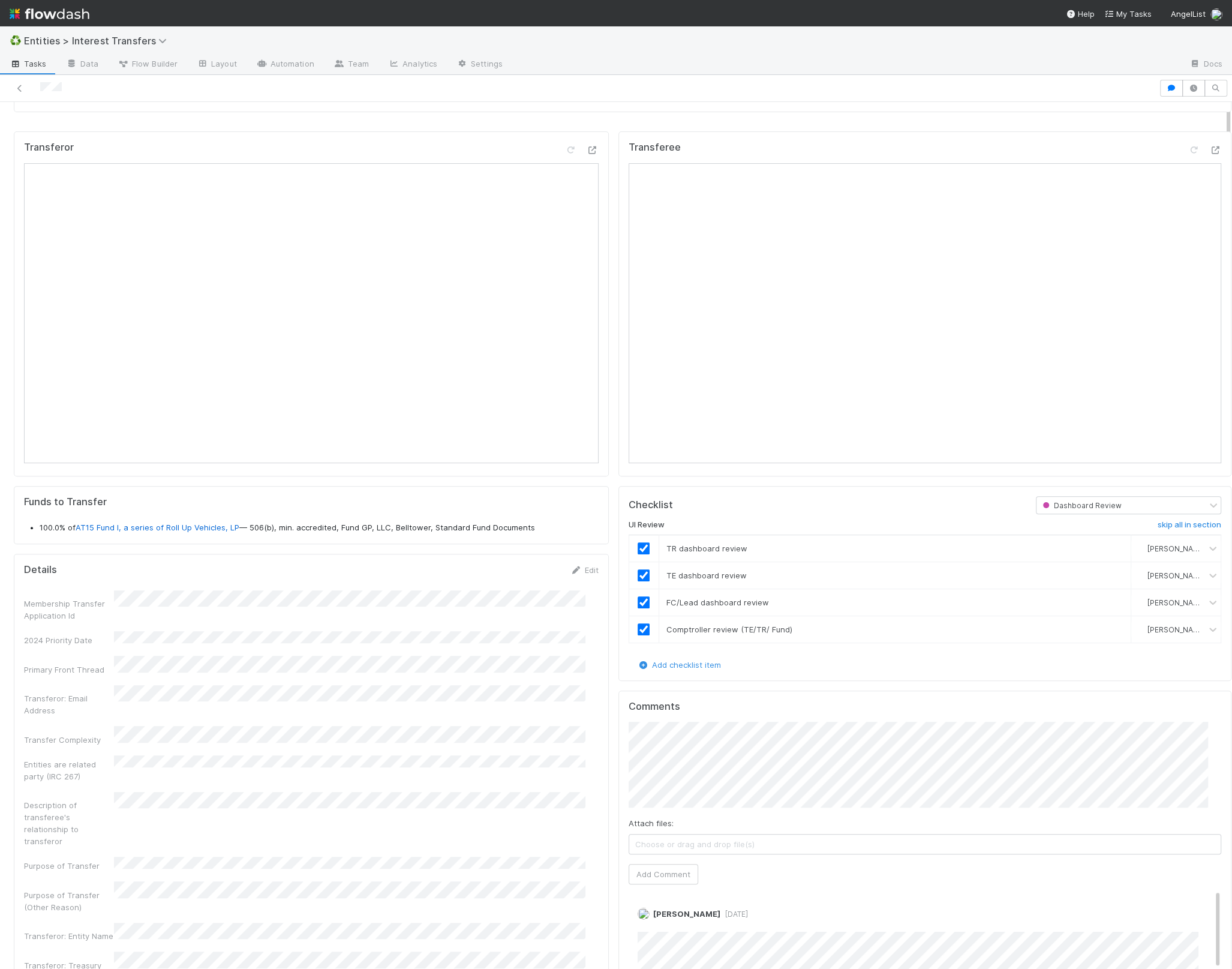
scroll to position [0, 0]
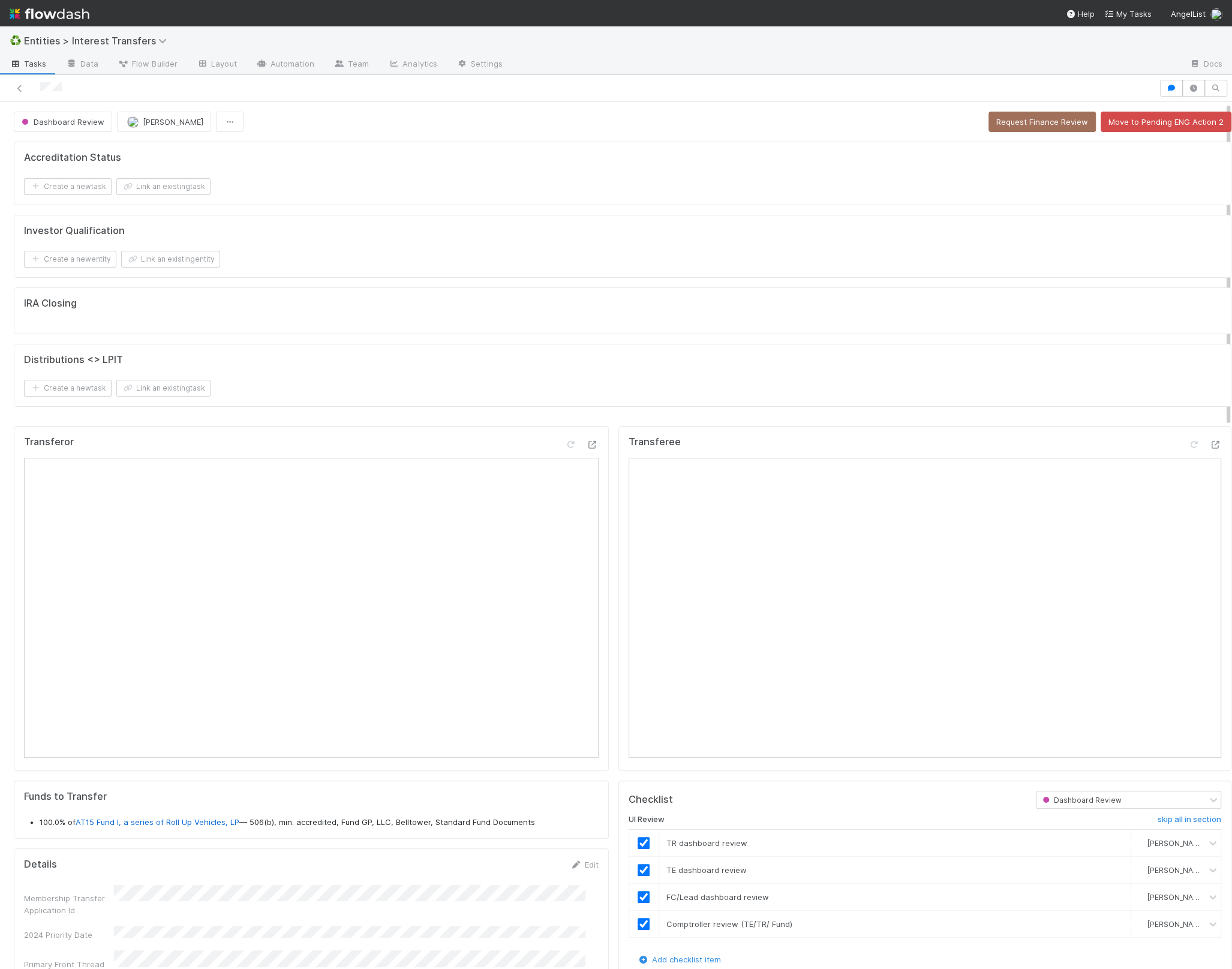
click at [918, 178] on div "Create a new task Link an existing task" at bounding box center [622, 187] width 1197 height 17
click at [988, 129] on button "Request Finance Review" at bounding box center [1041, 121] width 107 height 20
